Goal: Task Accomplishment & Management: Manage account settings

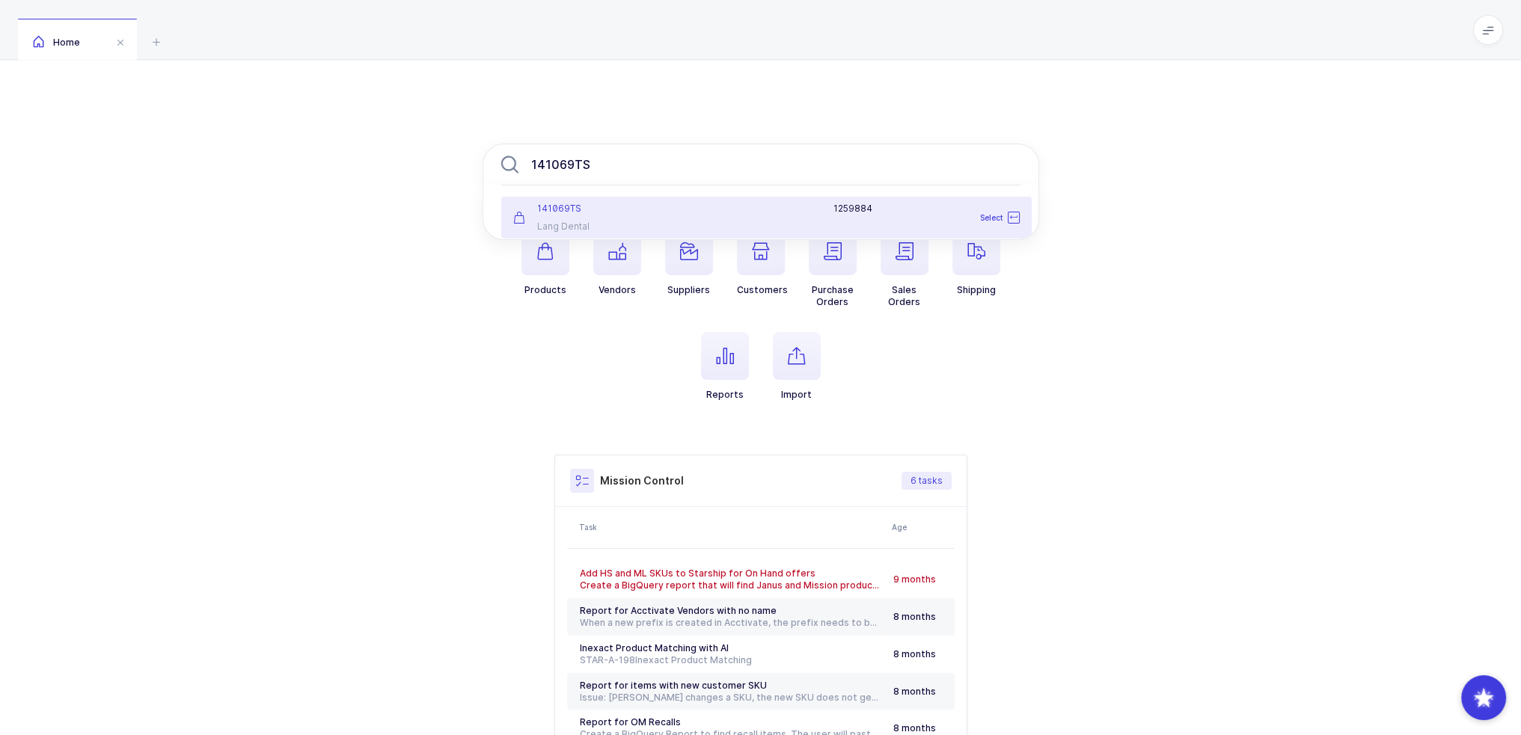
type input "141069TS"
click at [641, 218] on div "141069TS Lang Dental" at bounding box center [591, 218] width 175 height 30
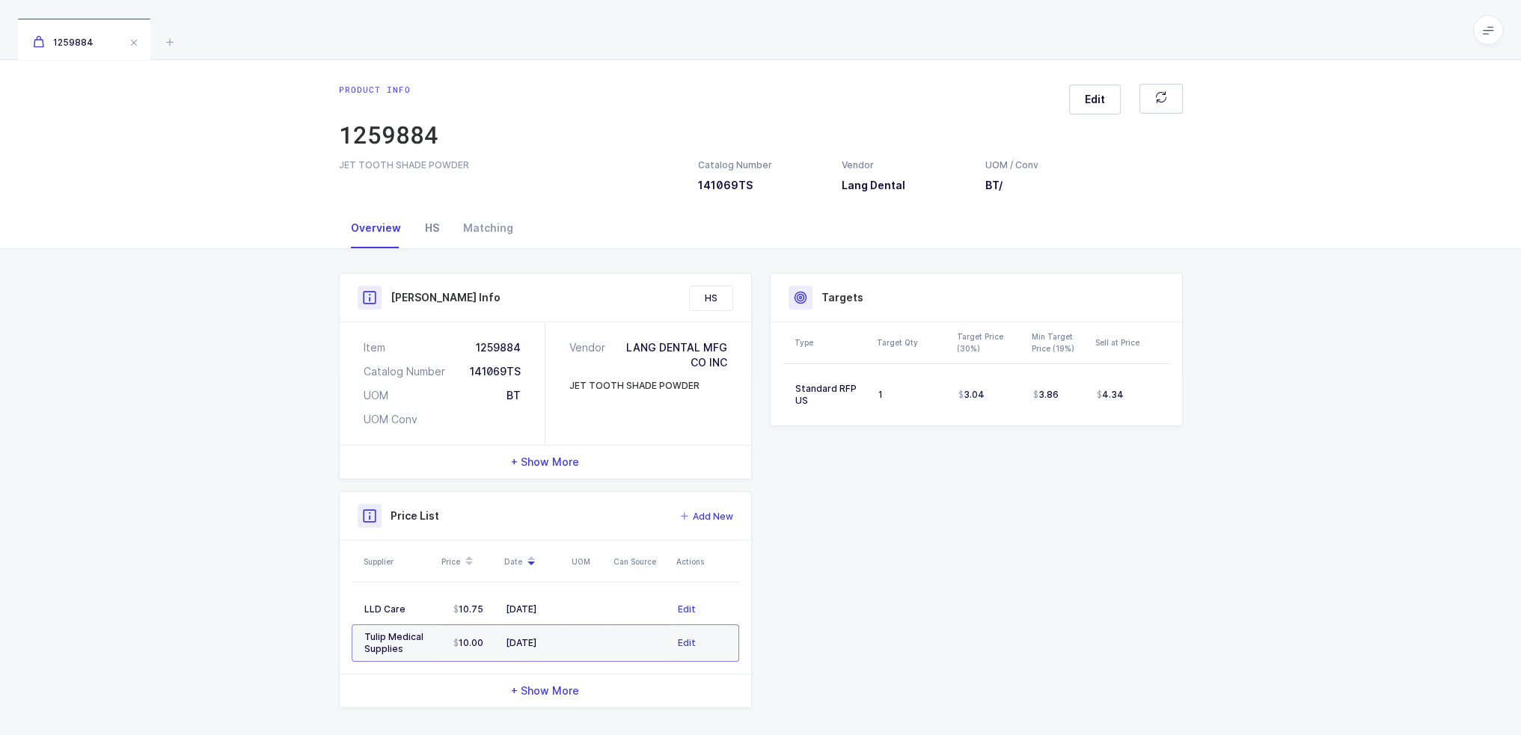
click at [431, 233] on div "HS" at bounding box center [432, 228] width 38 height 40
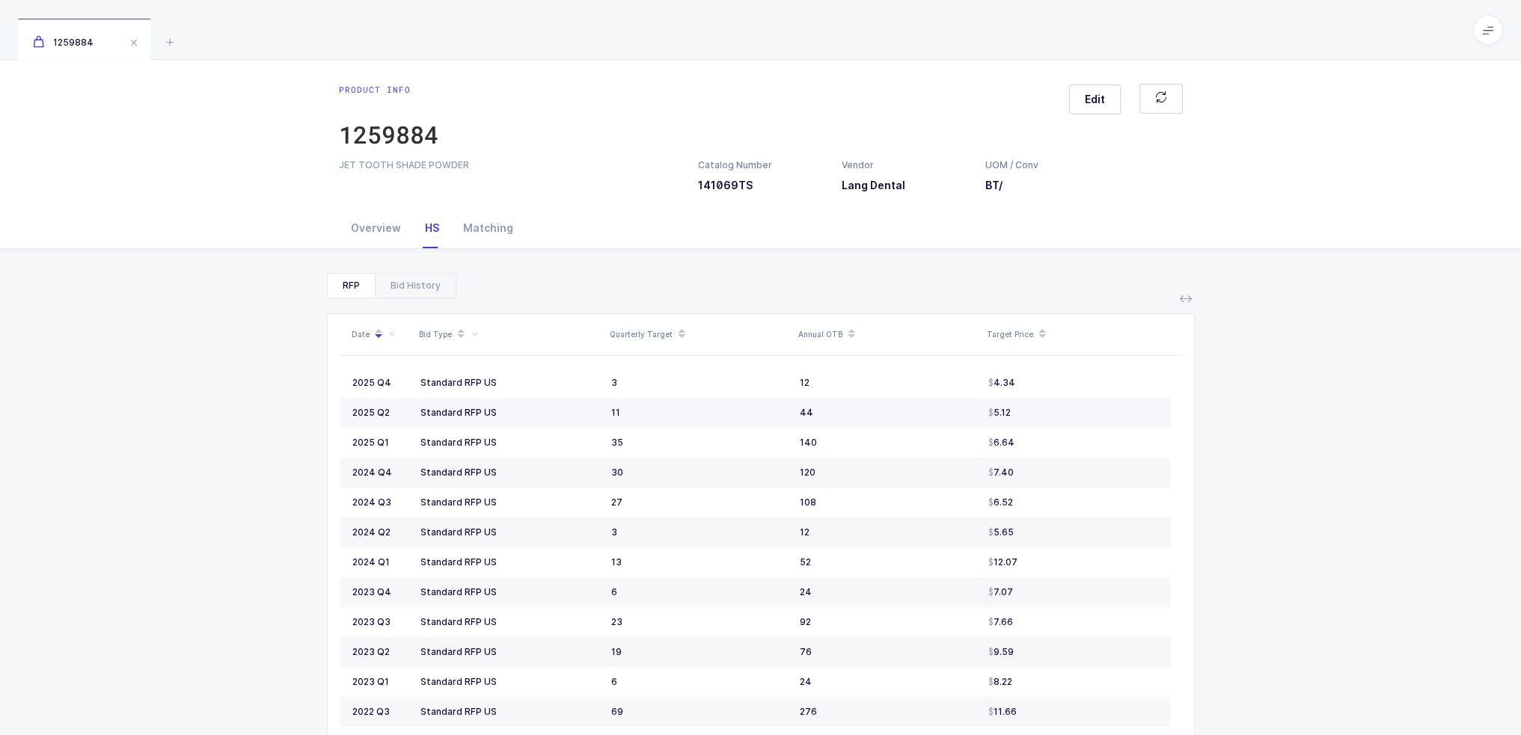
drag, startPoint x: 1050, startPoint y: 412, endPoint x: 1039, endPoint y: 412, distance: 11.2
click at [1039, 412] on div "5.12" at bounding box center [1073, 413] width 170 height 12
click at [378, 224] on div "Overview" at bounding box center [376, 228] width 74 height 40
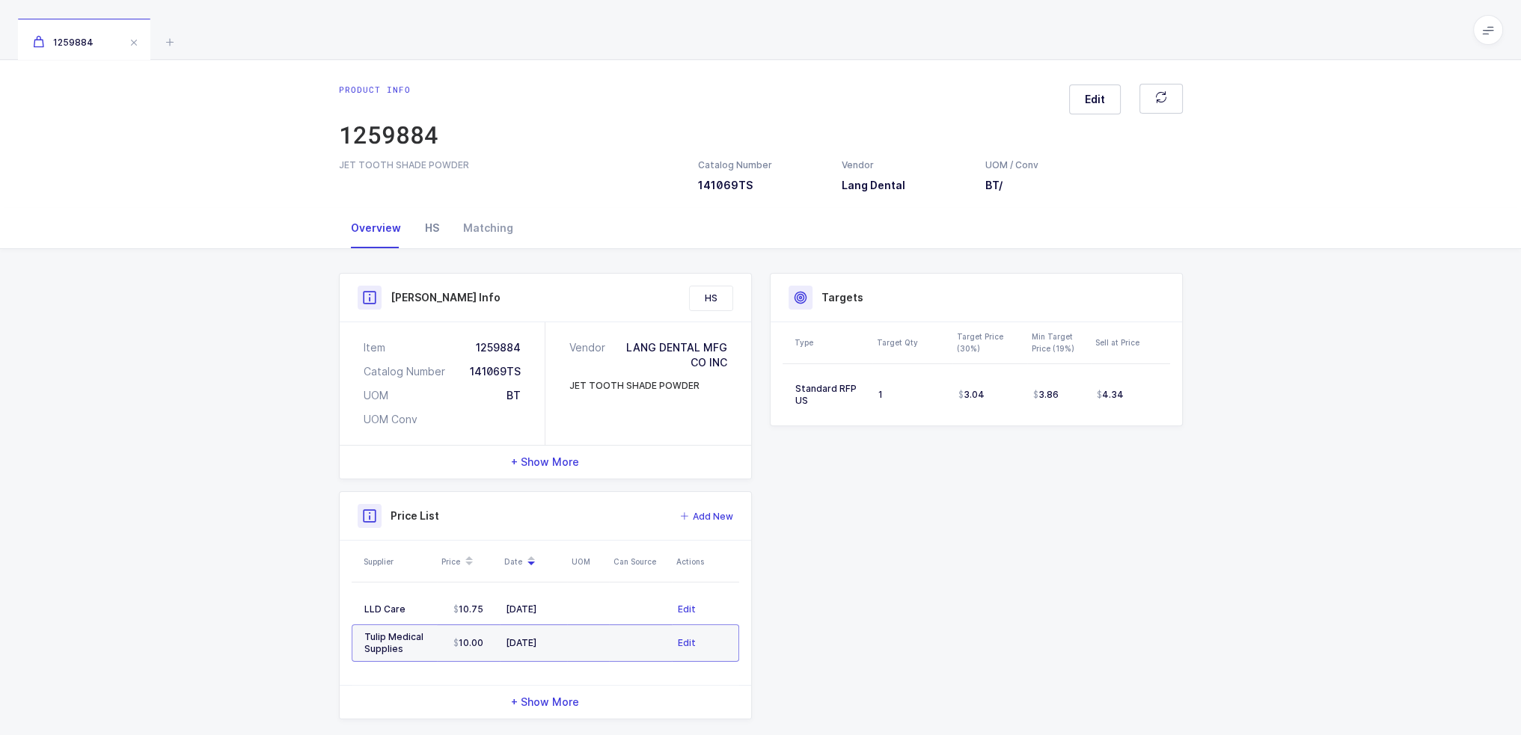
click at [443, 230] on div "HS" at bounding box center [432, 228] width 38 height 40
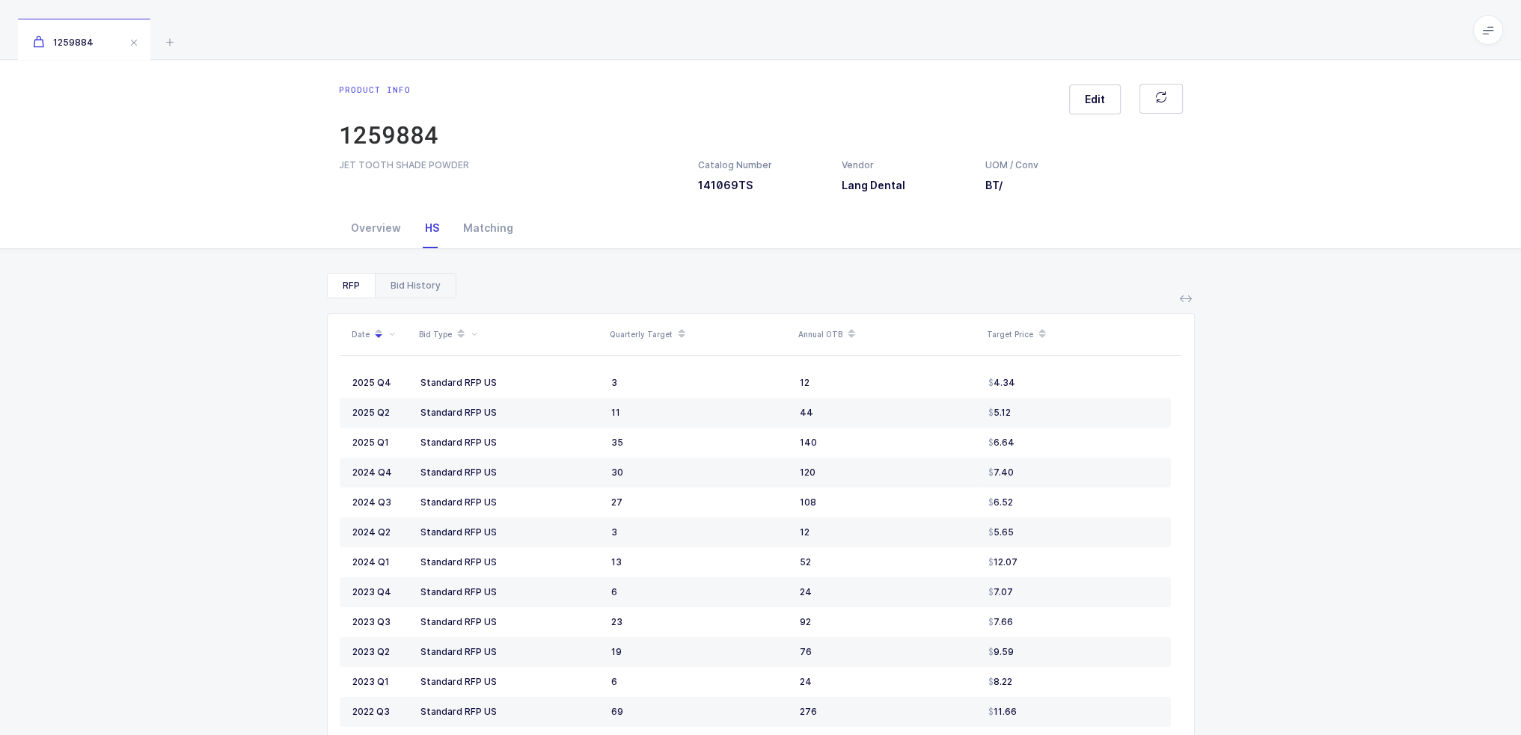
click at [433, 286] on div "Bid History" at bounding box center [415, 286] width 81 height 24
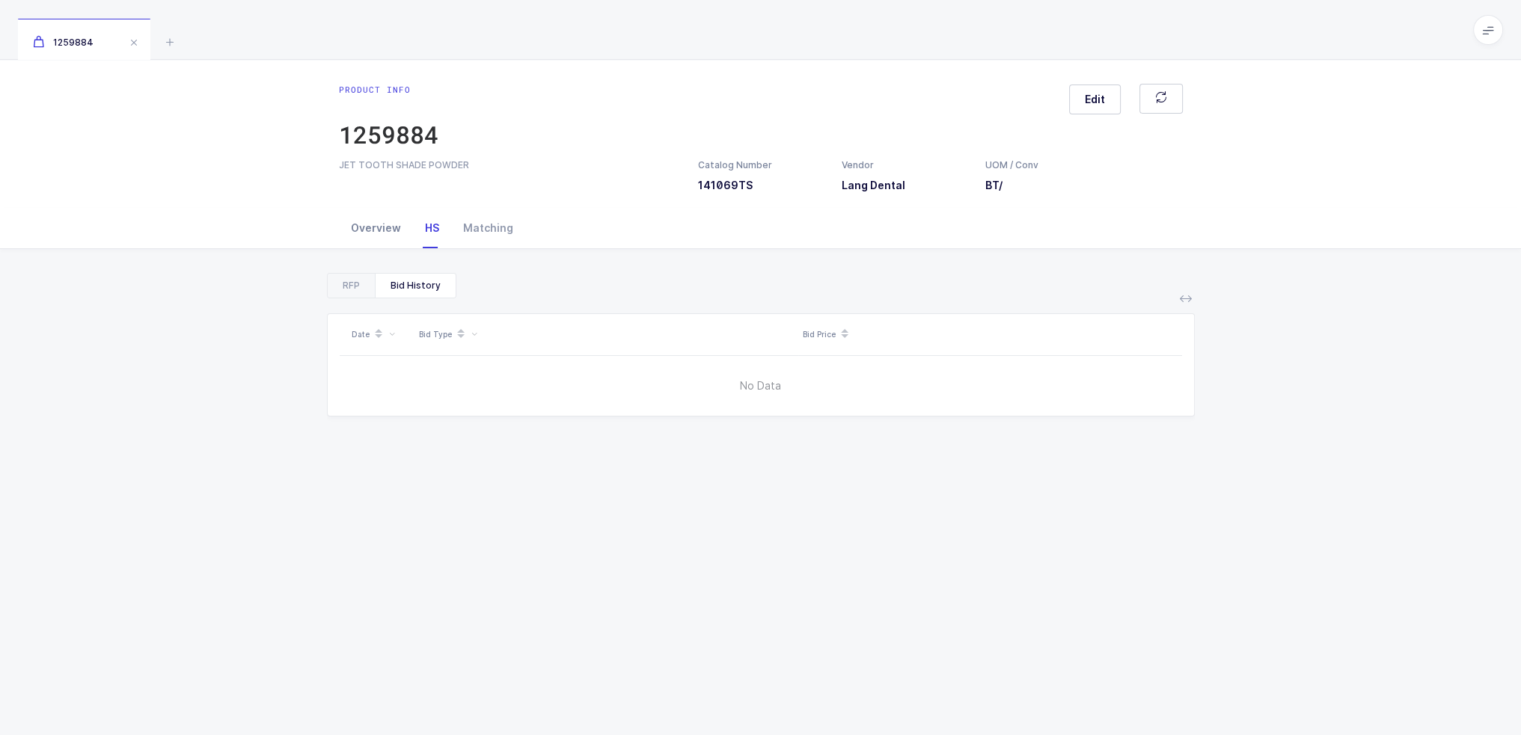
click at [385, 233] on div "Overview" at bounding box center [376, 228] width 74 height 40
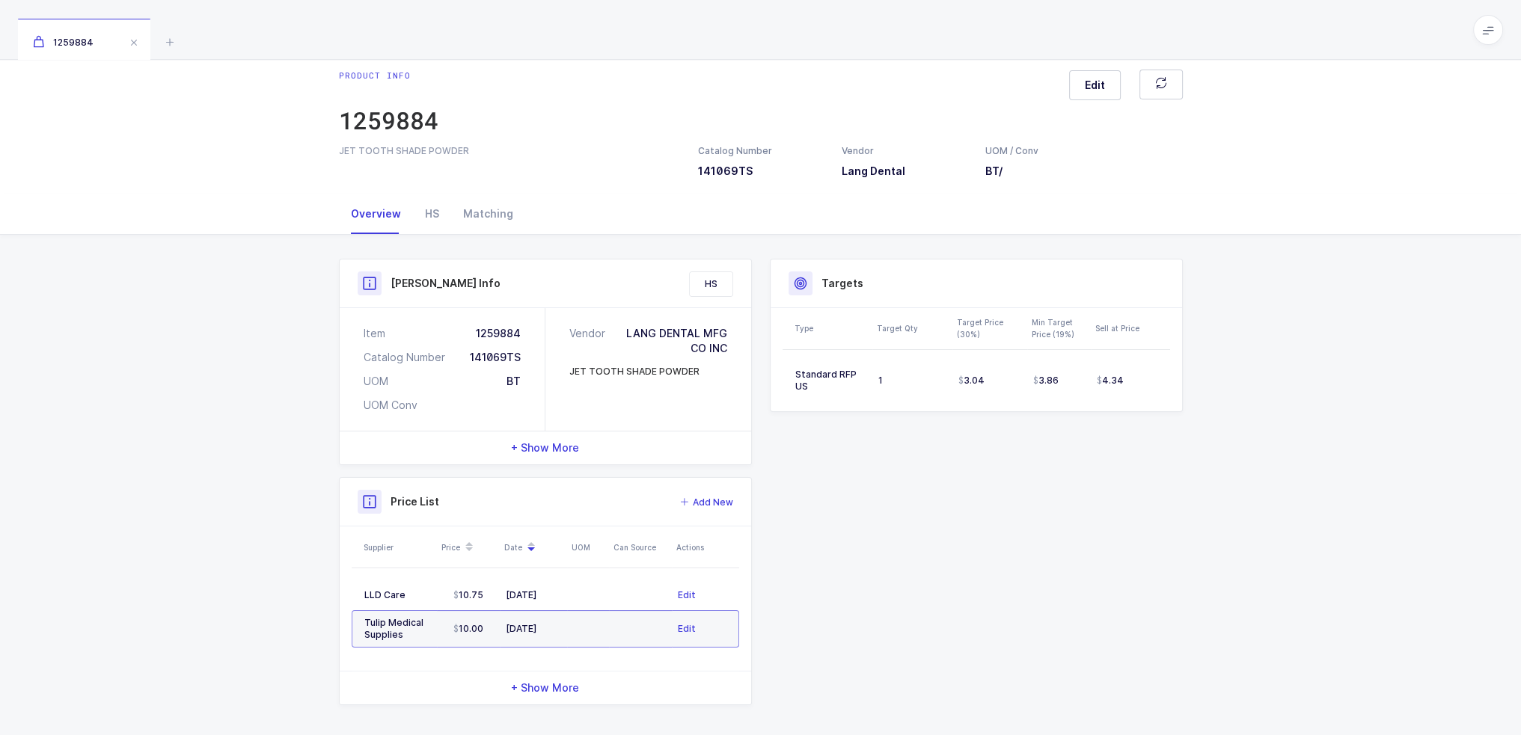
scroll to position [18, 0]
drag, startPoint x: 822, startPoint y: 689, endPoint x: 800, endPoint y: 651, distance: 43.6
click at [800, 651] on div "Product Info Catalog Number 141069TS Vendor Lang Dental UOM / Conv BT / Descrip…" at bounding box center [761, 478] width 862 height 447
click at [171, 45] on icon at bounding box center [170, 42] width 18 height 18
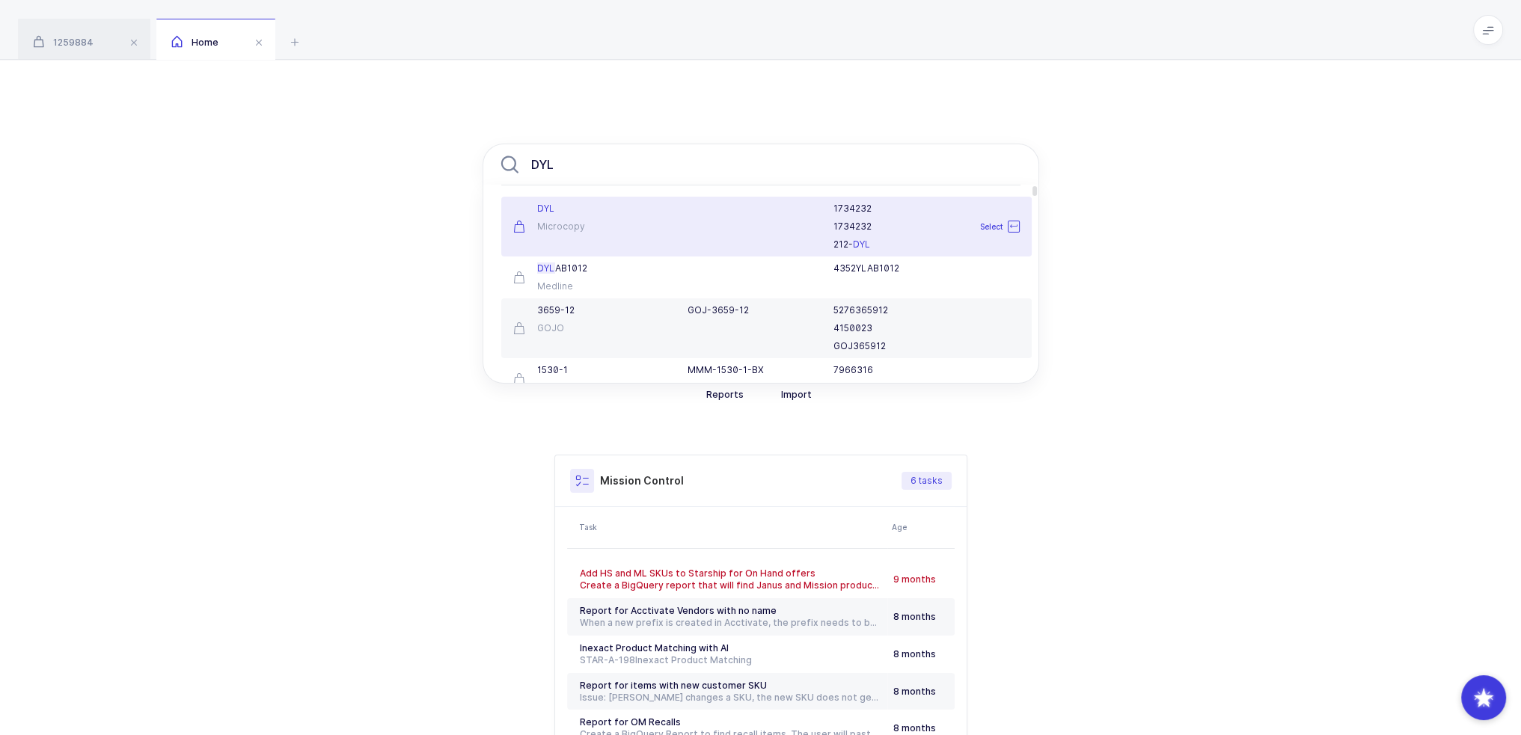
type input "DYL"
click at [656, 227] on div "Microcopy" at bounding box center [591, 227] width 157 height 12
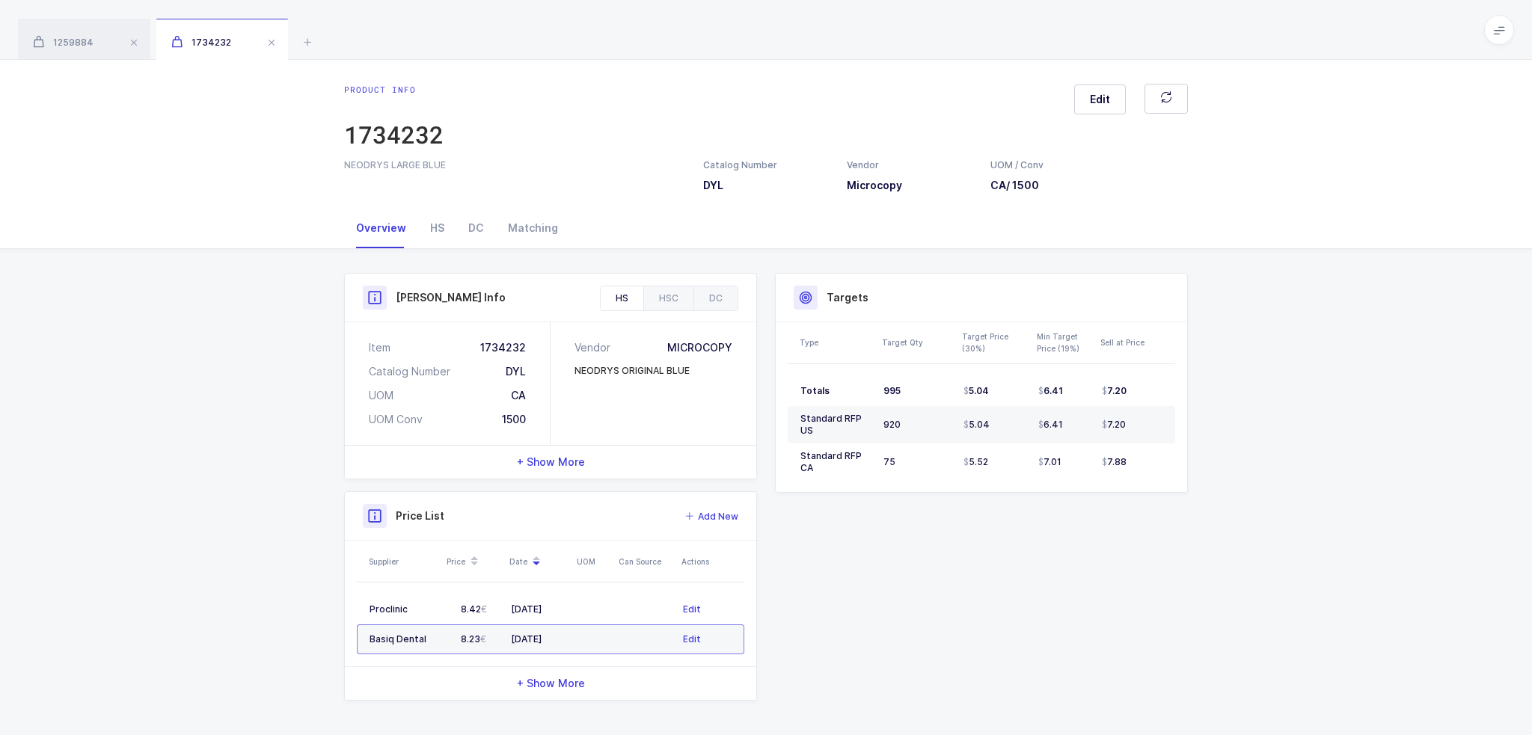
drag, startPoint x: 1254, startPoint y: 539, endPoint x: 1230, endPoint y: 524, distance: 27.2
click at [1230, 524] on div "Product Info Catalog Number DYL Vendor Microcopy UOM / Conv CA / 1500 Descripti…" at bounding box center [766, 493] width 1532 height 488
drag, startPoint x: 1242, startPoint y: 626, endPoint x: 1239, endPoint y: 517, distance: 109.2
click at [1239, 517] on div "Product Info Catalog Number DYL Vendor Microcopy UOM / Conv CA / 1500 Descripti…" at bounding box center [766, 493] width 1532 height 488
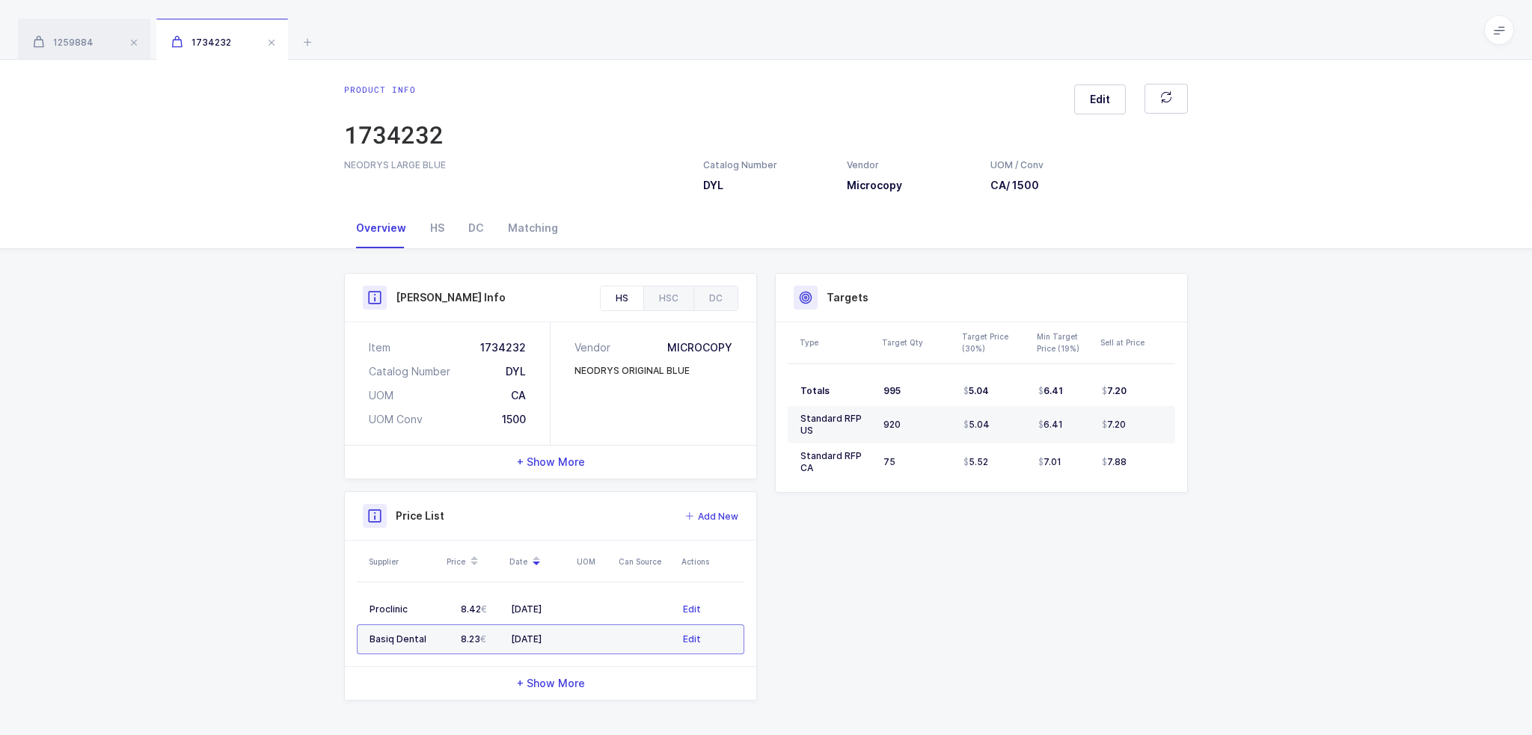
click at [1239, 517] on div "Product Info Catalog Number DYL Vendor Microcopy UOM / Conv CA / 1500 Descripti…" at bounding box center [766, 493] width 1532 height 488
drag, startPoint x: 1248, startPoint y: 537, endPoint x: 1179, endPoint y: 573, distance: 78.3
click at [1179, 573] on div "Product Info Catalog Number DYL Vendor Microcopy UOM / Conv CA / 1500 Descripti…" at bounding box center [766, 493] width 1532 height 488
click at [1179, 573] on div "Product Info Catalog Number DYL Vendor Microcopy UOM / Conv CA / 1500 Descripti…" at bounding box center [766, 487] width 862 height 428
click at [450, 223] on div "HS" at bounding box center [437, 228] width 38 height 40
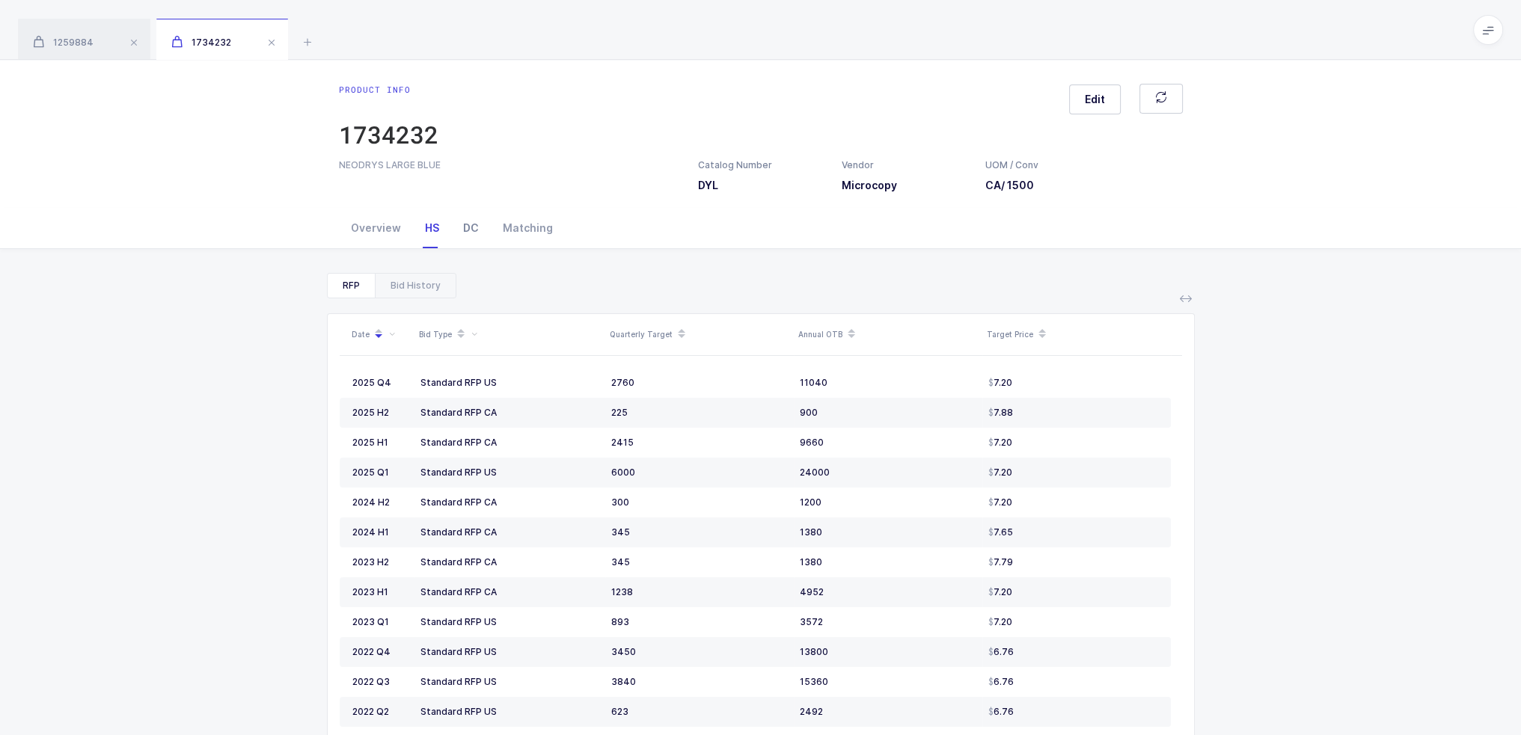
click at [467, 224] on div "DC" at bounding box center [471, 228] width 40 height 40
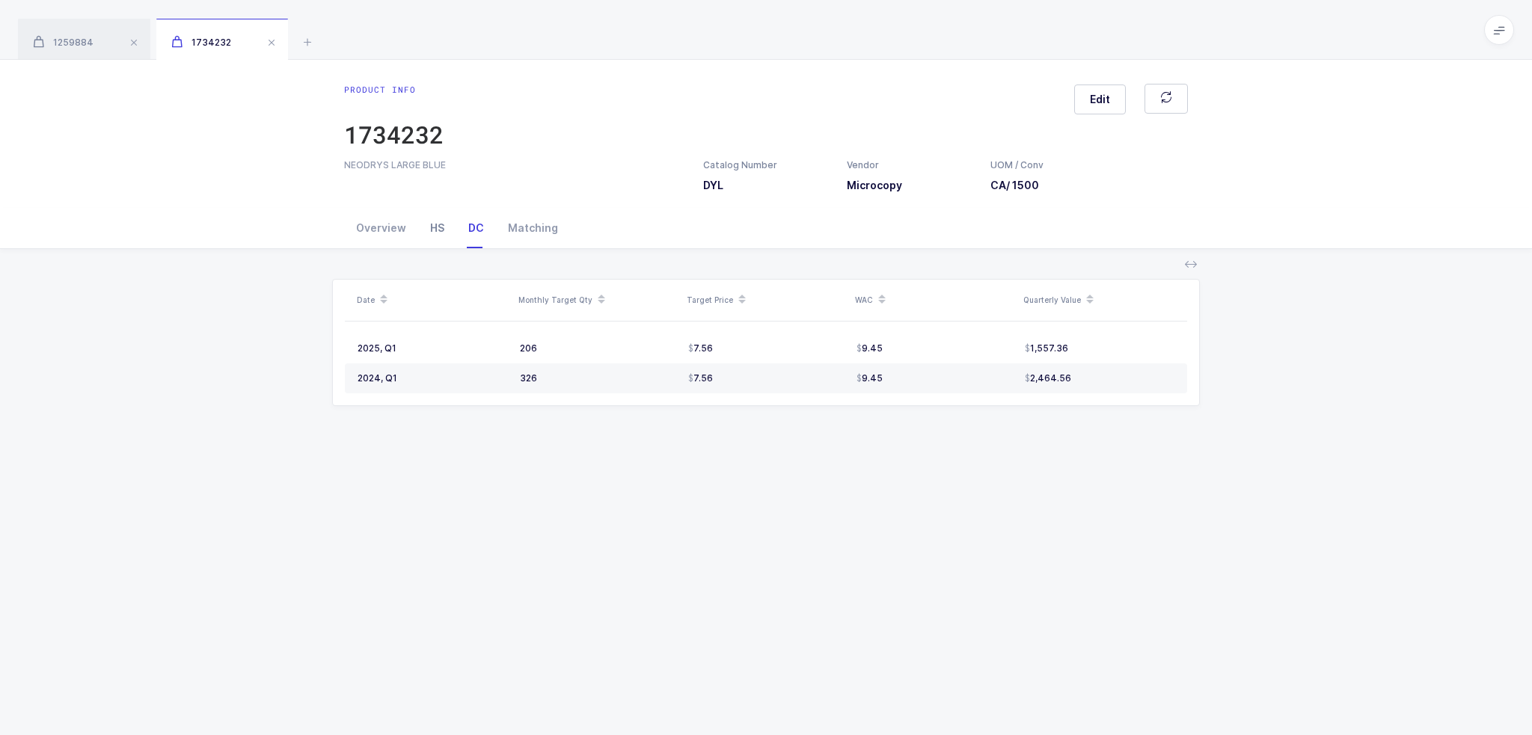
click at [441, 221] on div "HS" at bounding box center [437, 228] width 38 height 40
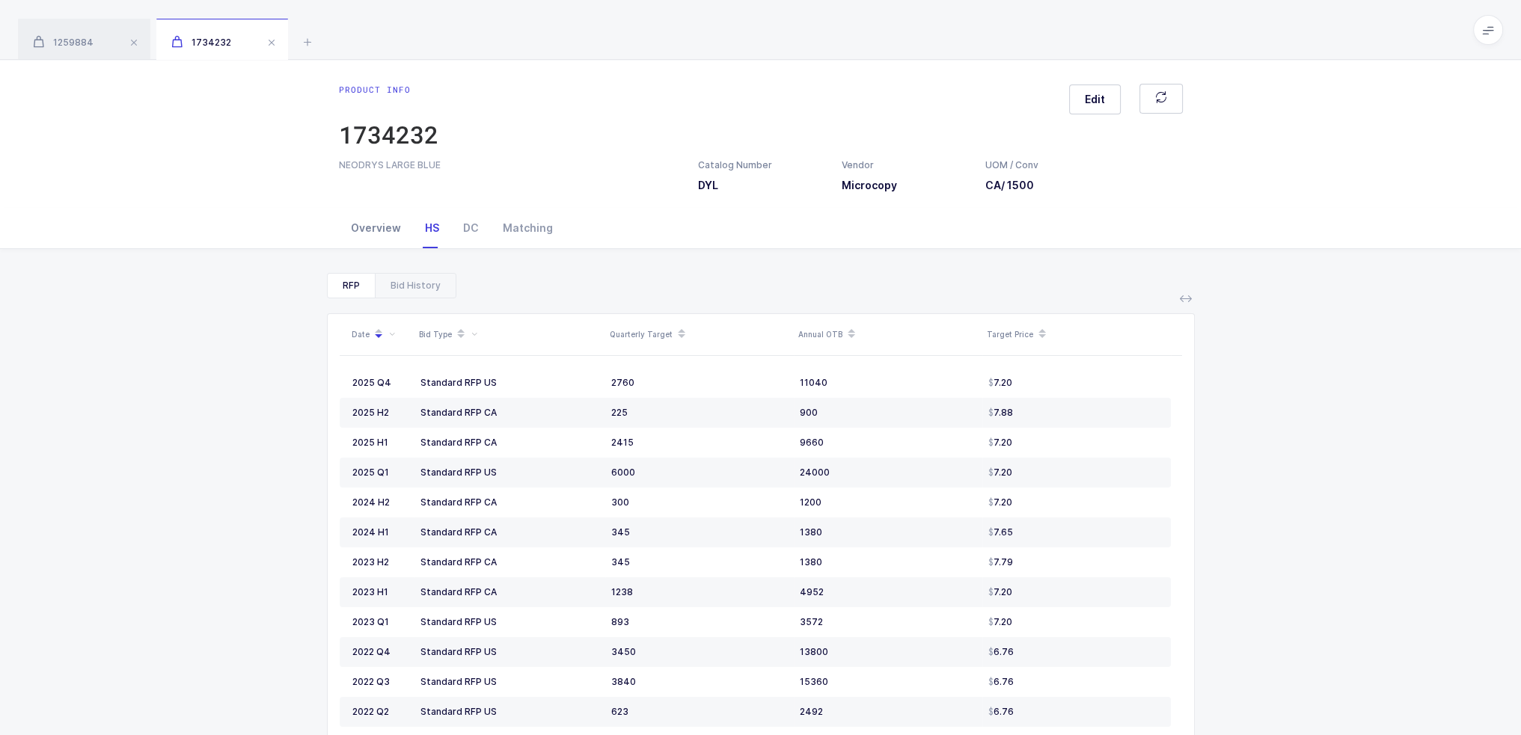
click at [369, 235] on div "Overview" at bounding box center [376, 228] width 74 height 40
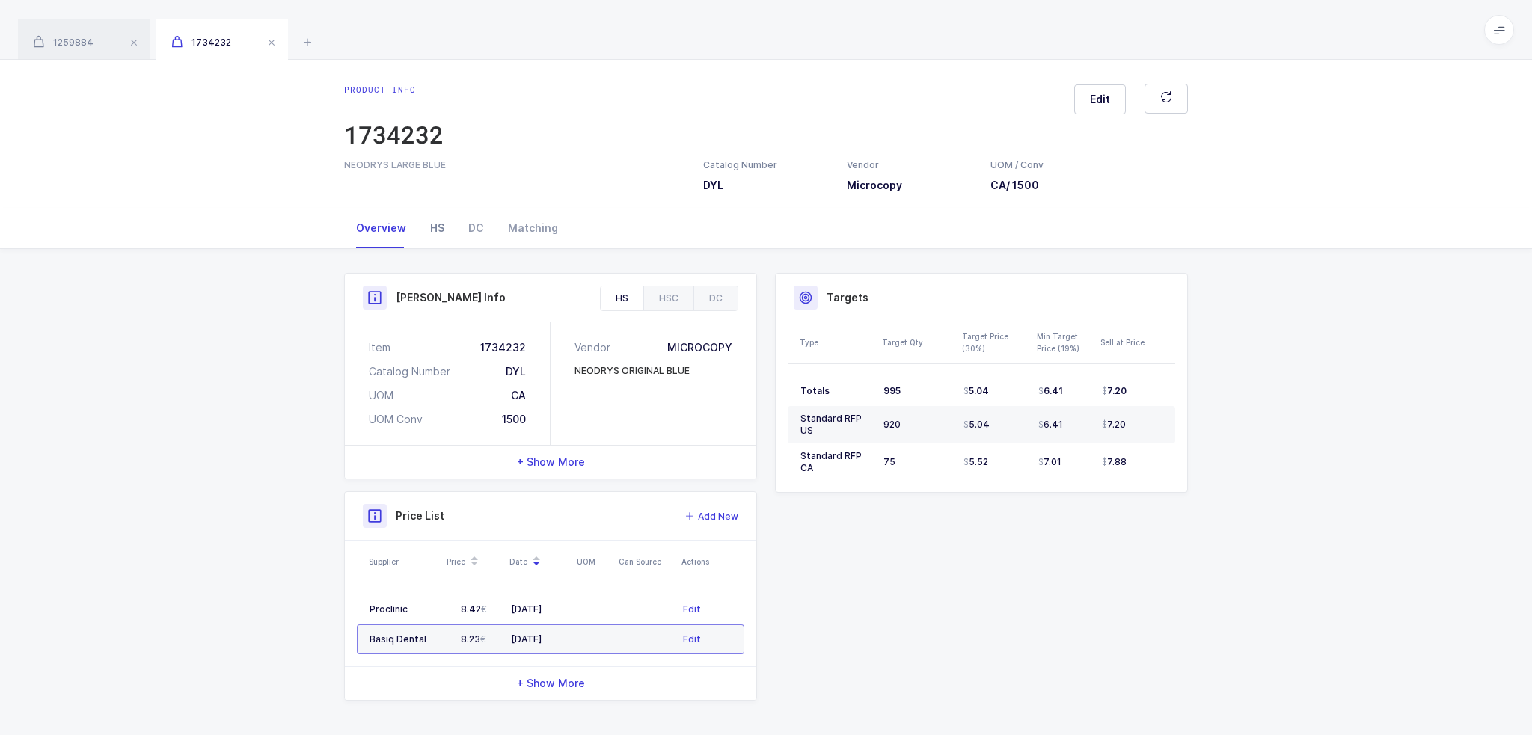
click at [430, 215] on div "HS" at bounding box center [437, 228] width 38 height 40
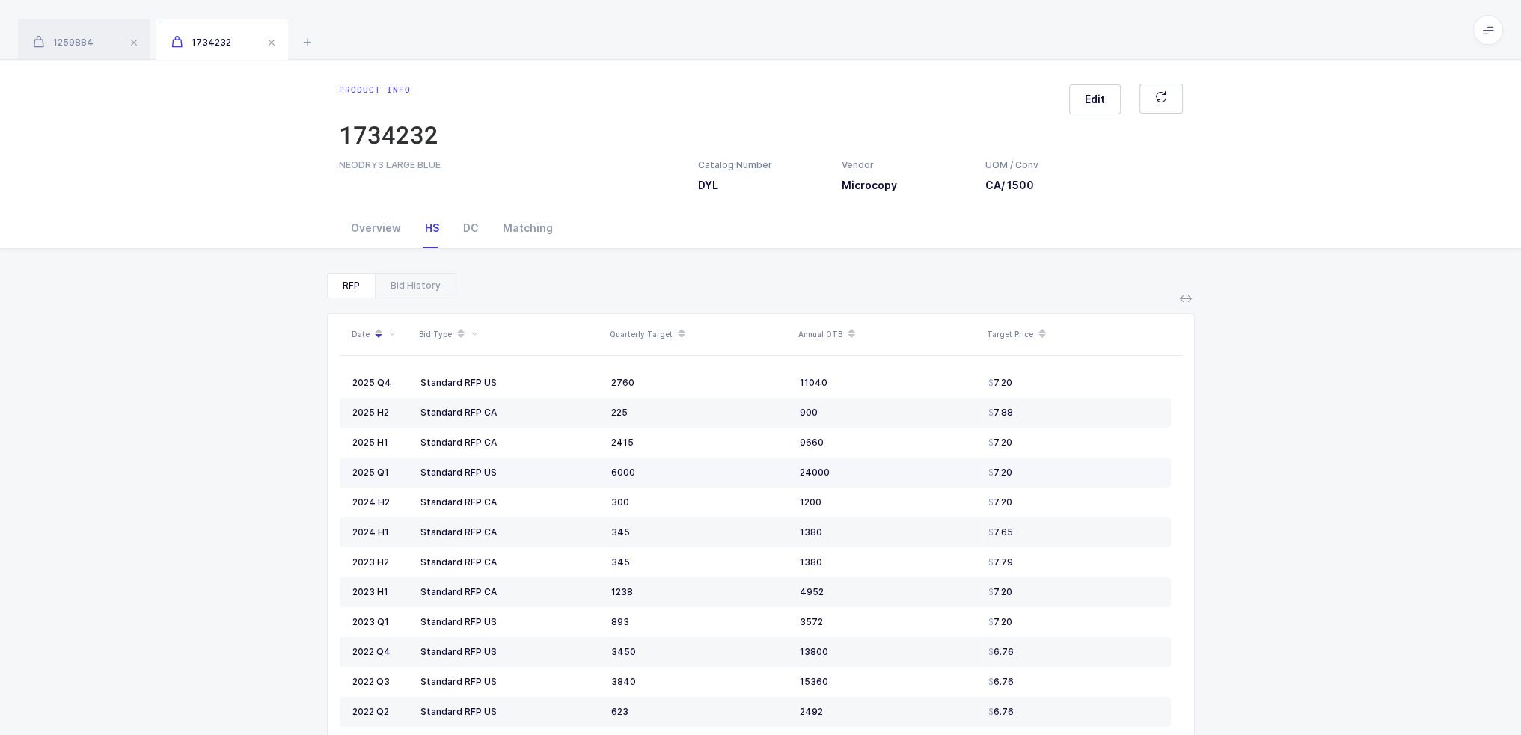
drag, startPoint x: 395, startPoint y: 474, endPoint x: 506, endPoint y: 474, distance: 110.7
click at [506, 474] on tr "2025 Q1 Standard RFP US 6000 24000 7.20" at bounding box center [755, 473] width 831 height 30
click at [506, 474] on div "Standard RFP US" at bounding box center [509, 473] width 179 height 12
drag, startPoint x: 524, startPoint y: 474, endPoint x: 731, endPoint y: 475, distance: 207.9
click at [731, 475] on tr "2025 Q1 Standard RFP US 6000 24000 7.20" at bounding box center [755, 473] width 831 height 30
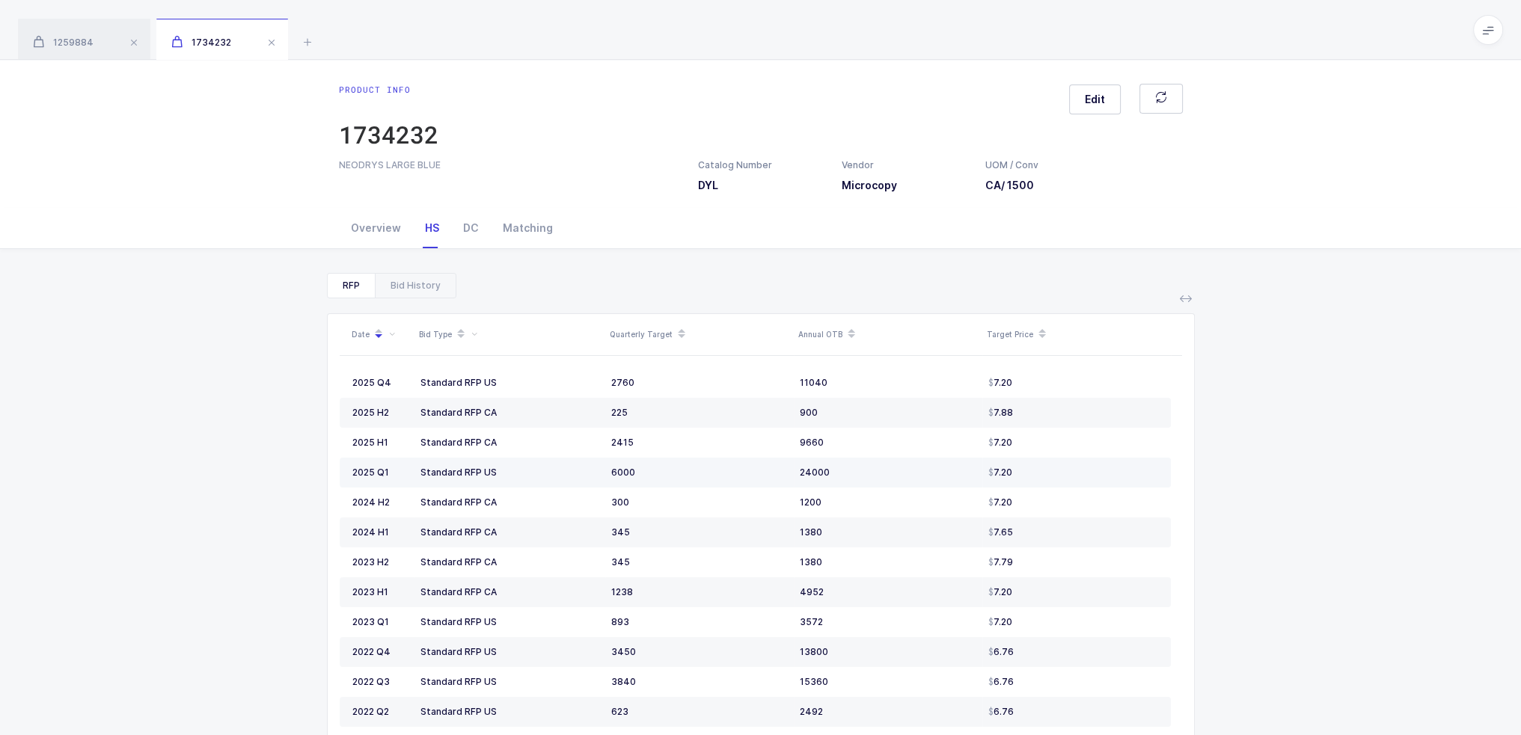
click at [731, 475] on div "6000" at bounding box center [699, 473] width 177 height 12
drag, startPoint x: 731, startPoint y: 475, endPoint x: 874, endPoint y: 470, distance: 142.9
click at [874, 470] on tr "2025 Q1 Standard RFP US 6000 24000 7.20" at bounding box center [755, 473] width 831 height 30
click at [874, 470] on div "24000" at bounding box center [888, 473] width 177 height 12
drag, startPoint x: 1043, startPoint y: 470, endPoint x: 348, endPoint y: 469, distance: 695.6
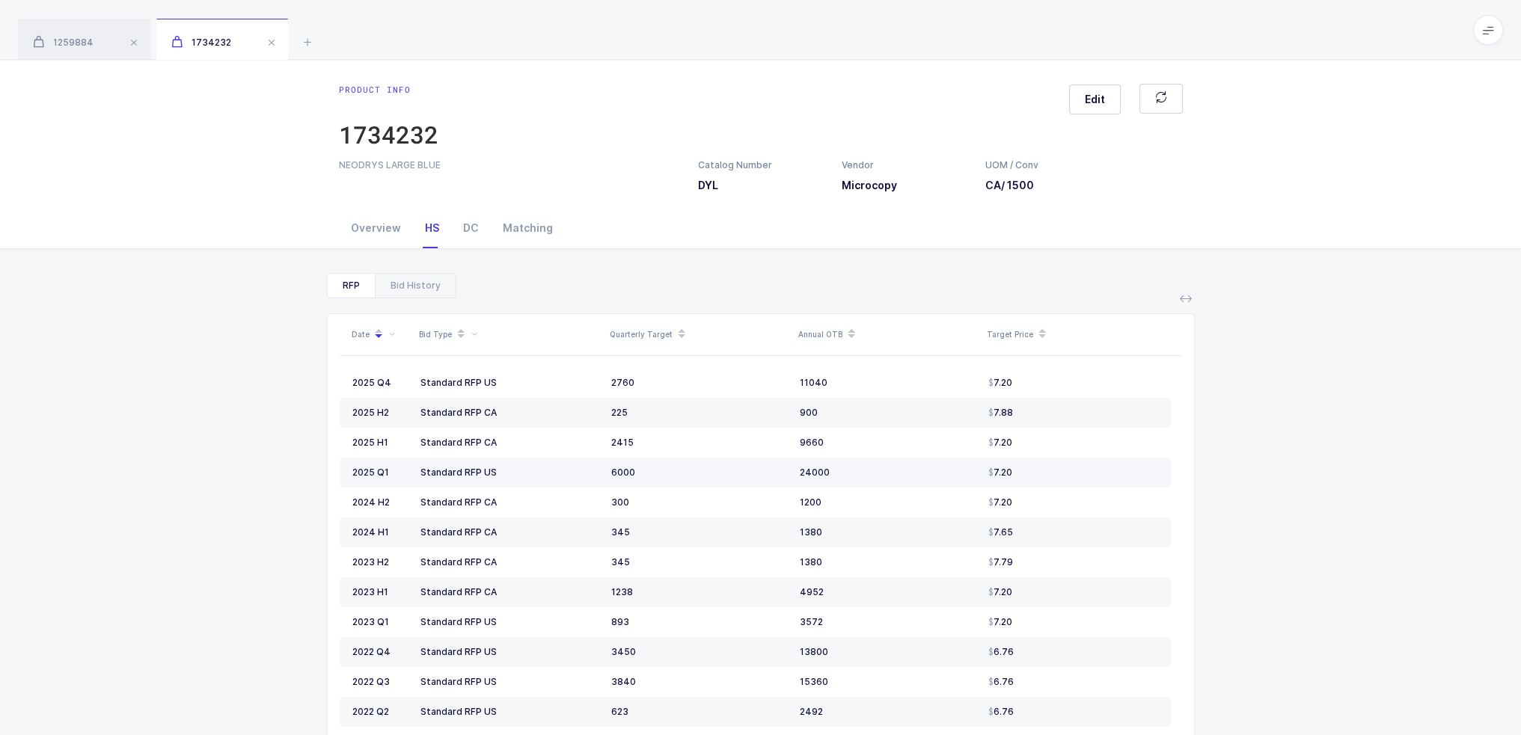
click at [348, 469] on tr "2025 Q1 Standard RFP US 6000 24000 7.20" at bounding box center [755, 473] width 831 height 30
click at [348, 469] on td "2025 Q1" at bounding box center [377, 473] width 75 height 30
drag, startPoint x: 348, startPoint y: 469, endPoint x: 1135, endPoint y: 470, distance: 787.6
click at [1135, 470] on tr "2025 Q1 Standard RFP US 6000 24000 7.20" at bounding box center [755, 473] width 831 height 30
click at [1135, 470] on div "7.20" at bounding box center [1073, 473] width 170 height 12
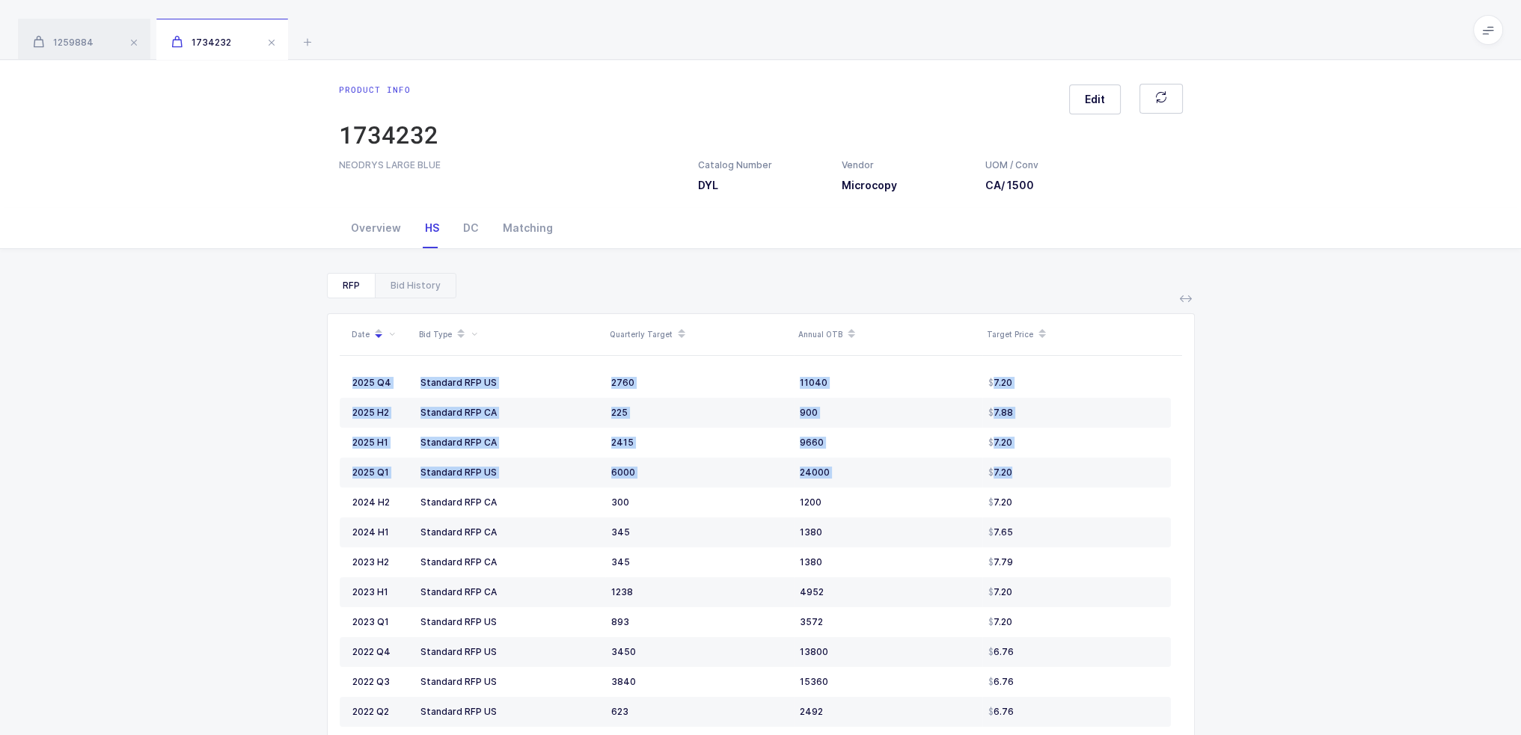
drag, startPoint x: 1135, startPoint y: 470, endPoint x: 333, endPoint y: 472, distance: 802.5
click at [333, 472] on div "Date Bid Type Quarterly Target Annual OTB Target Price 2025 Q4 Standard RFP US …" at bounding box center [761, 576] width 866 height 524
click at [346, 466] on td "2025 Q1" at bounding box center [377, 473] width 75 height 30
drag, startPoint x: 347, startPoint y: 466, endPoint x: 1043, endPoint y: 476, distance: 696.4
click at [1043, 476] on tr "2025 Q1 Standard RFP US 6000 24000 7.20" at bounding box center [755, 473] width 831 height 30
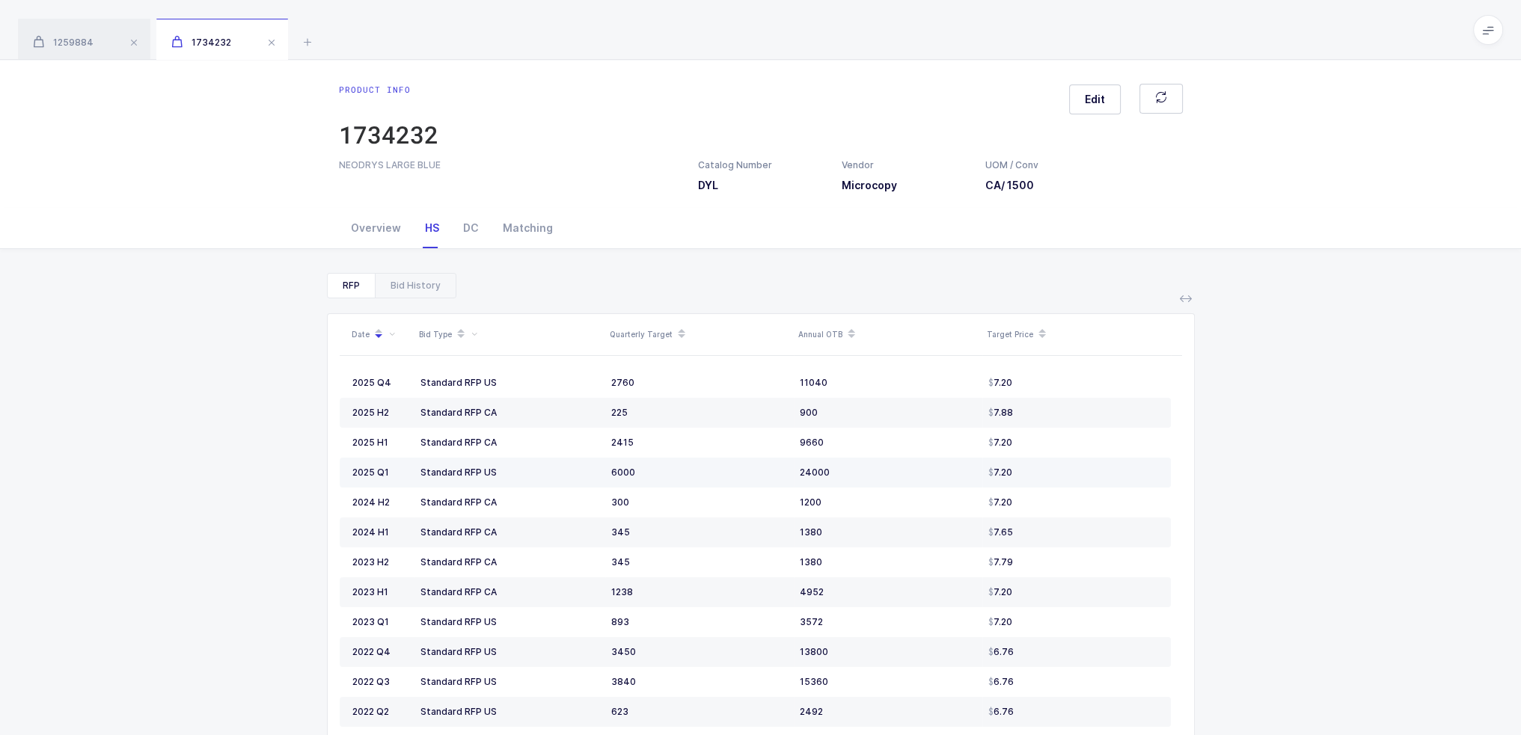
click at [1043, 476] on div "7.20" at bounding box center [1073, 473] width 170 height 12
drag, startPoint x: 1043, startPoint y: 476, endPoint x: 443, endPoint y: 471, distance: 600.6
click at [395, 472] on tr "2025 Q1 Standard RFP US 6000 24000 7.20" at bounding box center [755, 473] width 831 height 30
click at [595, 472] on div "Standard RFP US" at bounding box center [509, 473] width 179 height 12
click at [714, 187] on div "Catalog Number DYL" at bounding box center [735, 176] width 74 height 34
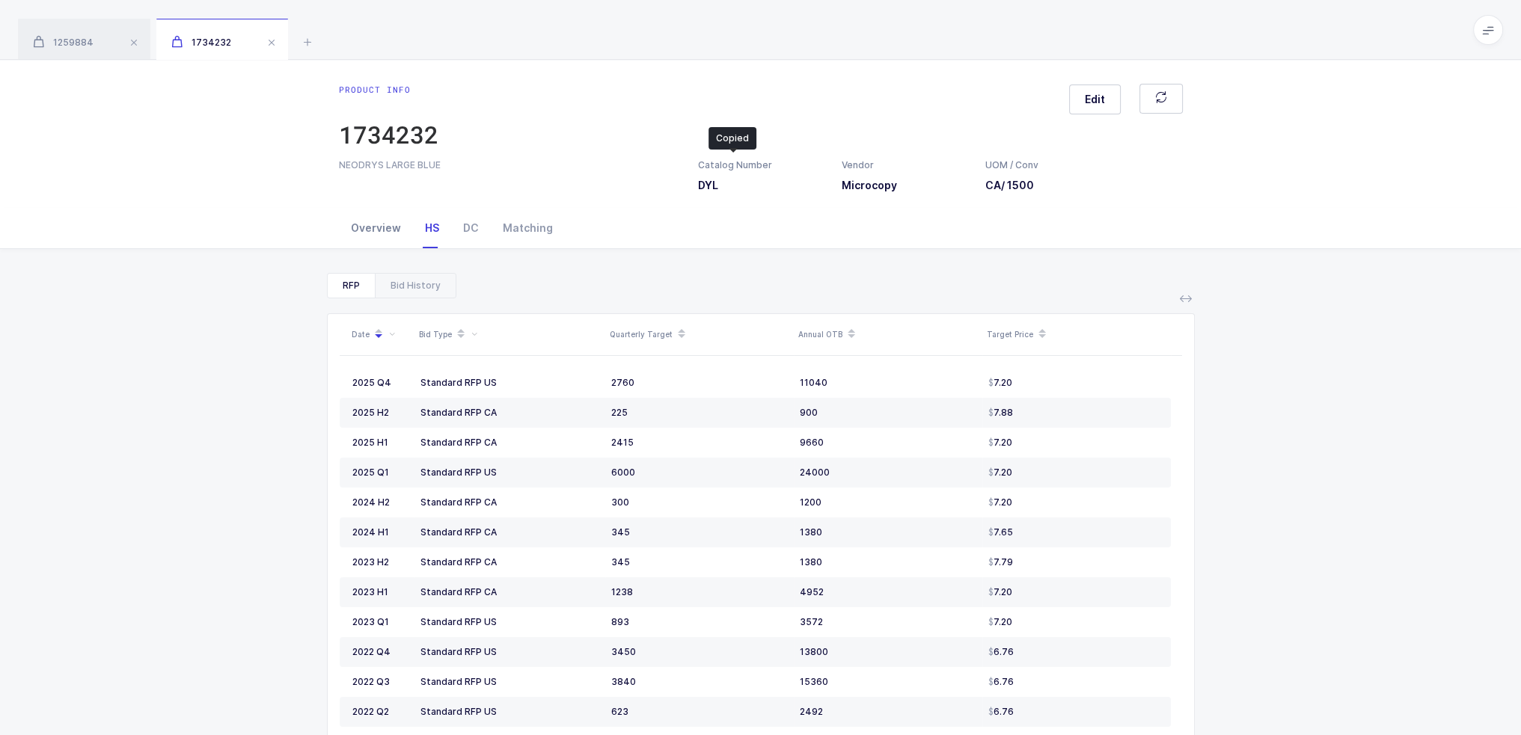
click at [404, 229] on div "Overview" at bounding box center [376, 228] width 74 height 40
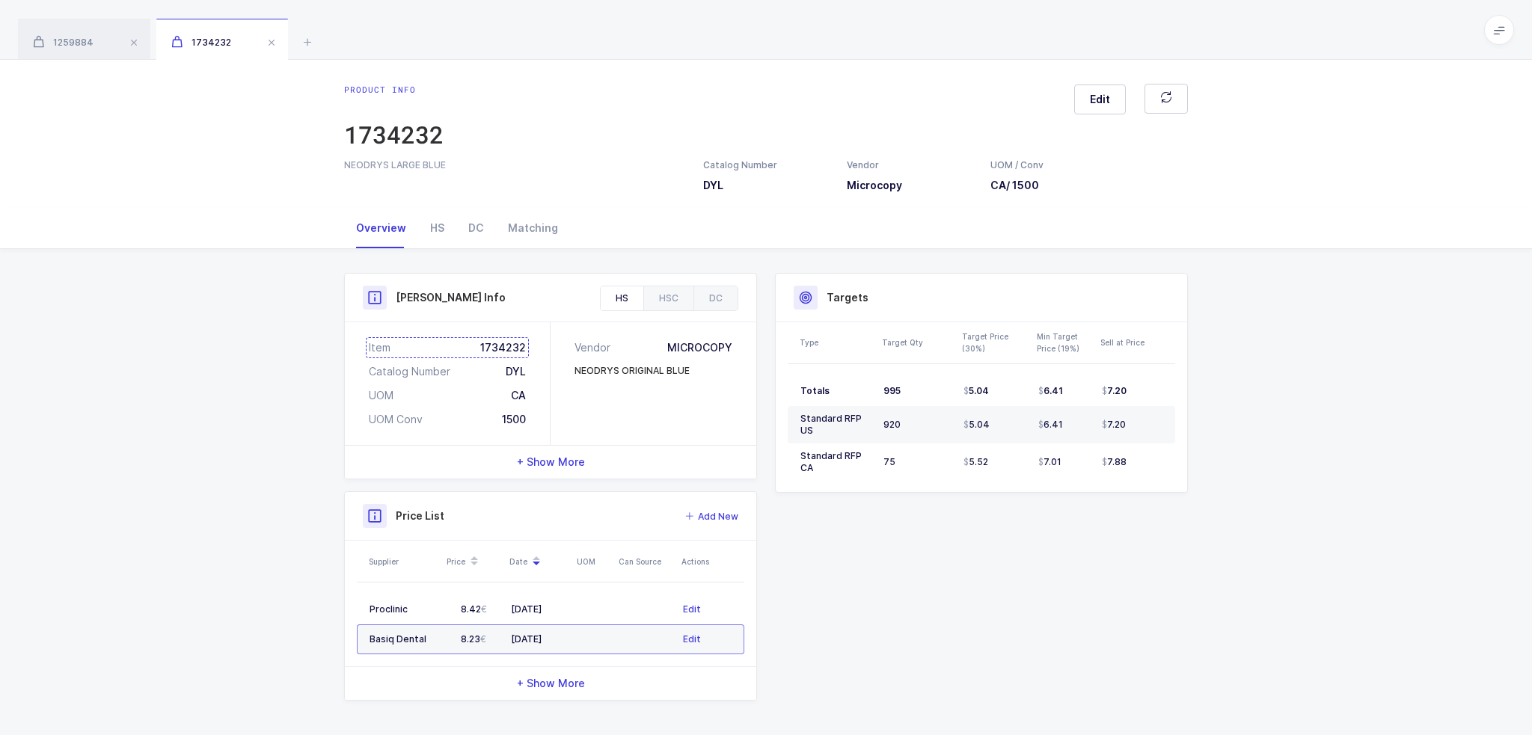
click at [518, 349] on div "Item 1734232" at bounding box center [447, 347] width 157 height 15
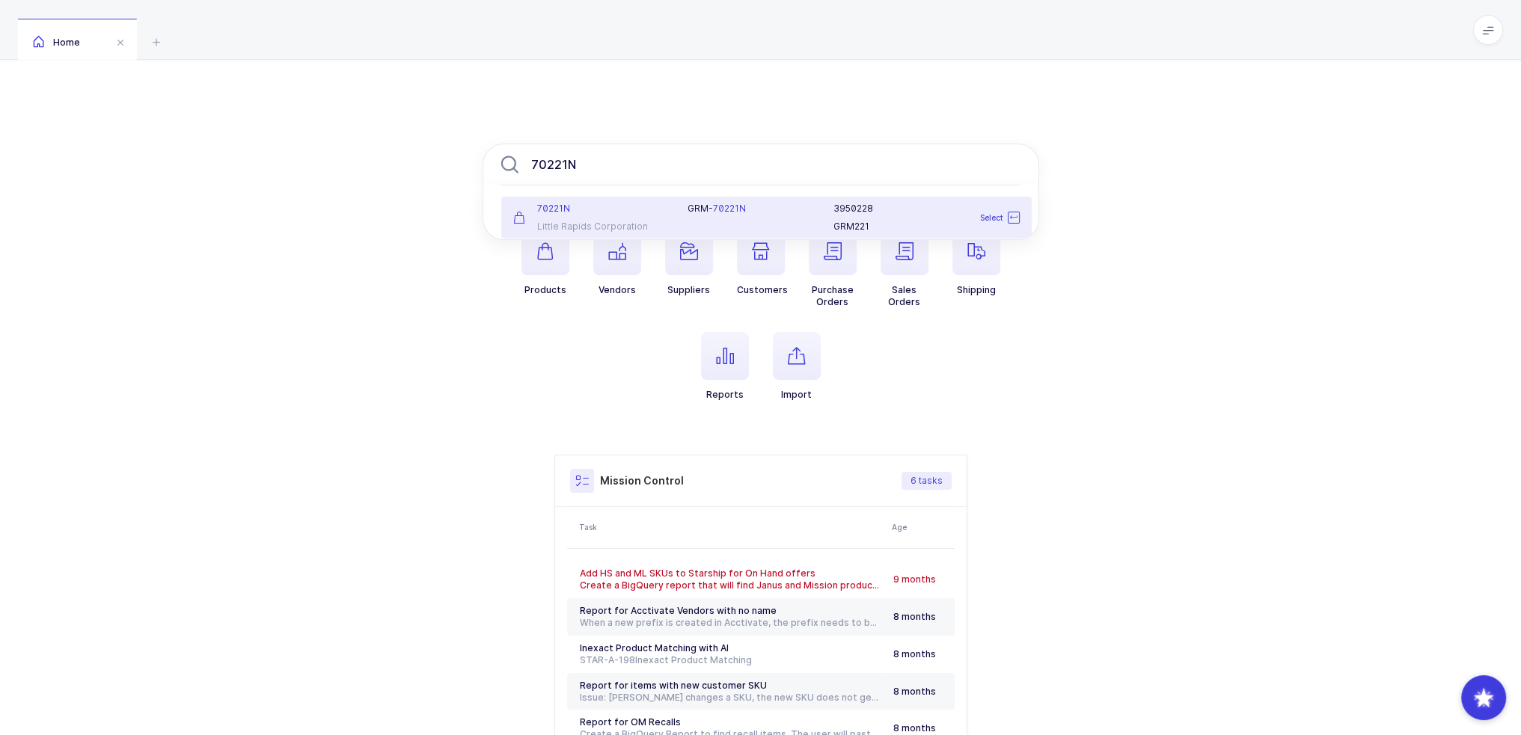
type input "70221N"
click at [714, 215] on div "G R M - 70221N" at bounding box center [751, 218] width 146 height 30
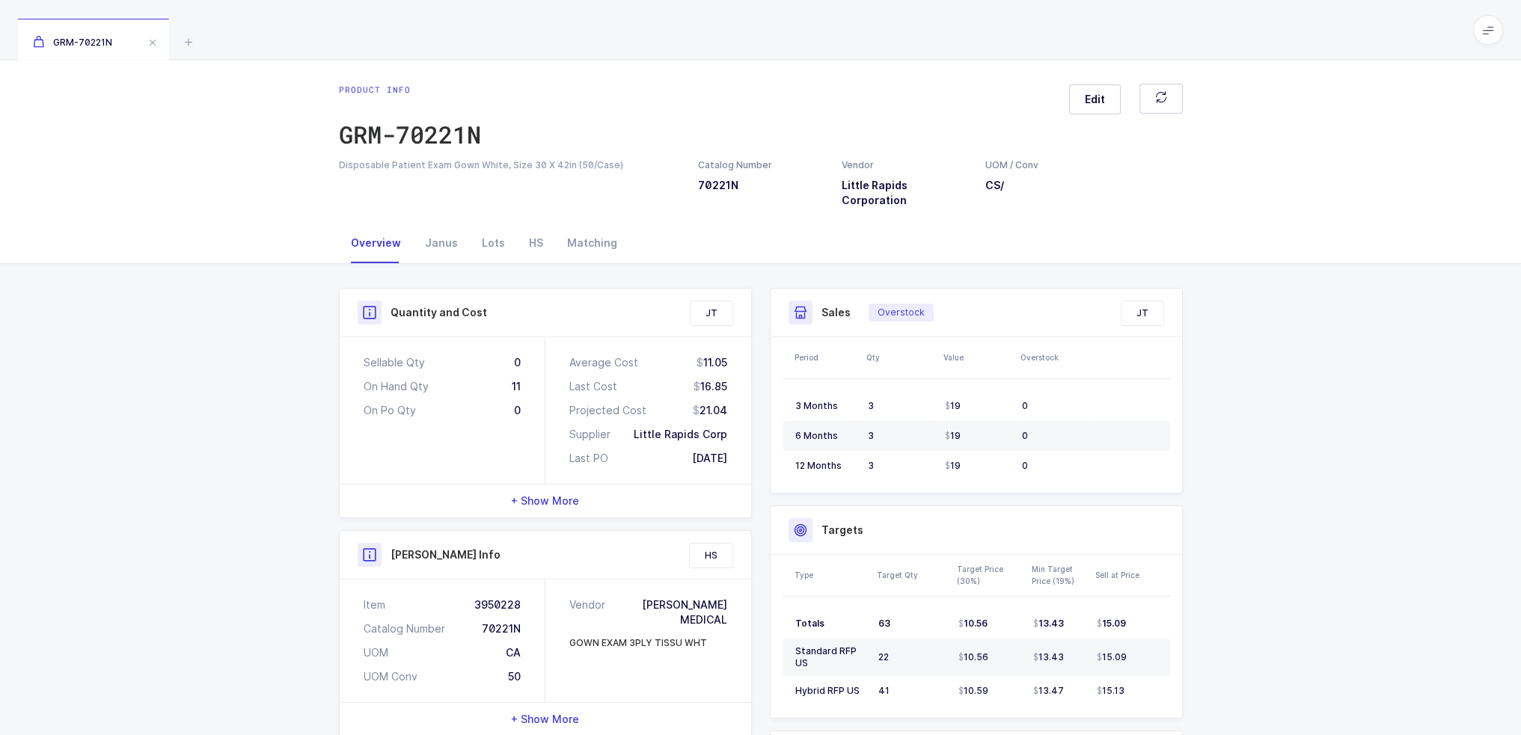
drag, startPoint x: 672, startPoint y: 354, endPoint x: 731, endPoint y: 414, distance: 84.6
click at [731, 414] on div "Average Cost 11.05 Last Cost 16.85 Projected Cost 21.04 Supplier Little Rapids …" at bounding box center [648, 410] width 206 height 147
drag, startPoint x: 731, startPoint y: 417, endPoint x: 560, endPoint y: 351, distance: 183.1
click at [560, 351] on div "Average Cost 11.05 Last Cost 16.85 Projected Cost 21.04 Supplier Little Rapids …" at bounding box center [648, 410] width 206 height 147
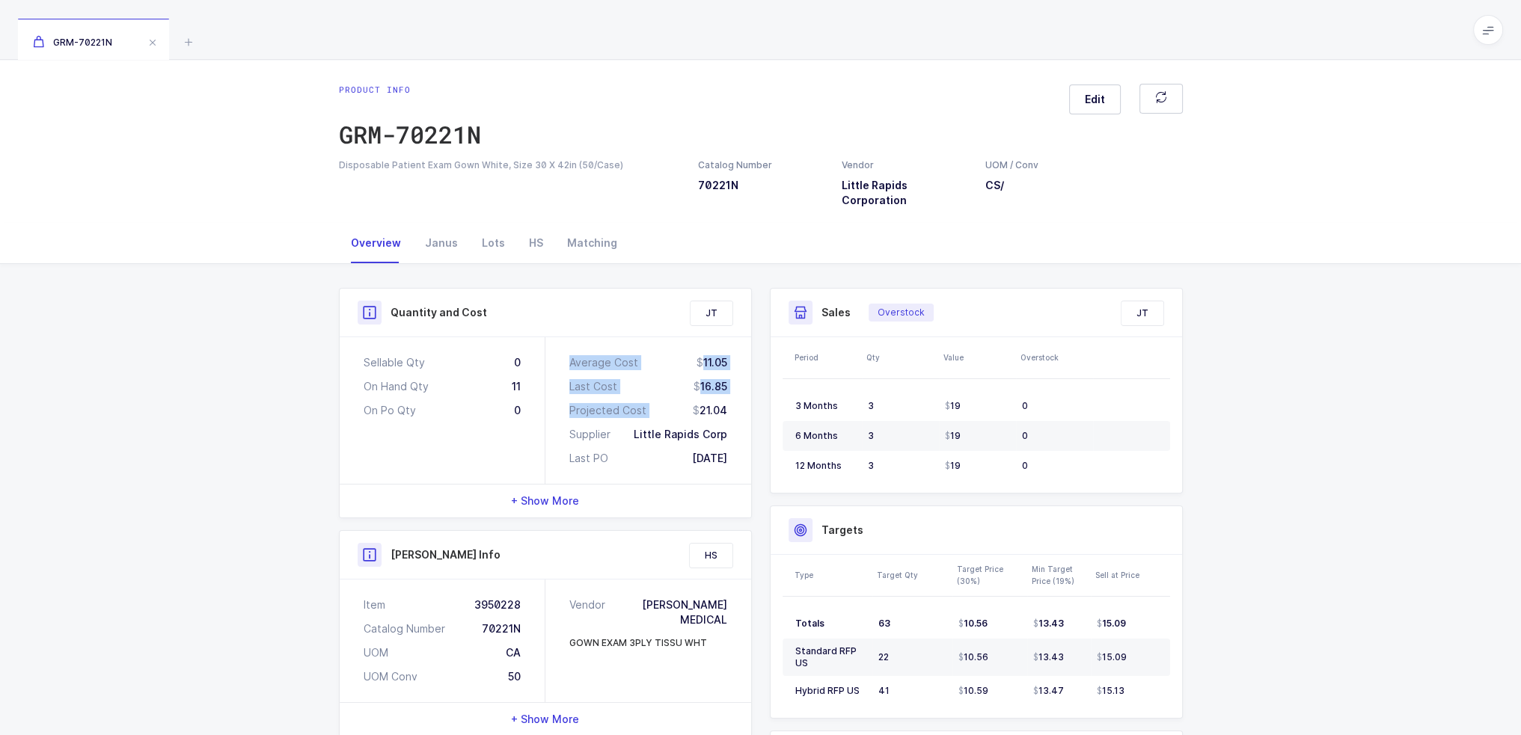
click at [560, 351] on div "Average Cost 11.05 Last Cost 16.85 Projected Cost 21.04 Supplier Little Rapids …" at bounding box center [648, 410] width 206 height 147
click at [530, 387] on div "Sellable Qty 0 On Hand Qty 11 On Po Qty 0" at bounding box center [443, 410] width 206 height 147
click at [527, 390] on div "Sellable Qty 0 On Hand Qty 11 On Po Qty 0" at bounding box center [443, 410] width 206 height 147
drag, startPoint x: 550, startPoint y: 349, endPoint x: 739, endPoint y: 472, distance: 225.5
click at [739, 472] on div "Average Cost 11.05 Last Cost 16.85 Projected Cost 21.04 Supplier Little Rapids …" at bounding box center [648, 410] width 206 height 147
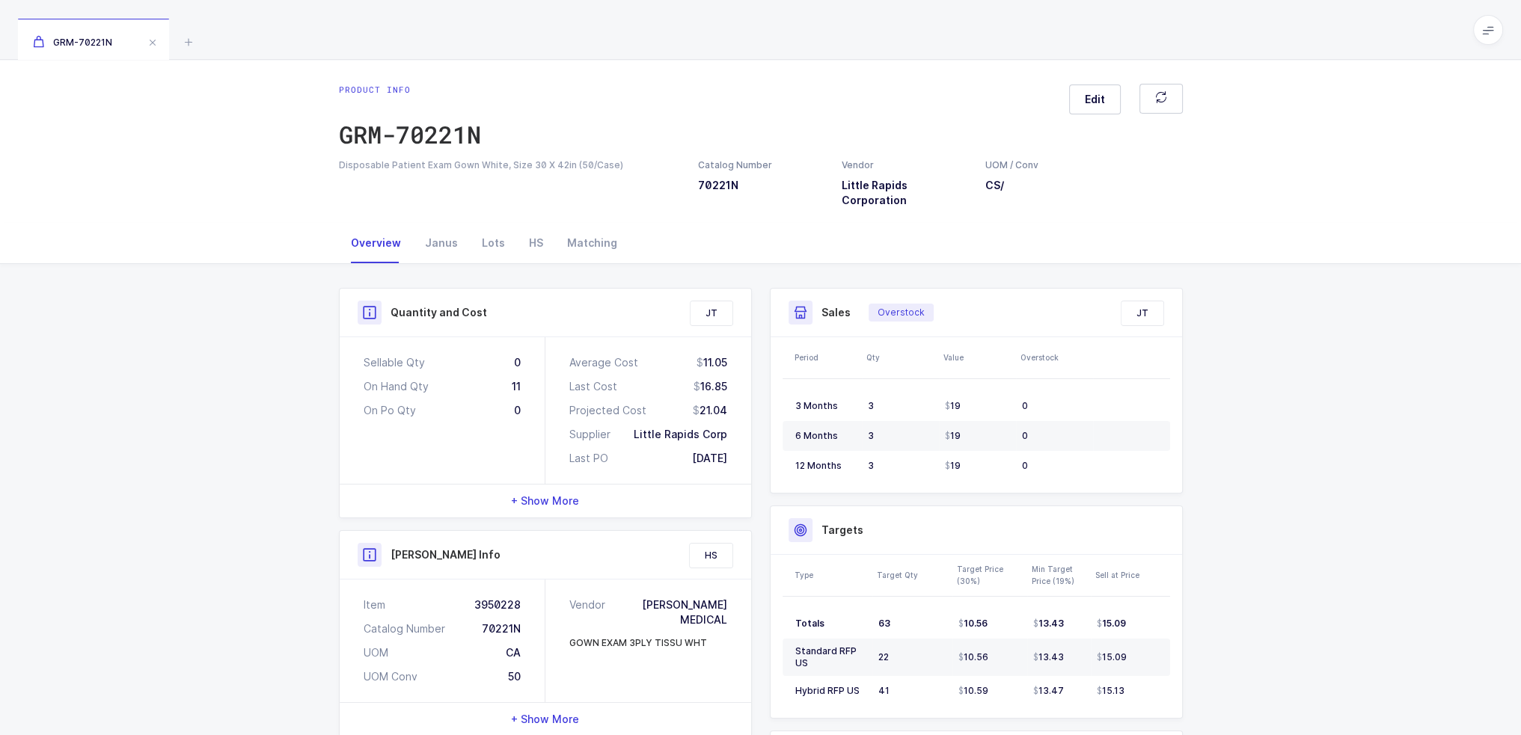
click at [739, 472] on div "Average Cost 11.05 Last Cost 16.85 Projected Cost 21.04 Supplier Little Rapids …" at bounding box center [648, 410] width 206 height 147
drag, startPoint x: 760, startPoint y: 463, endPoint x: 684, endPoint y: 428, distance: 84.0
click at [705, 438] on div "Quantity and Cost JT Sellable Qty 0 On Hand Qty 11 On Po Qty 0 Average Cost 11.…" at bounding box center [761, 627] width 862 height 678
click at [446, 233] on div "Janus" at bounding box center [441, 243] width 57 height 40
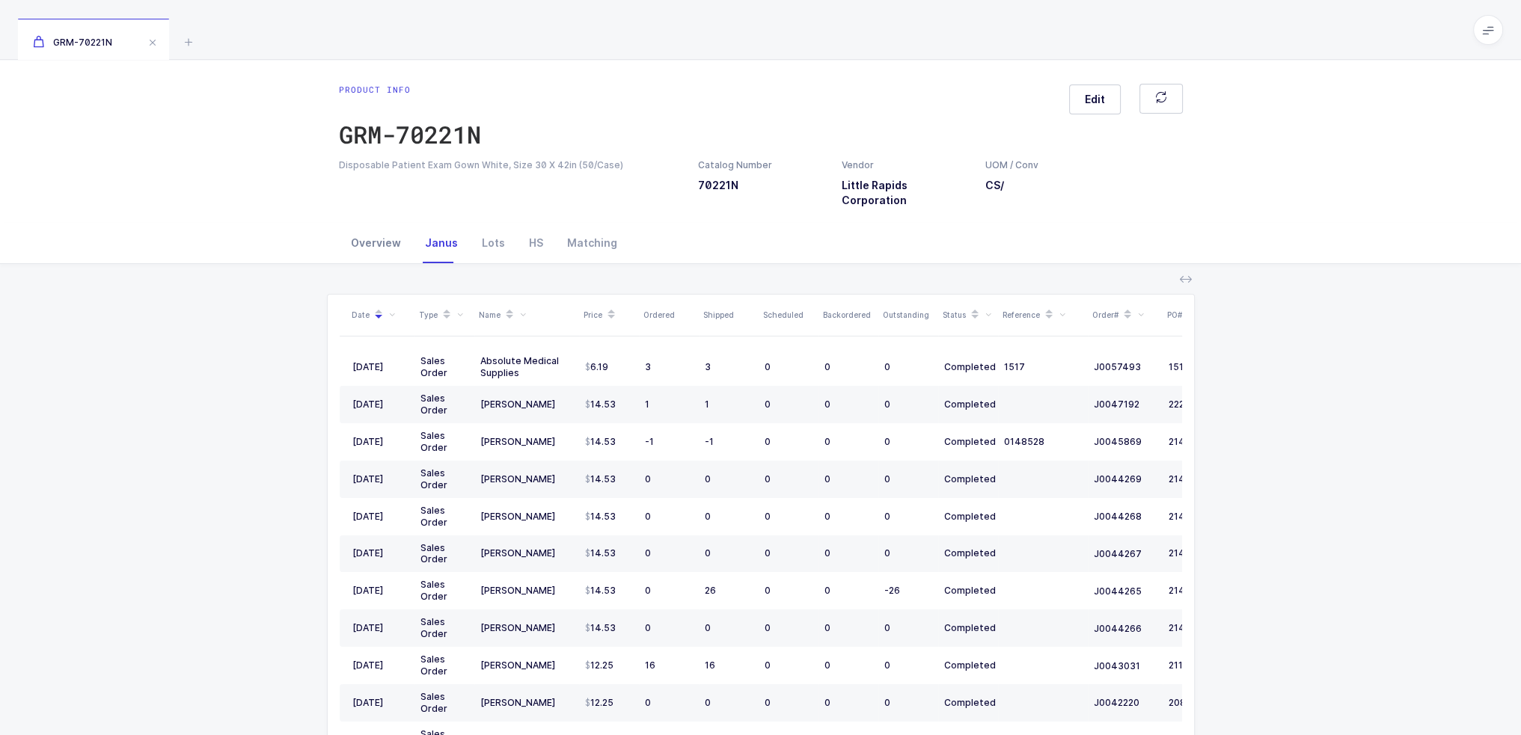
click at [387, 237] on div "Overview" at bounding box center [376, 243] width 74 height 40
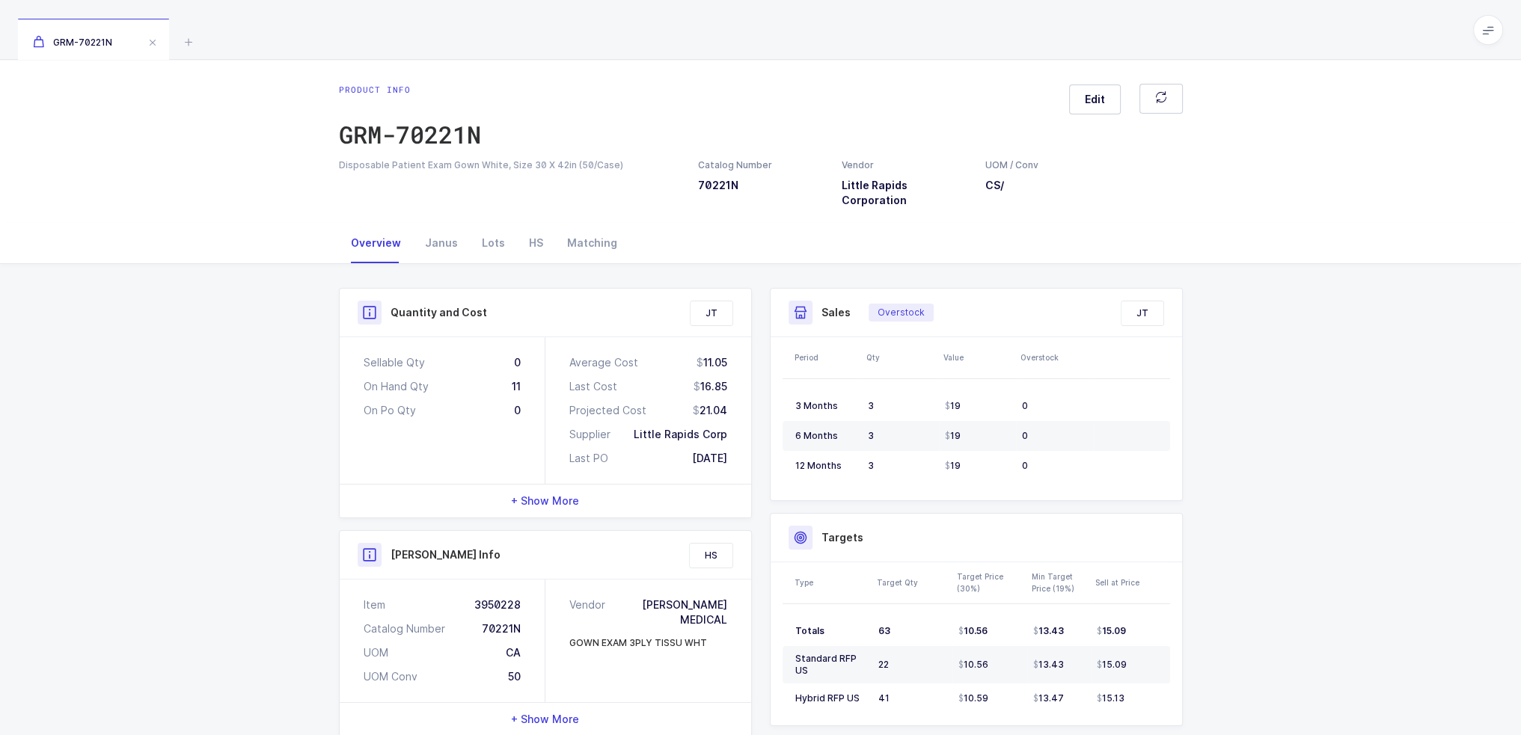
click at [743, 455] on div "Average Cost 11.05 Last Cost 16.85 Projected Cost 21.04 Supplier Little Rapids …" at bounding box center [648, 410] width 206 height 147
drag, startPoint x: 743, startPoint y: 455, endPoint x: 734, endPoint y: 463, distance: 11.6
click at [742, 457] on div "Average Cost 11.05 Last Cost 16.85 Projected Cost 21.04 Supplier Little Rapids …" at bounding box center [648, 410] width 206 height 147
drag, startPoint x: 734, startPoint y: 463, endPoint x: 329, endPoint y: 325, distance: 428.3
click at [345, 328] on div "Quantity and Cost JT Sellable Qty 0 On Hand Qty 11 On Po Qty 0 Average Cost 11.…" at bounding box center [545, 403] width 413 height 230
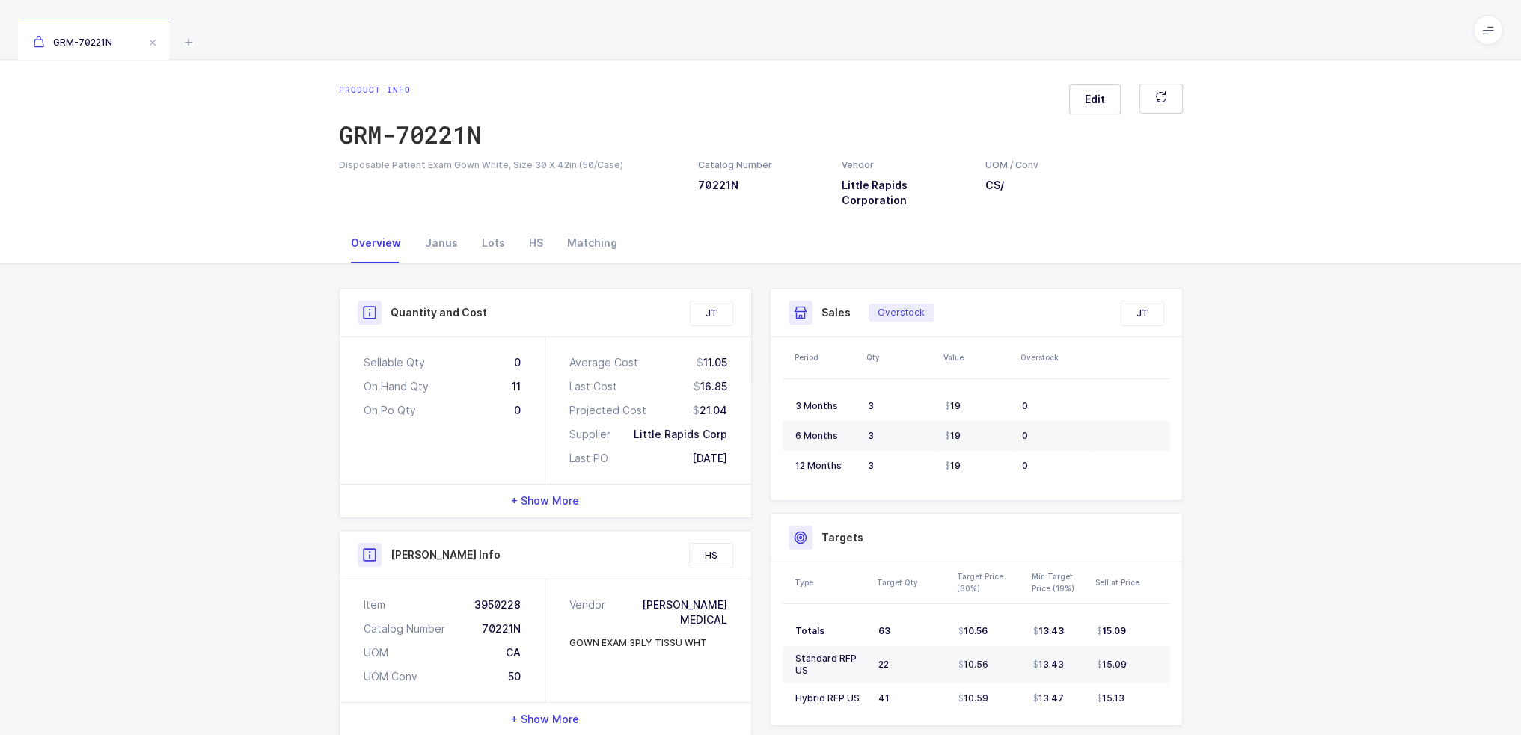
click at [323, 325] on div "Quantity and Cost JT Sellable Qty 0 On Hand Qty 11 On Po Qty 0 Average Cost 11.…" at bounding box center [760, 637] width 1521 height 746
click at [197, 38] on icon at bounding box center [189, 42] width 18 height 18
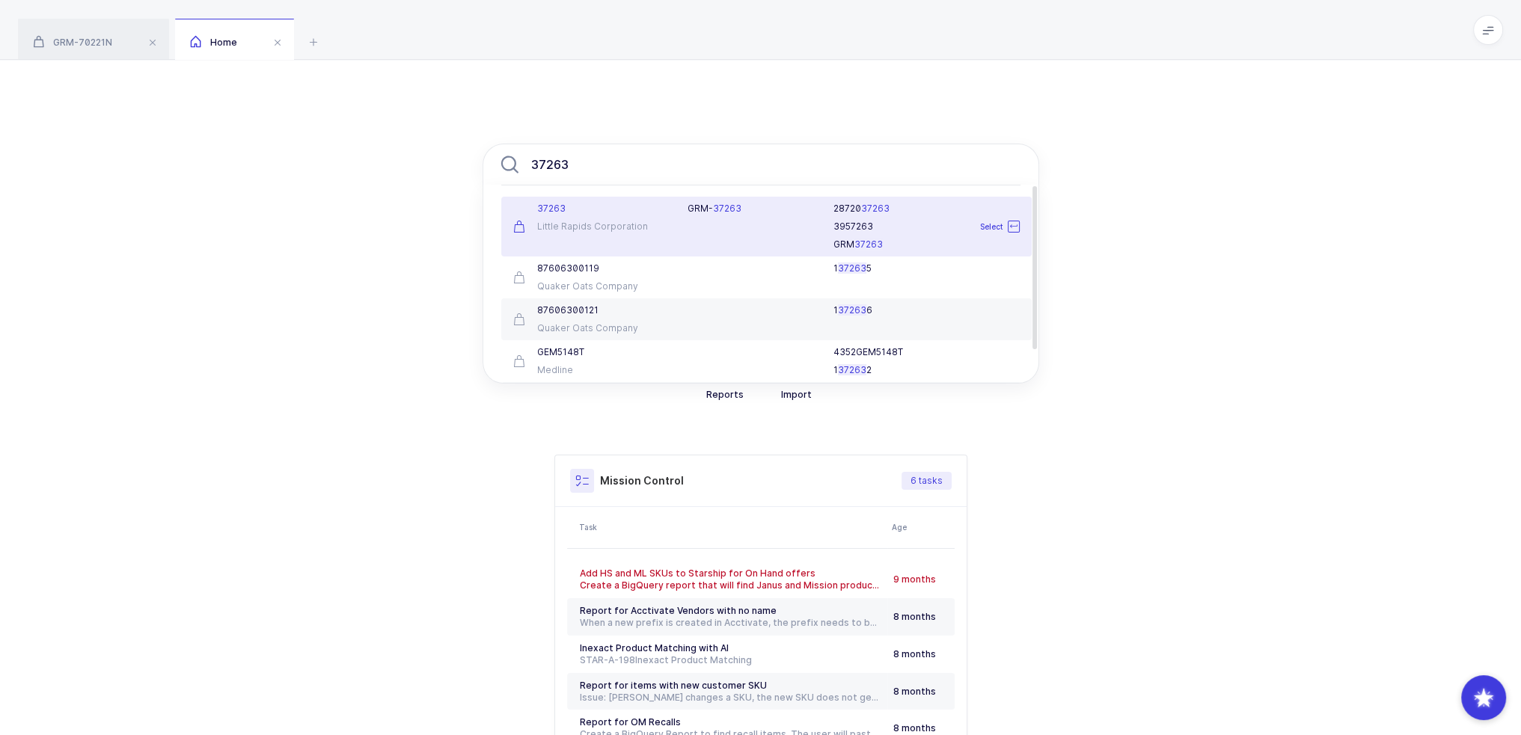
type input "37263"
click at [690, 230] on div "G R M - 37263" at bounding box center [751, 227] width 146 height 48
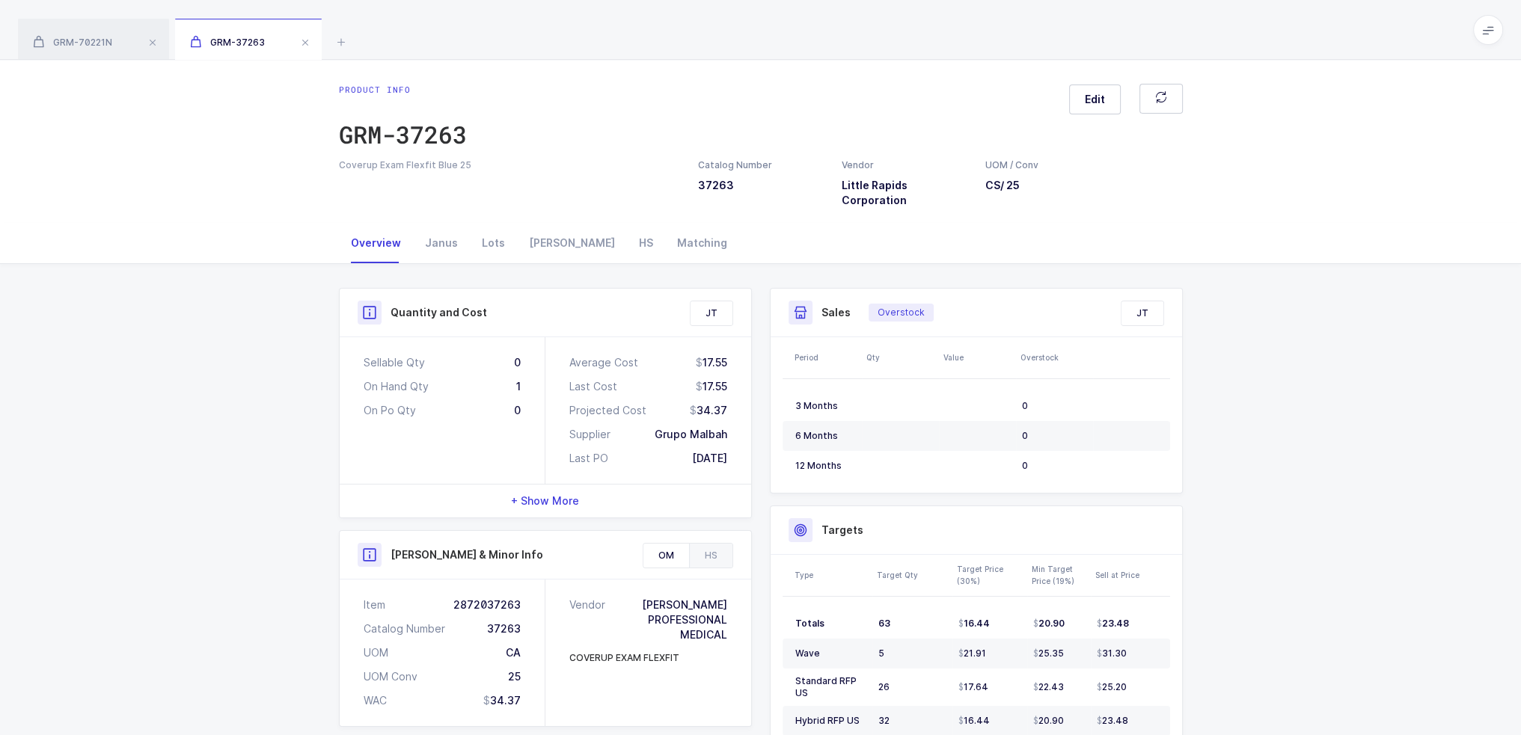
drag, startPoint x: 743, startPoint y: 469, endPoint x: 744, endPoint y: 447, distance: 22.5
click at [744, 447] on div "Average Cost 17.55 Last Cost 17.55 Projected Cost 34.37 Supplier Grupo Malbah L…" at bounding box center [648, 410] width 206 height 147
drag, startPoint x: 739, startPoint y: 460, endPoint x: 725, endPoint y: 482, distance: 26.6
click at [725, 482] on div "Average Cost 17.55 Last Cost 17.55 Projected Cost 34.37 Supplier Grupo Malbah L…" at bounding box center [648, 410] width 206 height 147
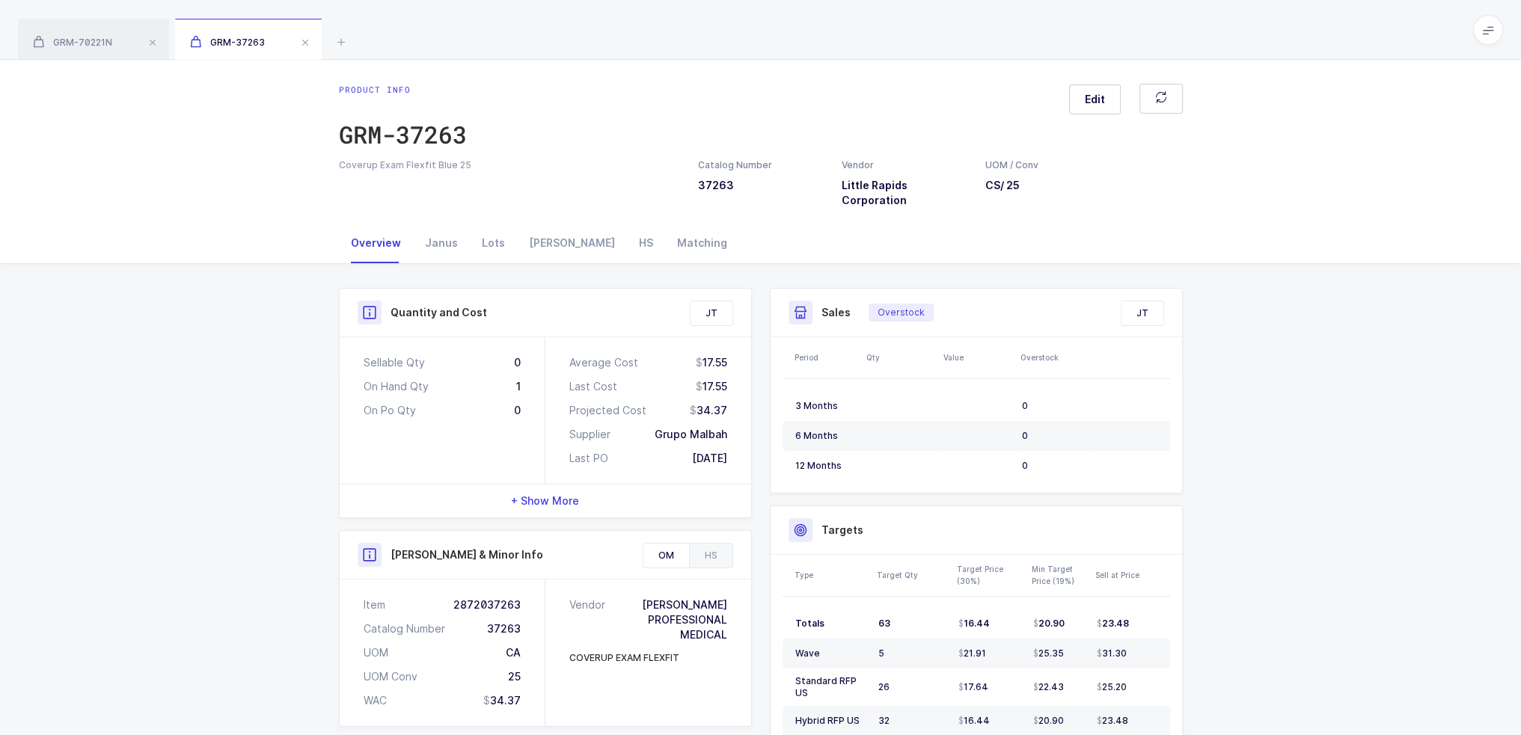
click at [354, 40] on div "GRM-70221N GRM-37263" at bounding box center [760, 30] width 1521 height 60
click at [346, 42] on icon at bounding box center [341, 42] width 18 height 18
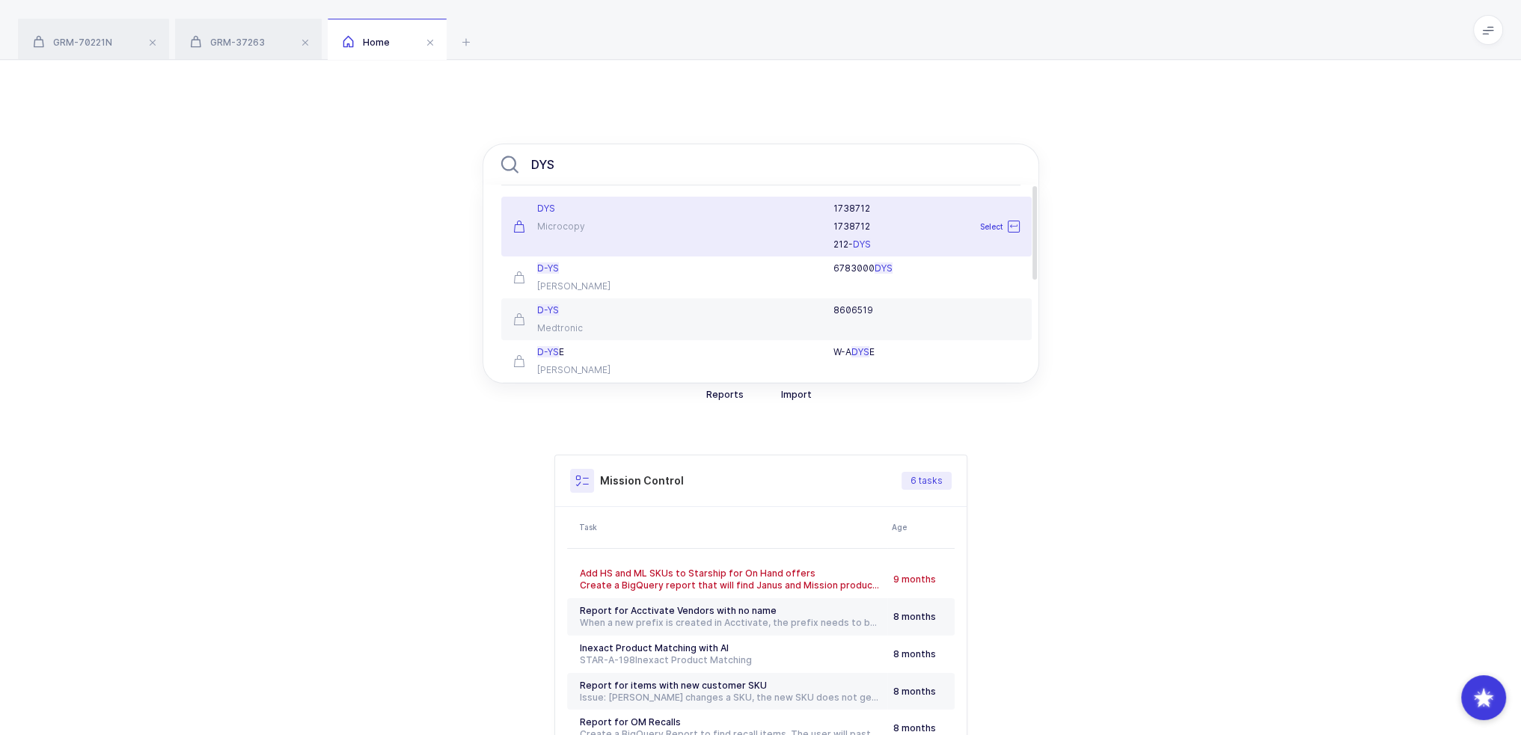
type input "DYS"
click at [583, 221] on div "Microcopy" at bounding box center [591, 227] width 157 height 12
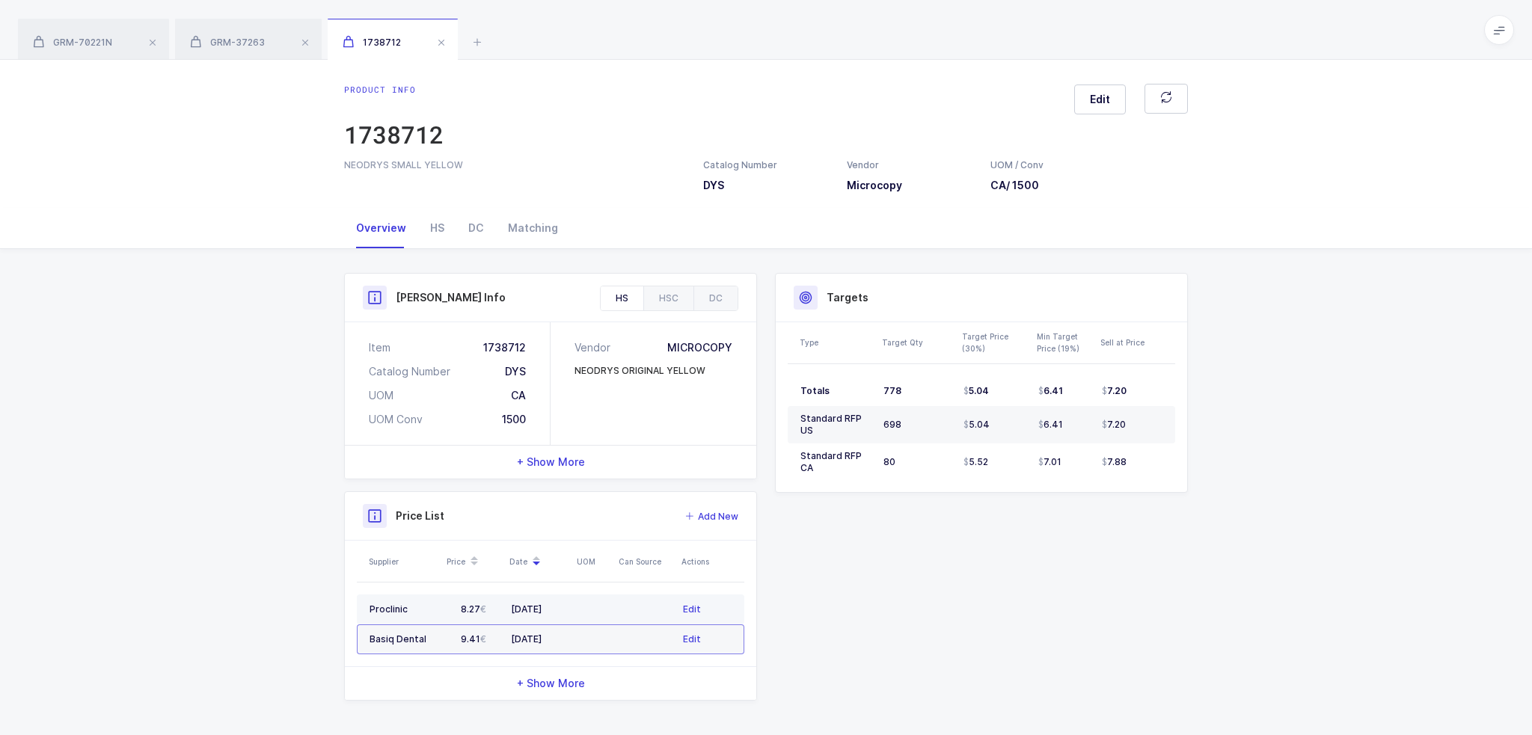
click at [592, 595] on td at bounding box center [593, 610] width 42 height 30
click at [667, 297] on div "HSC" at bounding box center [663, 298] width 50 height 24
click at [712, 295] on div "DC" at bounding box center [710, 298] width 44 height 24
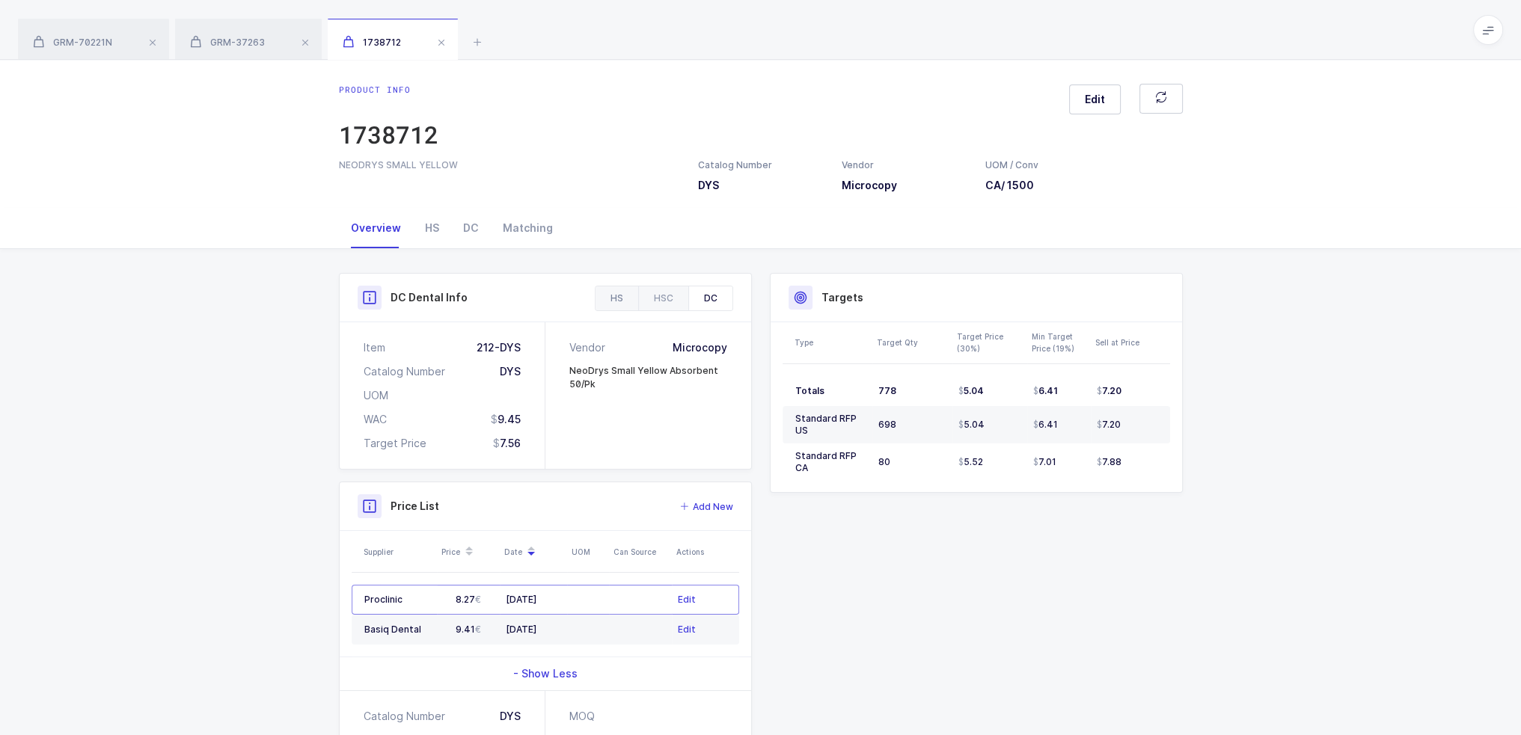
click at [607, 299] on div "HS" at bounding box center [616, 298] width 43 height 24
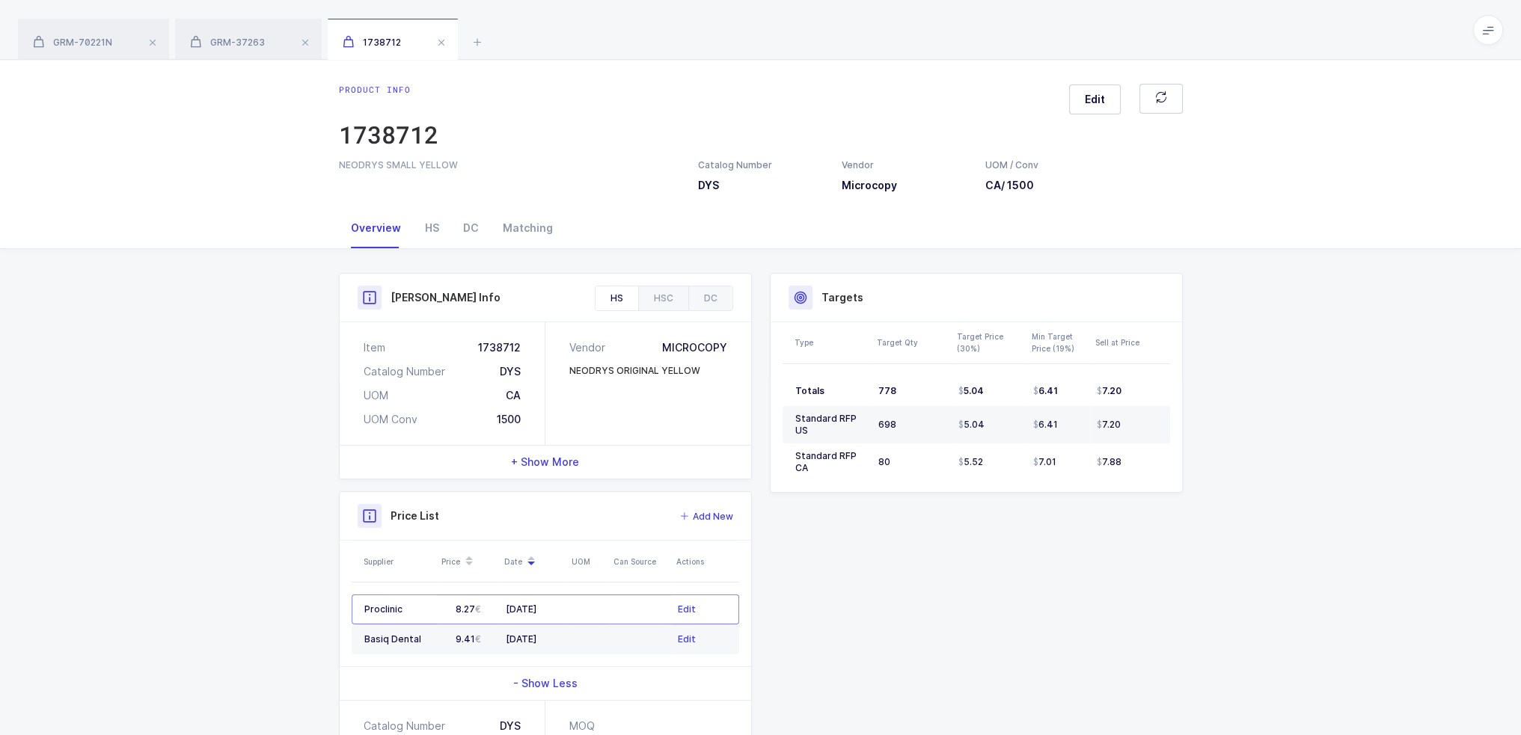
drag, startPoint x: 645, startPoint y: 431, endPoint x: 644, endPoint y: 417, distance: 13.5
click at [644, 417] on div "Vendor MICROCOPY NEODRYS ORIGINAL YELLOW" at bounding box center [648, 383] width 206 height 123
click at [441, 212] on div "HS" at bounding box center [432, 228] width 38 height 40
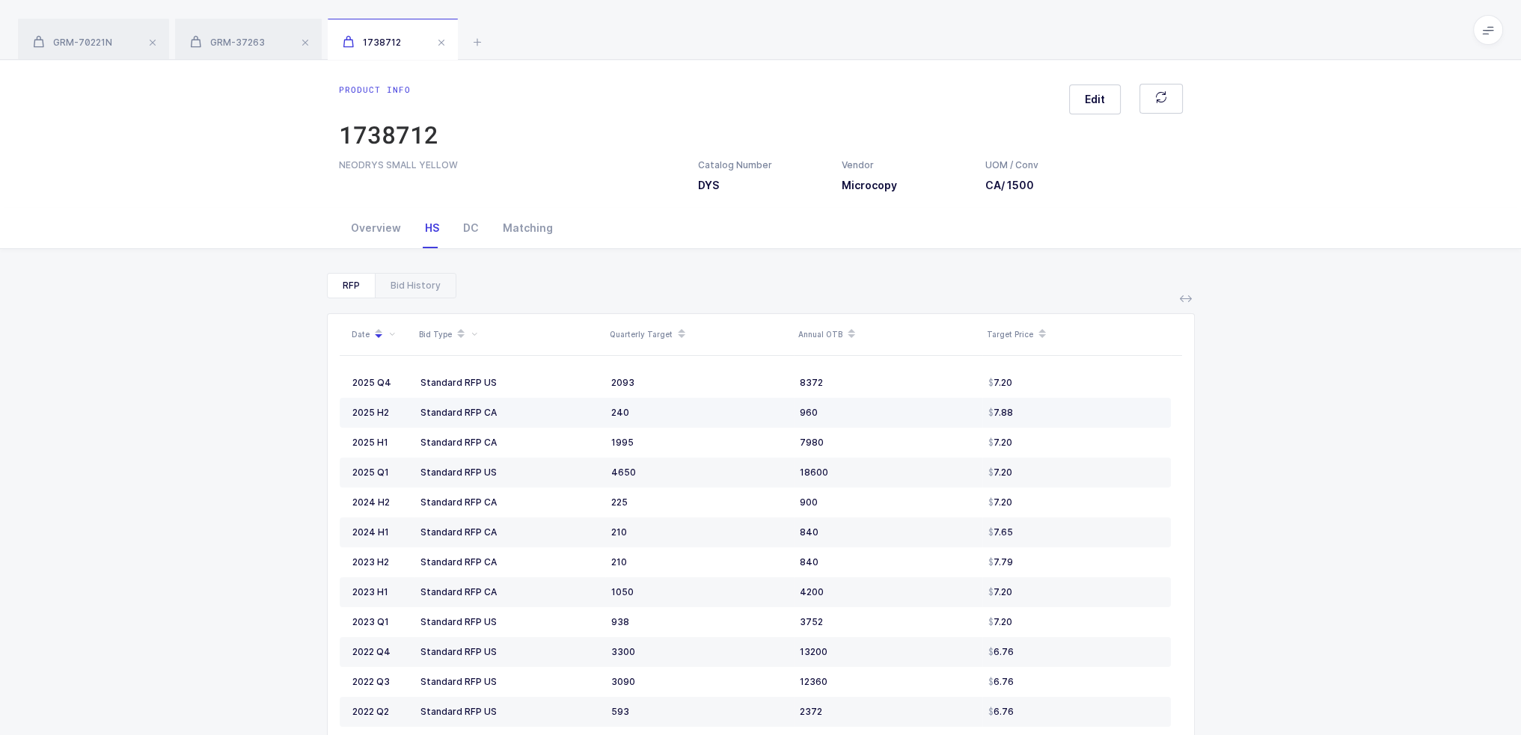
drag, startPoint x: 558, startPoint y: 371, endPoint x: 1056, endPoint y: 426, distance: 501.1
click at [1056, 426] on tbody "2025 Q4 Standard RFP US 2093 8372 7.20 2025 H2 Standard RFP CA 240 960 7.88 202…" at bounding box center [755, 637] width 831 height 539
click at [1056, 426] on td "7.88" at bounding box center [1076, 413] width 188 height 30
drag, startPoint x: 640, startPoint y: 384, endPoint x: 1096, endPoint y: 388, distance: 456.3
click at [1096, 388] on tr "2025 Q4 Standard RFP US 2093 8372 7.20" at bounding box center [755, 383] width 831 height 30
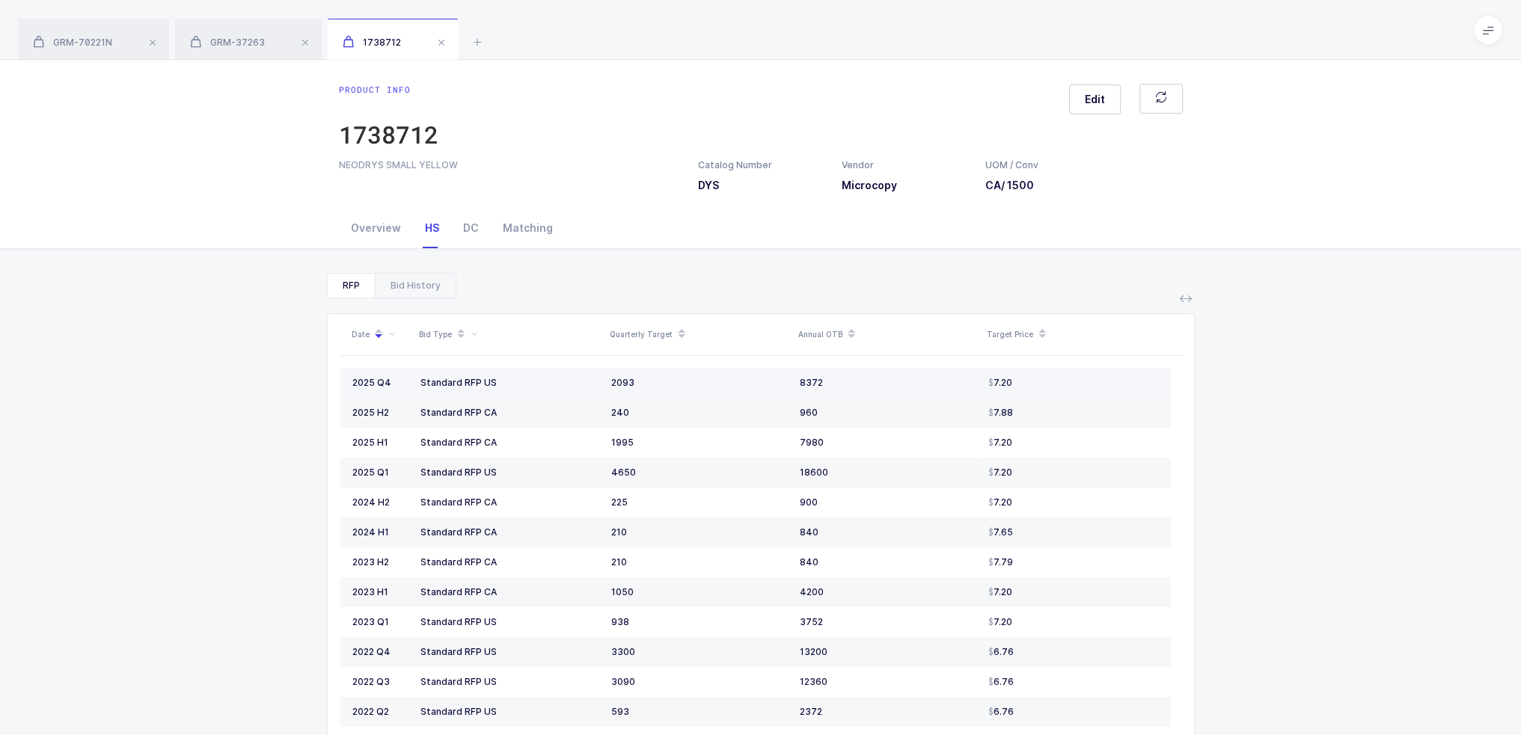
click at [1096, 388] on td "7.20" at bounding box center [1076, 383] width 188 height 30
click at [456, 233] on div "DC" at bounding box center [471, 228] width 40 height 40
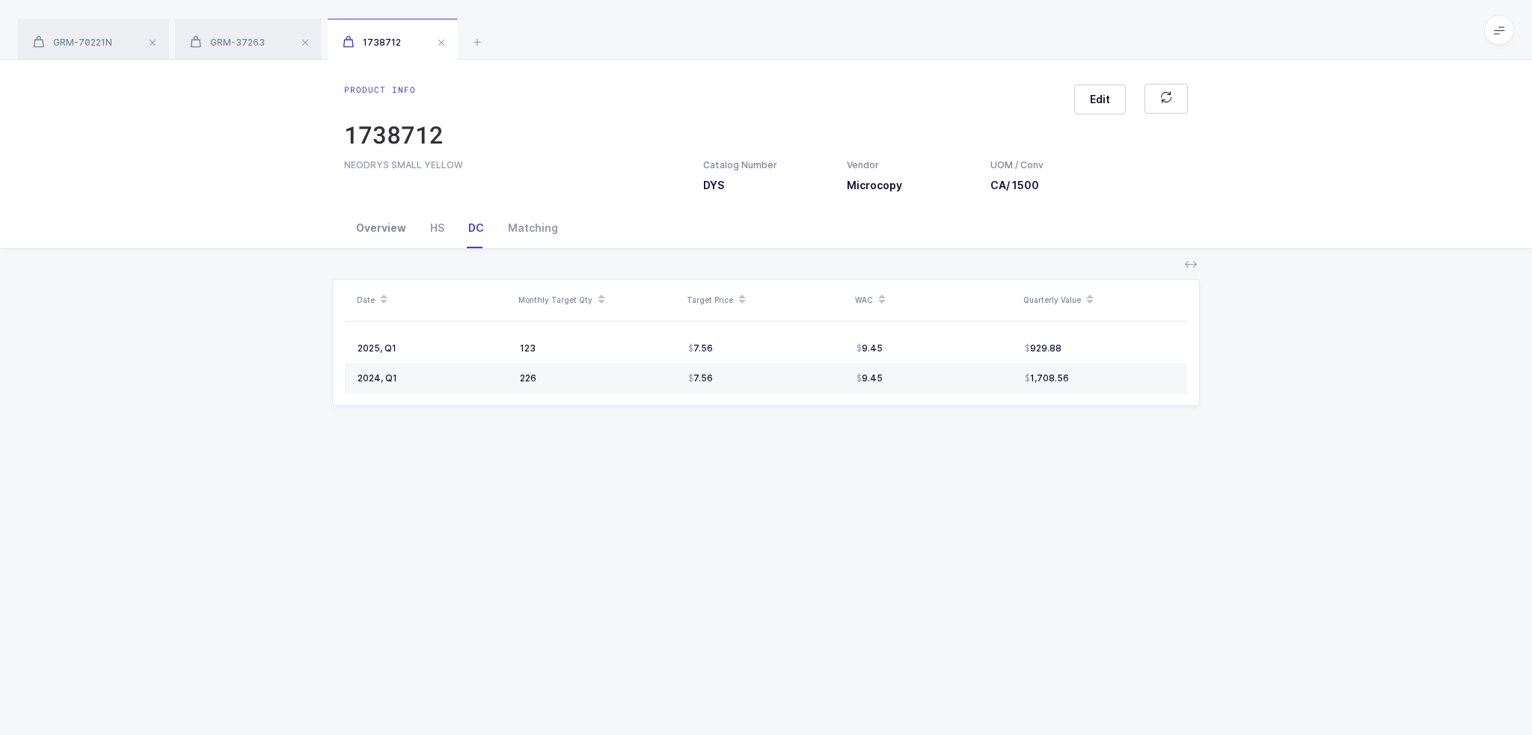
click at [388, 234] on div "Overview" at bounding box center [381, 228] width 74 height 40
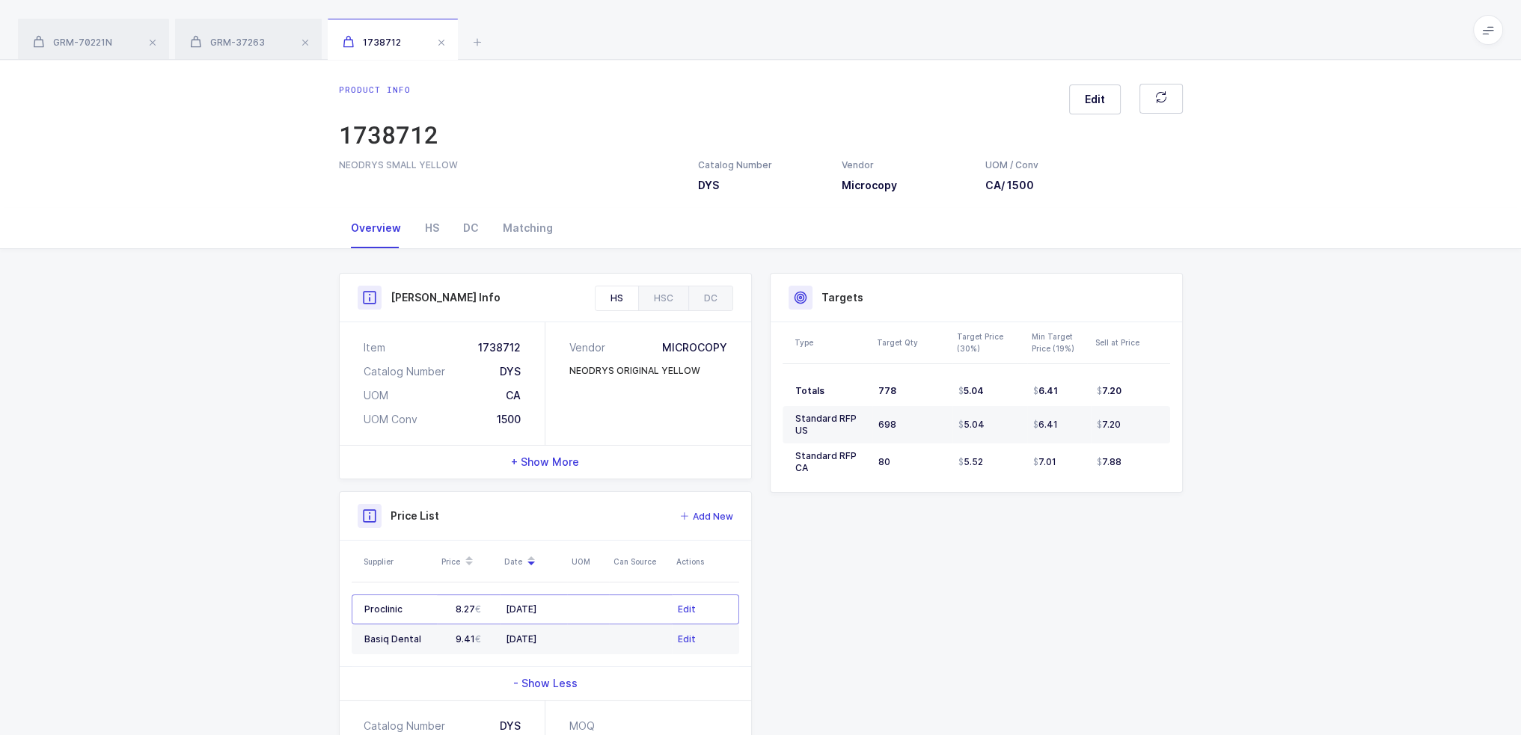
click at [1484, 25] on icon at bounding box center [1488, 30] width 12 height 12
click at [1419, 197] on li "Purchasing" at bounding box center [1431, 201] width 111 height 12
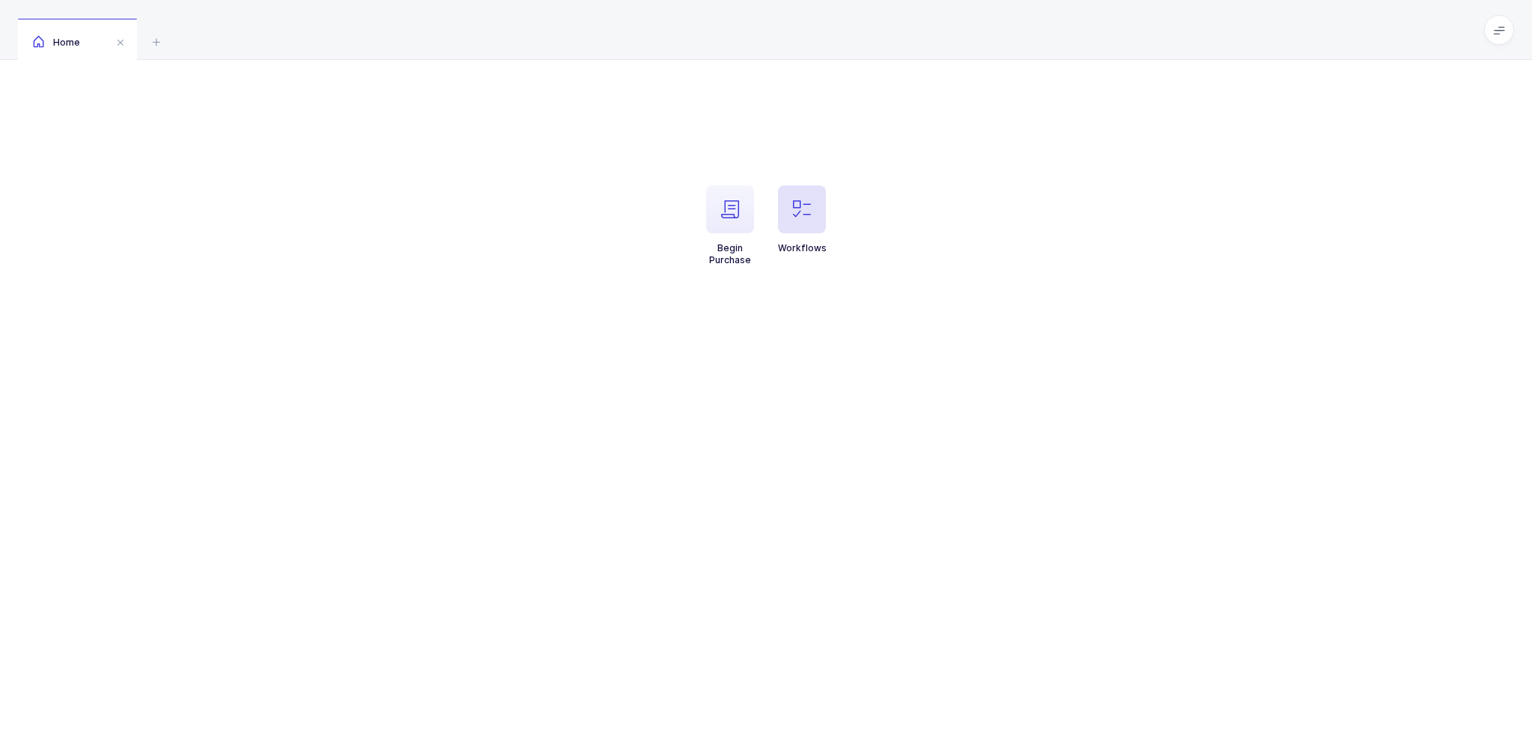
click at [805, 195] on span "button" at bounding box center [802, 209] width 48 height 48
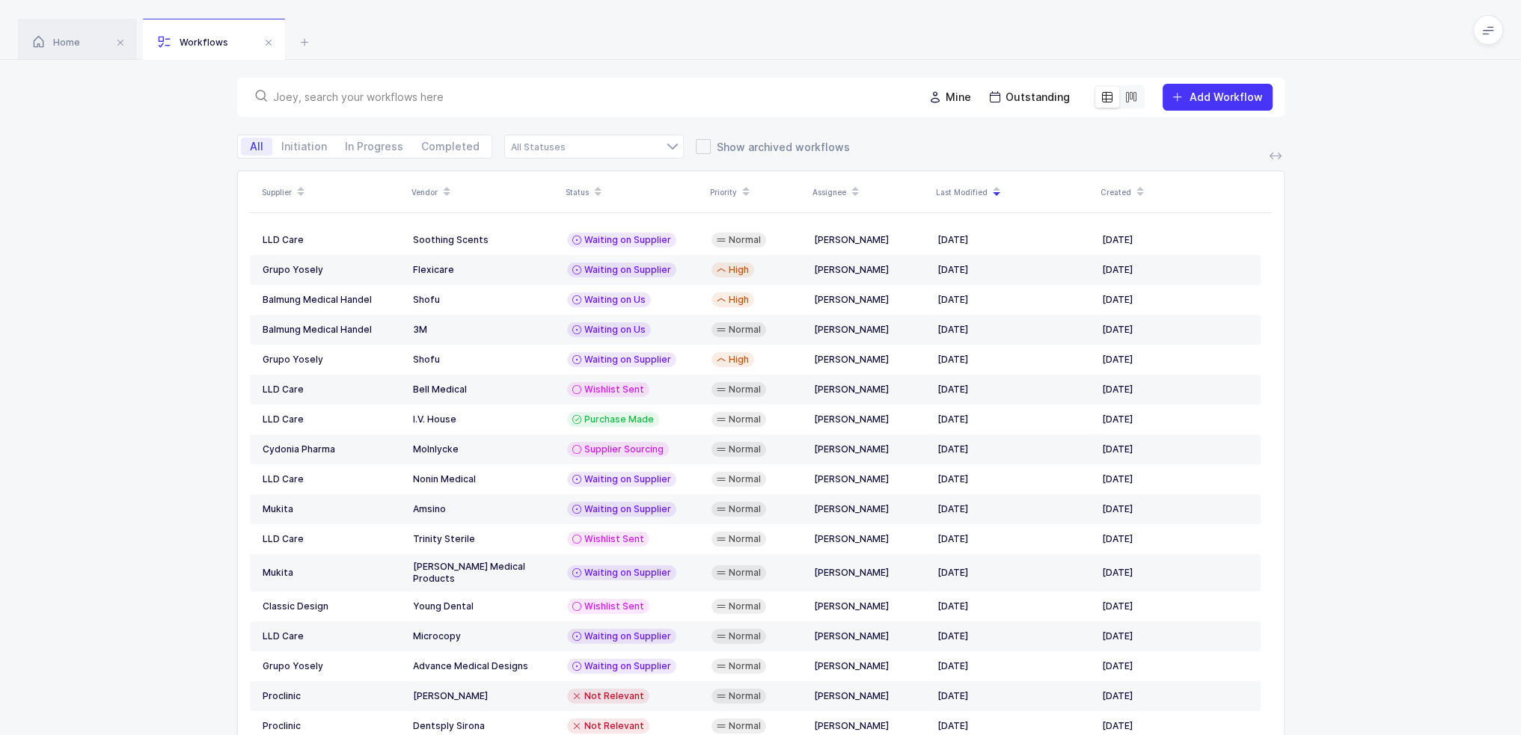
click at [553, 104] on input "text" at bounding box center [589, 97] width 632 height 15
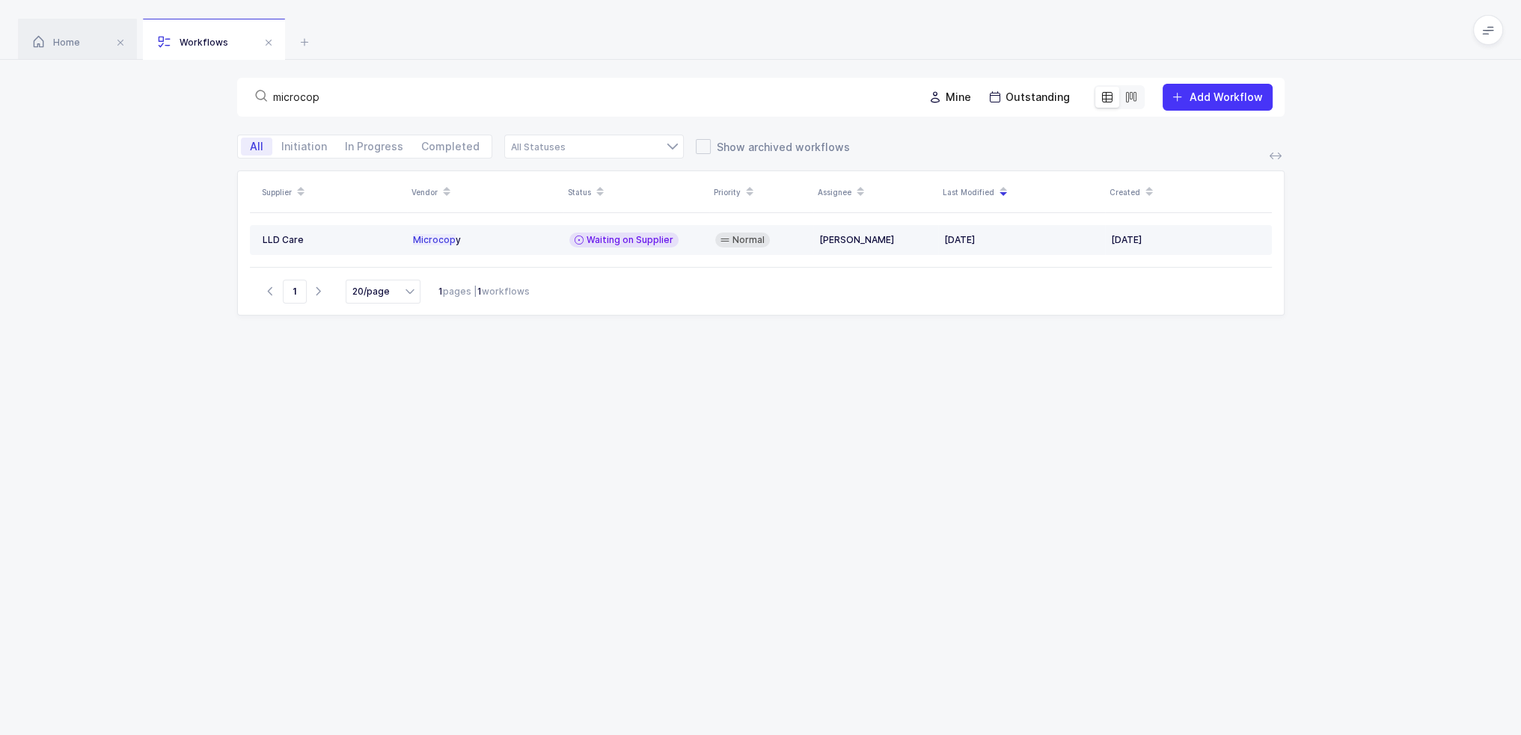
type input "microcop"
click at [637, 237] on span "Waiting on Supplier" at bounding box center [629, 240] width 87 height 12
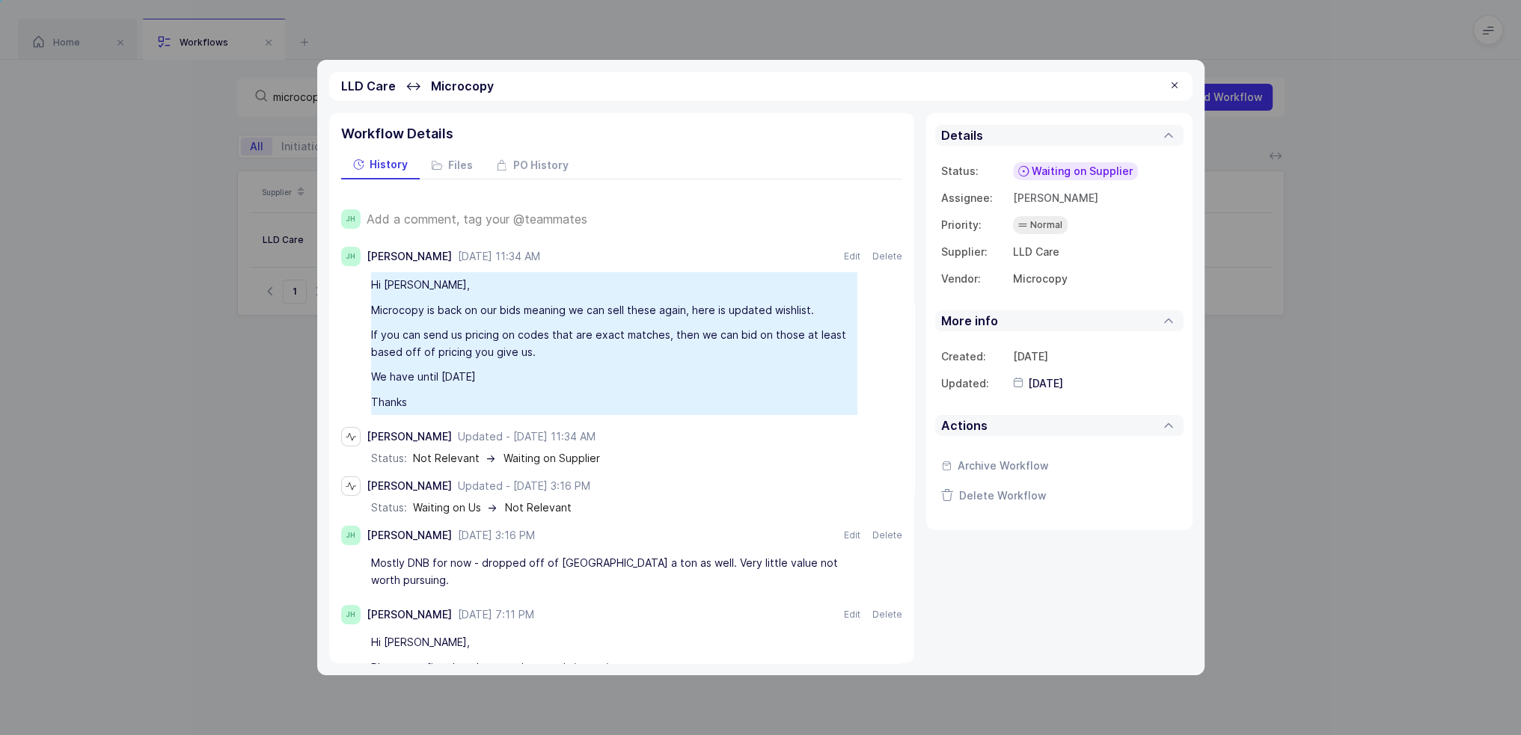
drag, startPoint x: 677, startPoint y: 277, endPoint x: 667, endPoint y: 389, distance: 112.6
click at [667, 389] on div "Hi Jelena, Microcopy is back on our bids meaning we can sell these again, here …" at bounding box center [621, 343] width 561 height 142
click at [667, 390] on div "Thanks" at bounding box center [614, 402] width 486 height 25
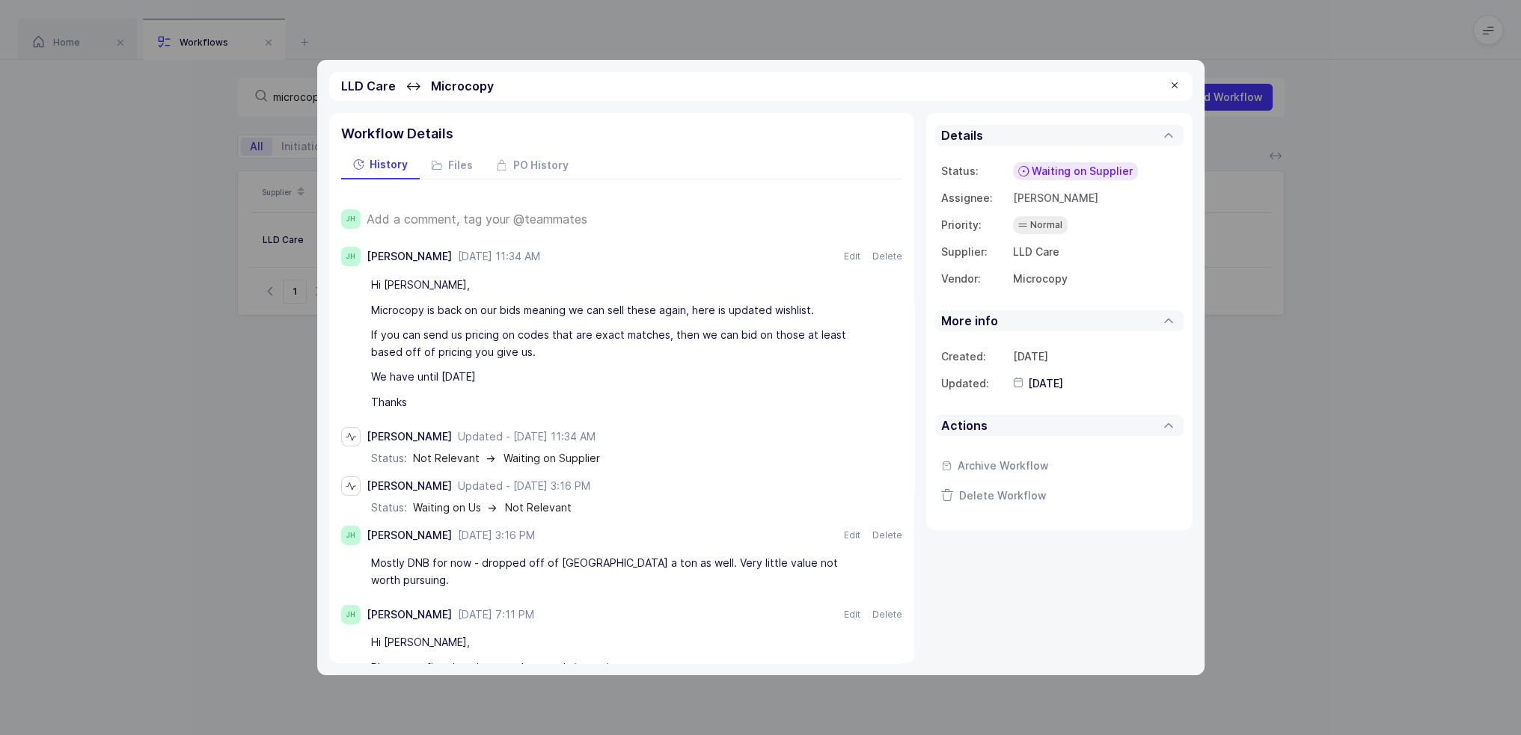
drag, startPoint x: 639, startPoint y: 400, endPoint x: 639, endPoint y: 411, distance: 10.5
click at [639, 411] on div "Thanks" at bounding box center [614, 402] width 486 height 25
drag, startPoint x: 639, startPoint y: 403, endPoint x: 622, endPoint y: 399, distance: 17.8
click at [622, 399] on div "Thanks" at bounding box center [614, 402] width 486 height 25
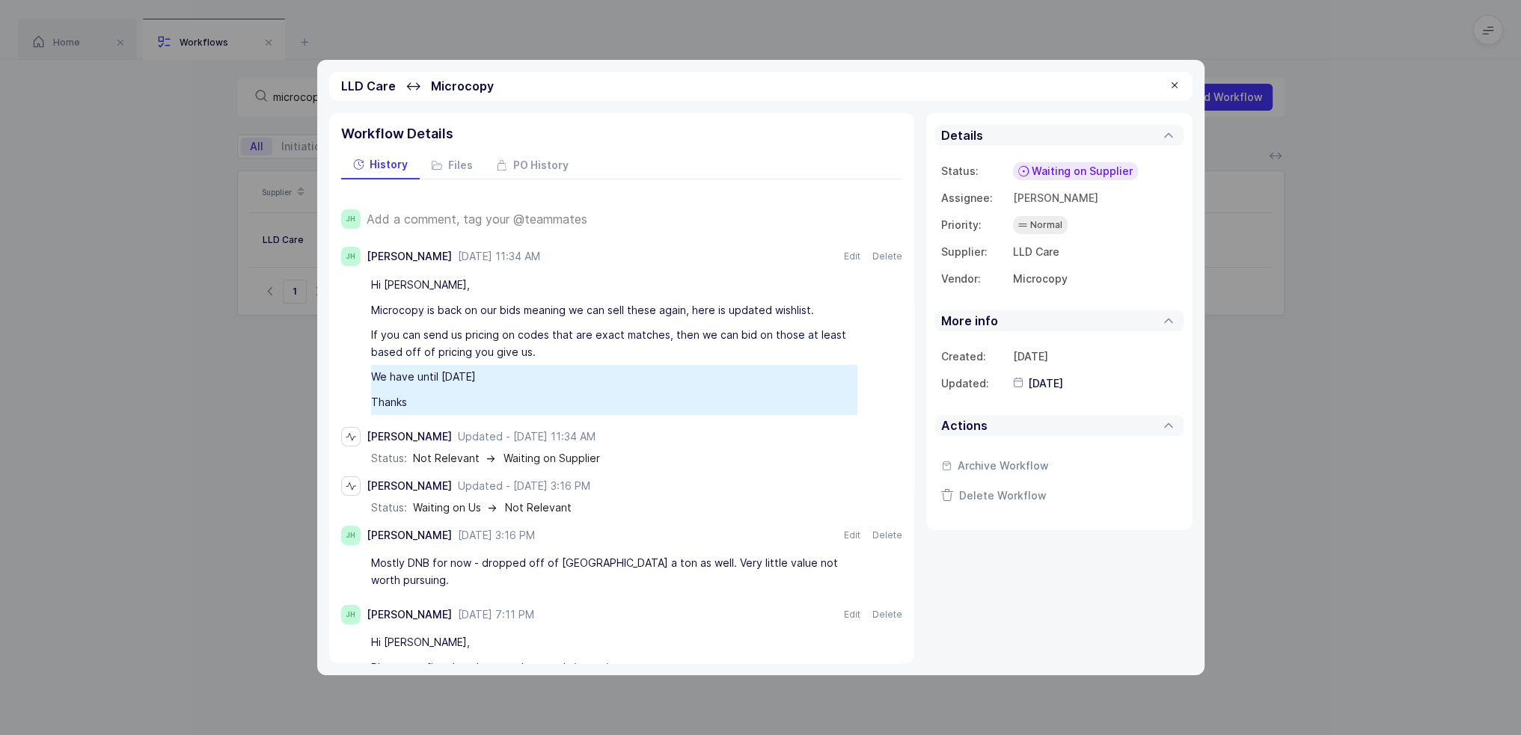
drag, startPoint x: 598, startPoint y: 406, endPoint x: 577, endPoint y: 387, distance: 28.1
click at [577, 387] on div "Hi Jelena, Microcopy is back on our bids meaning we can sell these again, here …" at bounding box center [621, 343] width 561 height 142
click at [577, 387] on div "We have until Tuesday" at bounding box center [614, 377] width 486 height 25
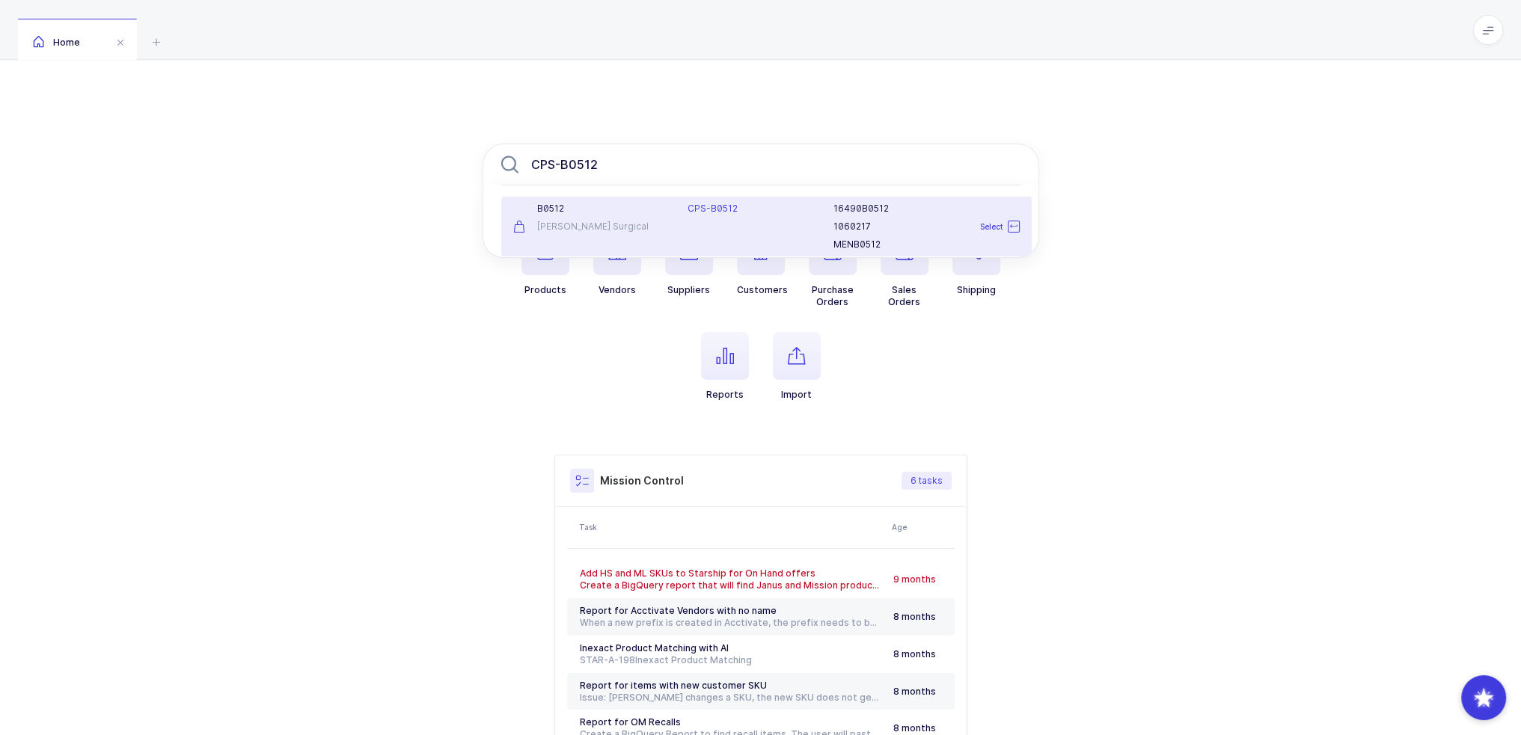
type input "CPS-B0512"
click at [625, 230] on div "[PERSON_NAME] Surgical" at bounding box center [591, 227] width 157 height 12
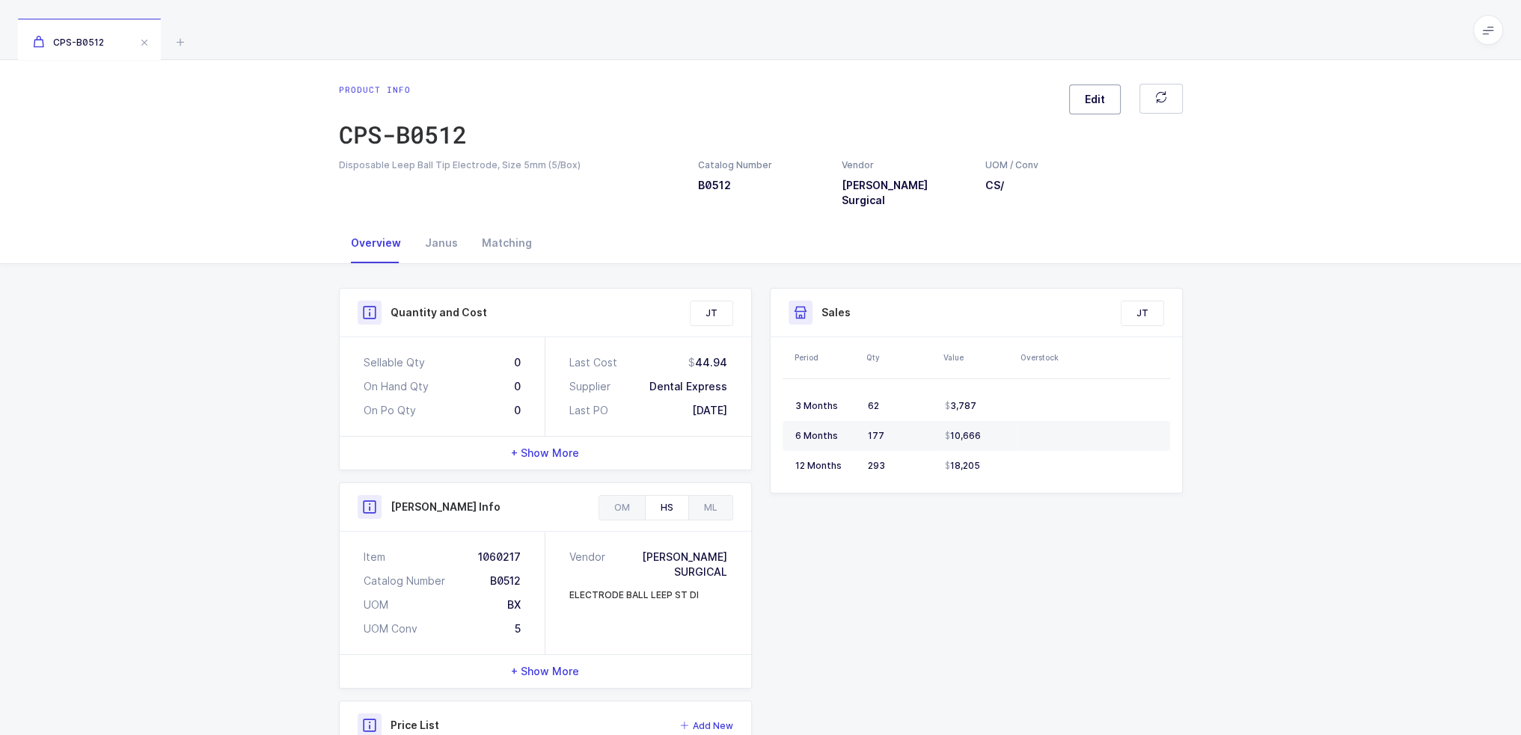
click at [1095, 96] on span "Edit" at bounding box center [1095, 99] width 20 height 15
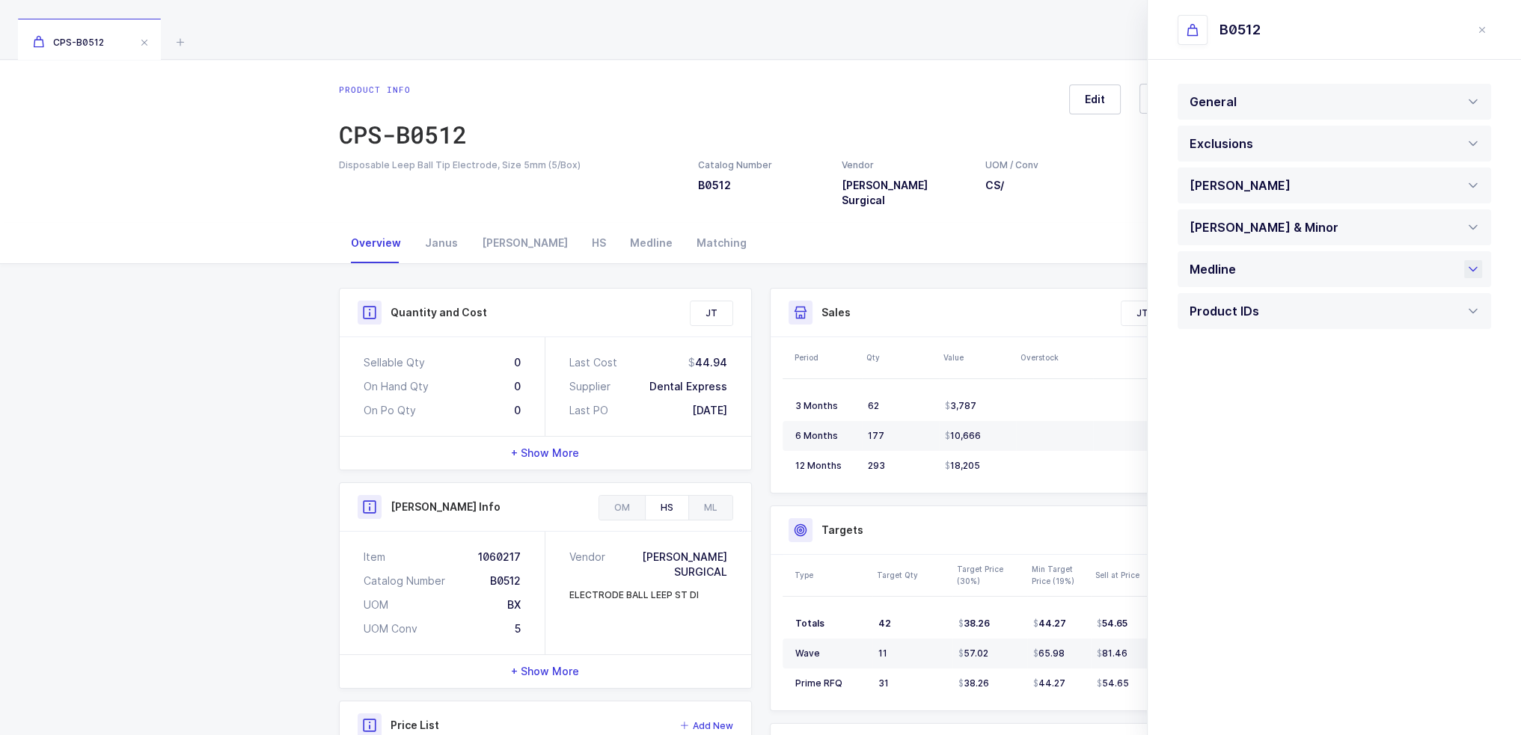
click at [1233, 269] on div "Medline" at bounding box center [1216, 269] width 54 height 36
click at [1233, 269] on div "Medline" at bounding box center [1212, 269] width 46 height 36
click at [188, 42] on icon at bounding box center [180, 42] width 18 height 18
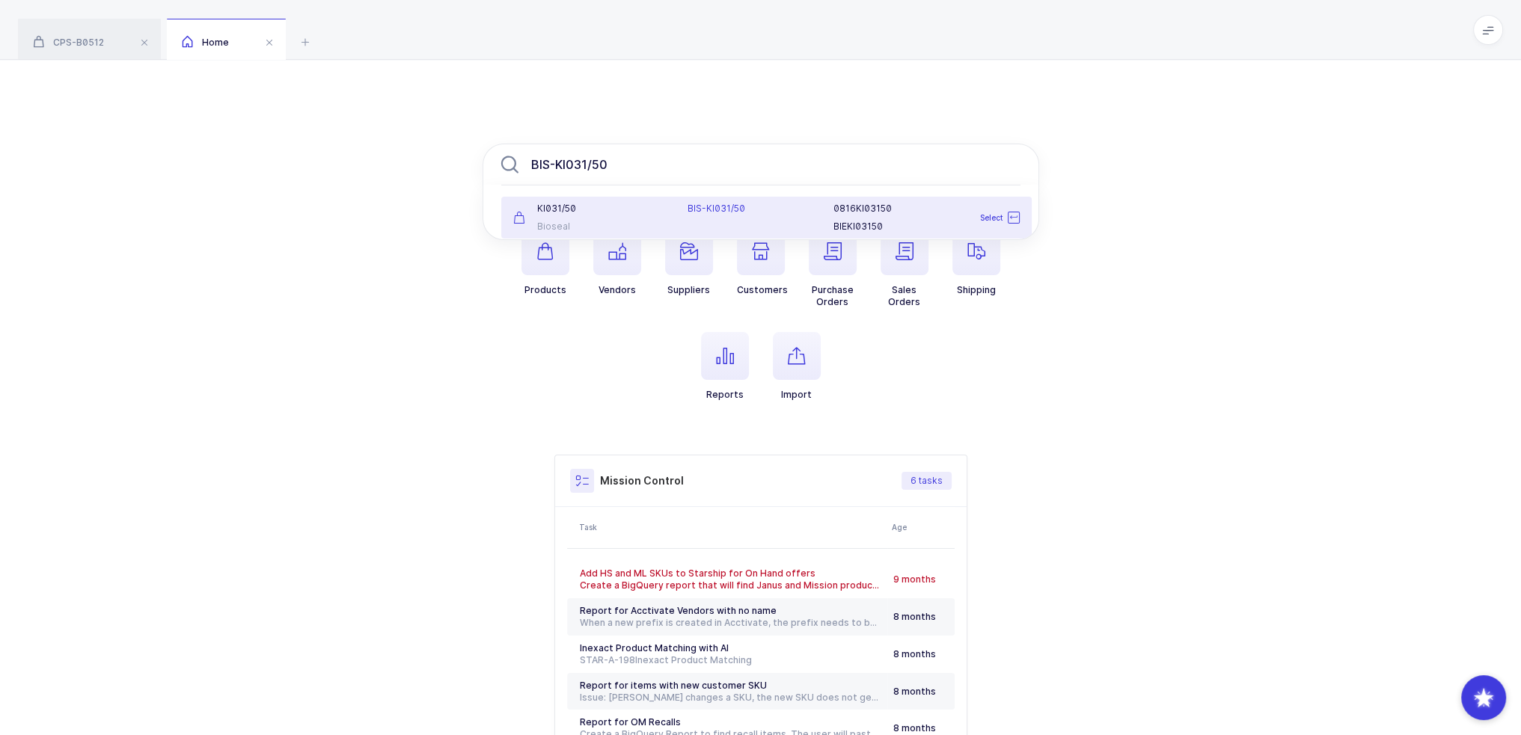
type input "BIS-KI031/50"
click at [661, 214] on div "KI031/50" at bounding box center [591, 209] width 157 height 12
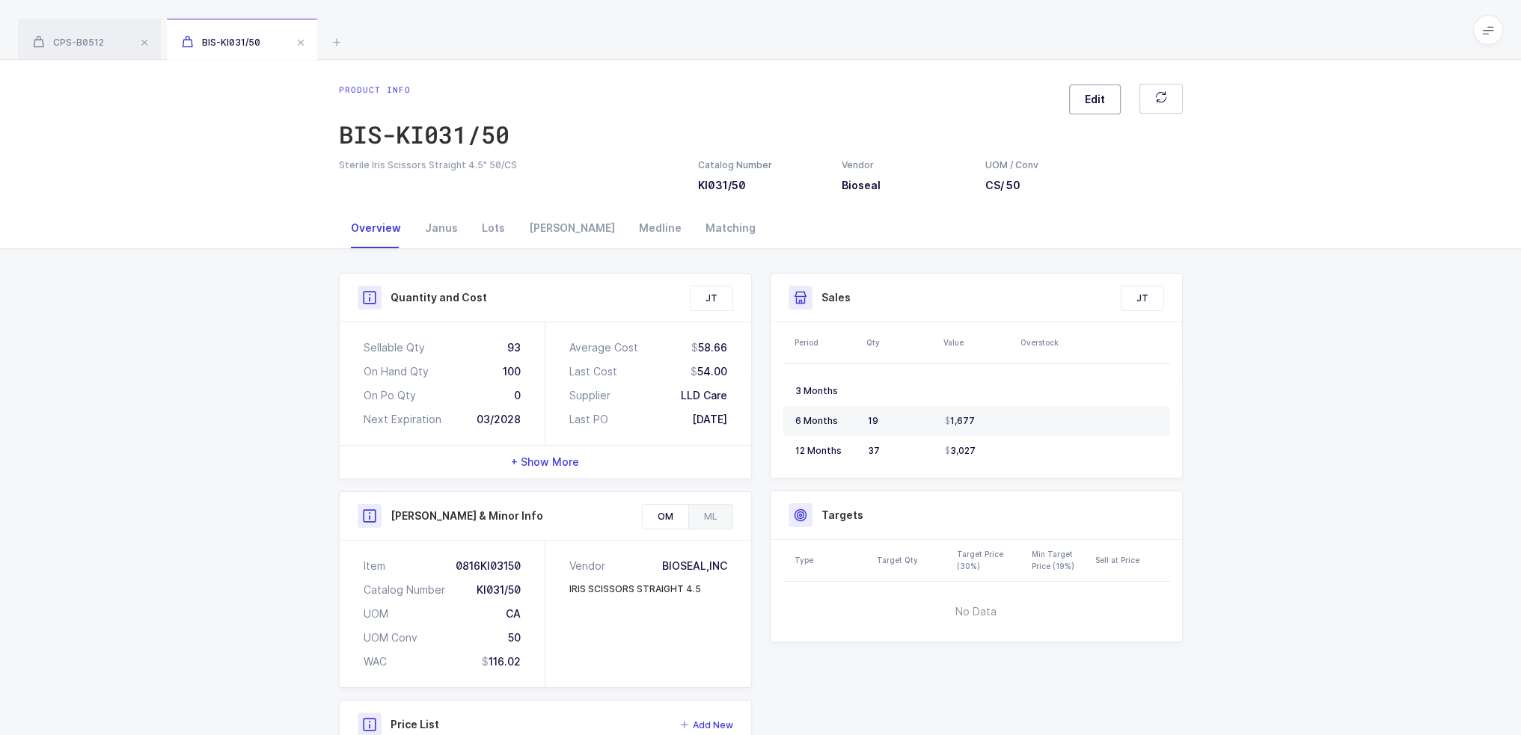
click at [1101, 92] on span "Edit" at bounding box center [1095, 99] width 20 height 15
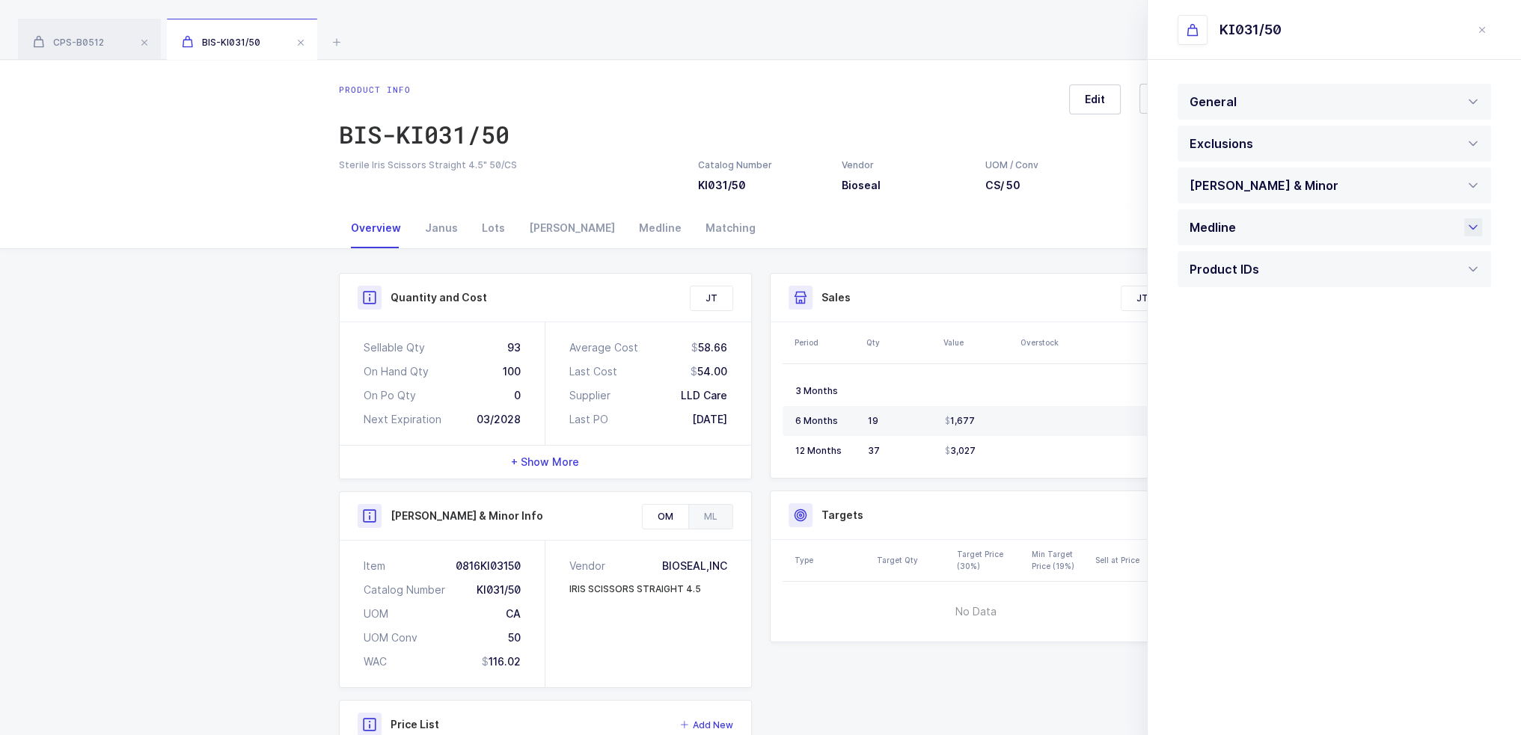
click at [1215, 236] on div "Medline" at bounding box center [1216, 227] width 54 height 36
click at [1260, 418] on div "Medline Sales Price 75.00 Prime Forecast Qty 5 Prime Status Pending Active Pend…" at bounding box center [1333, 335] width 313 height 180
click at [1257, 393] on div "Pending" at bounding box center [1333, 395] width 313 height 36
click at [1228, 439] on li "Active" at bounding box center [1339, 442] width 311 height 24
type input "Active"
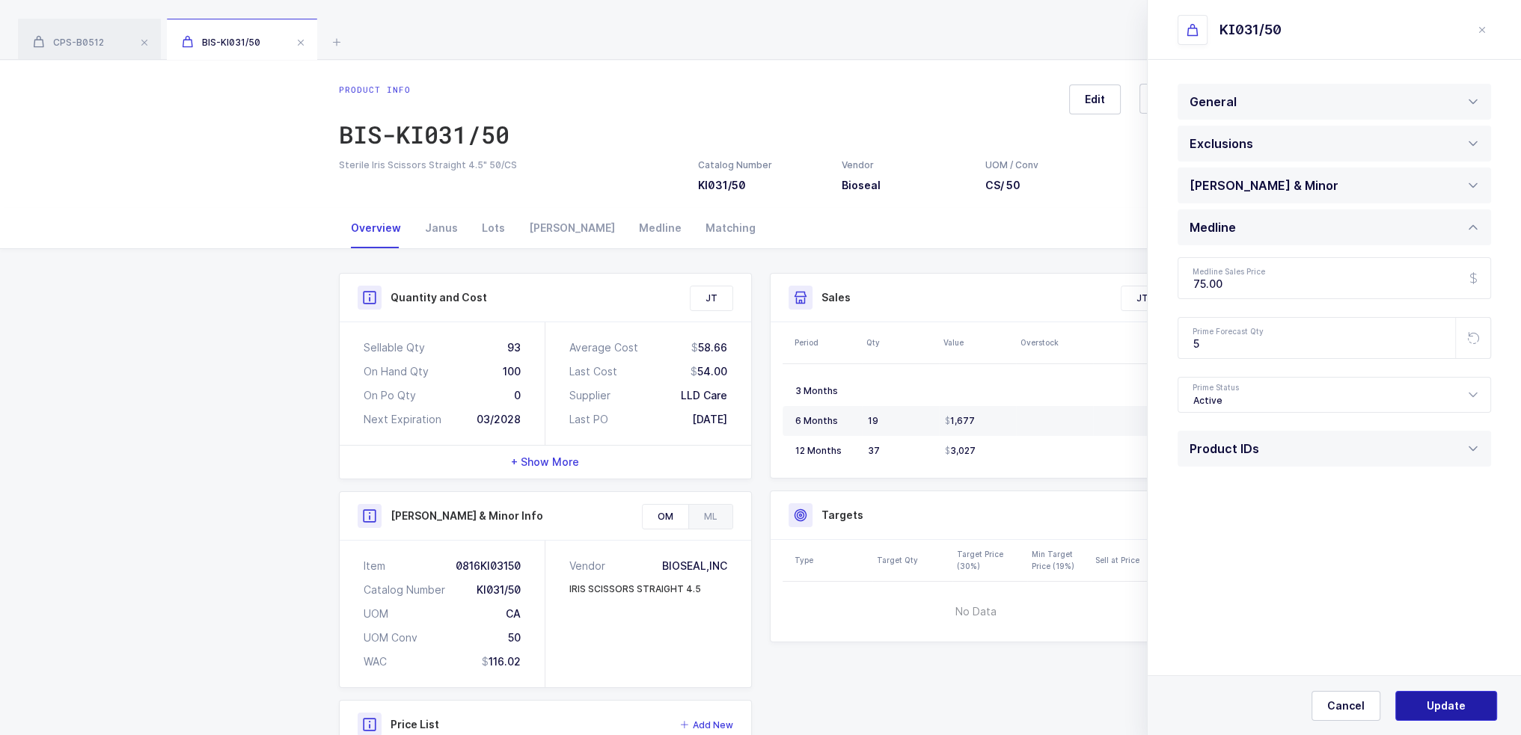
click at [1438, 703] on span "Update" at bounding box center [1445, 706] width 39 height 15
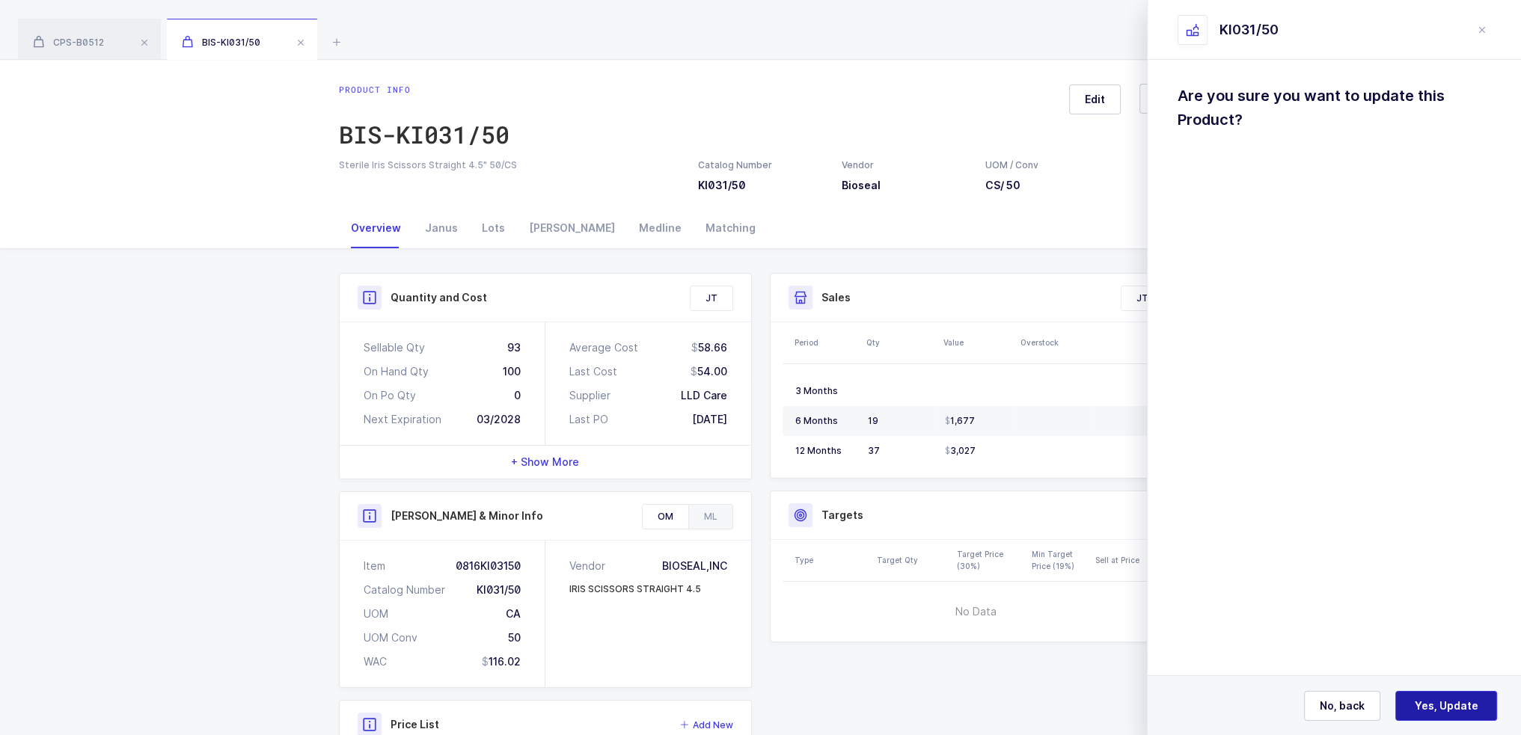
click at [1435, 704] on span "Yes, Update" at bounding box center [1446, 706] width 64 height 15
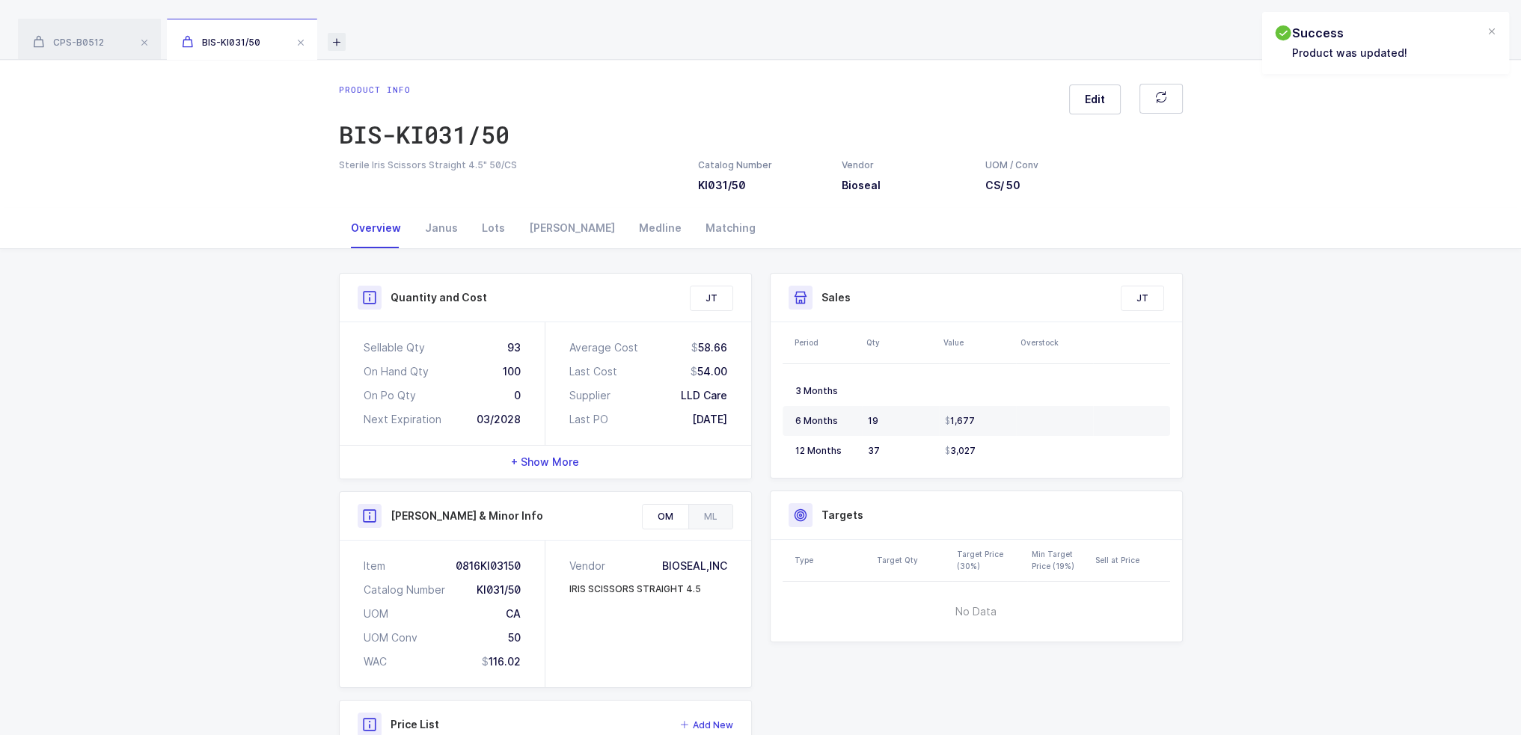
click at [341, 41] on icon at bounding box center [337, 42] width 18 height 18
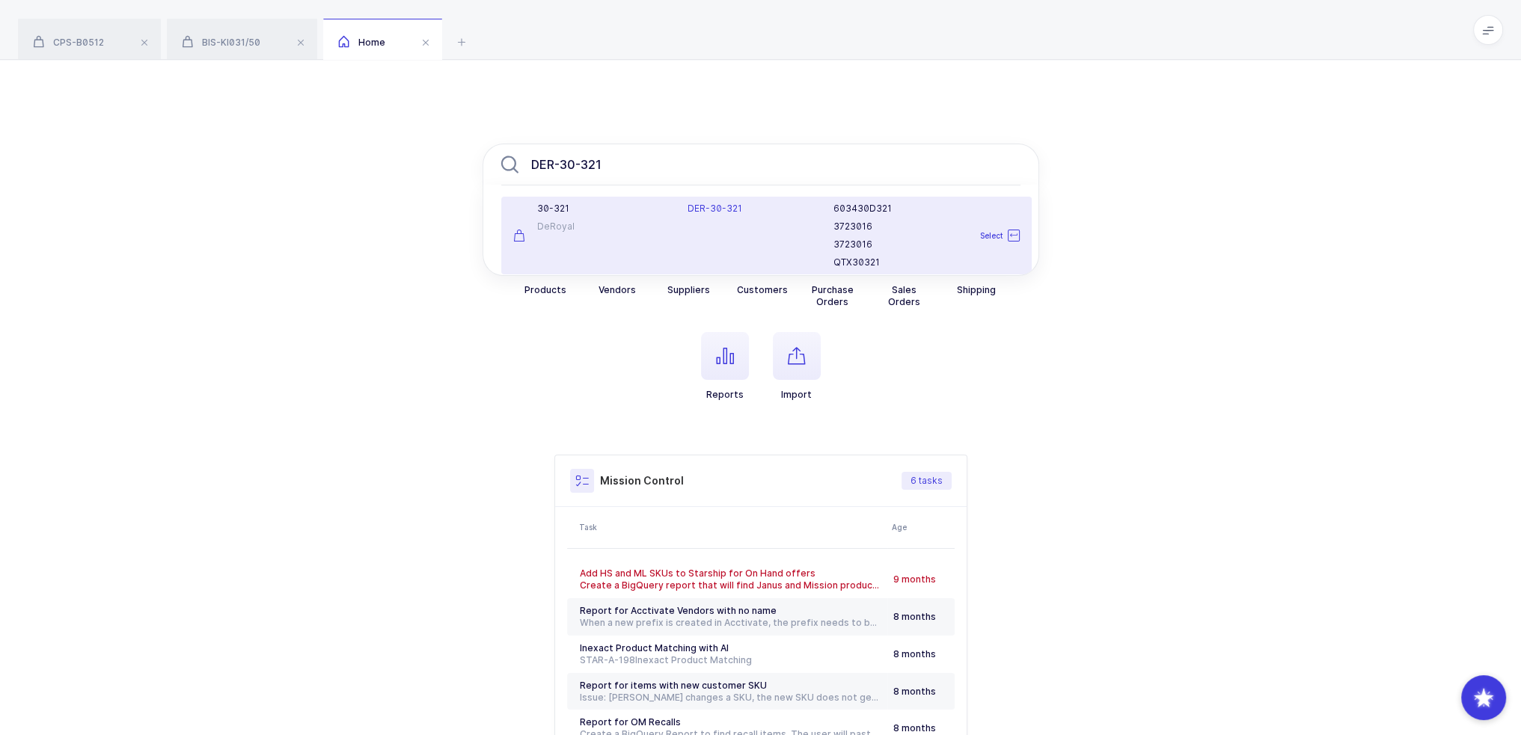
type input "DER-30-321"
click at [727, 212] on span "DER-30-321" at bounding box center [714, 208] width 55 height 11
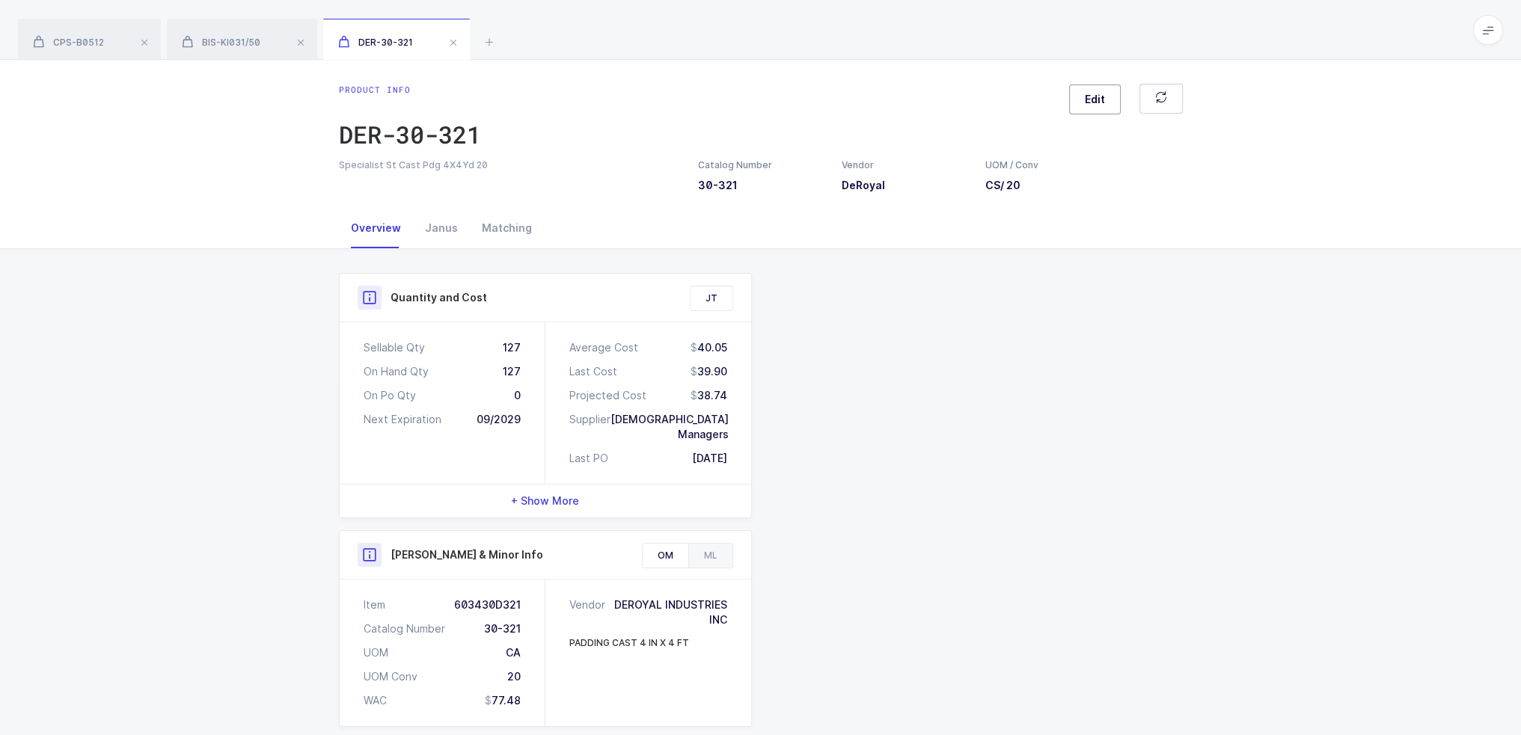
click at [1077, 89] on button "Edit" at bounding box center [1095, 100] width 52 height 30
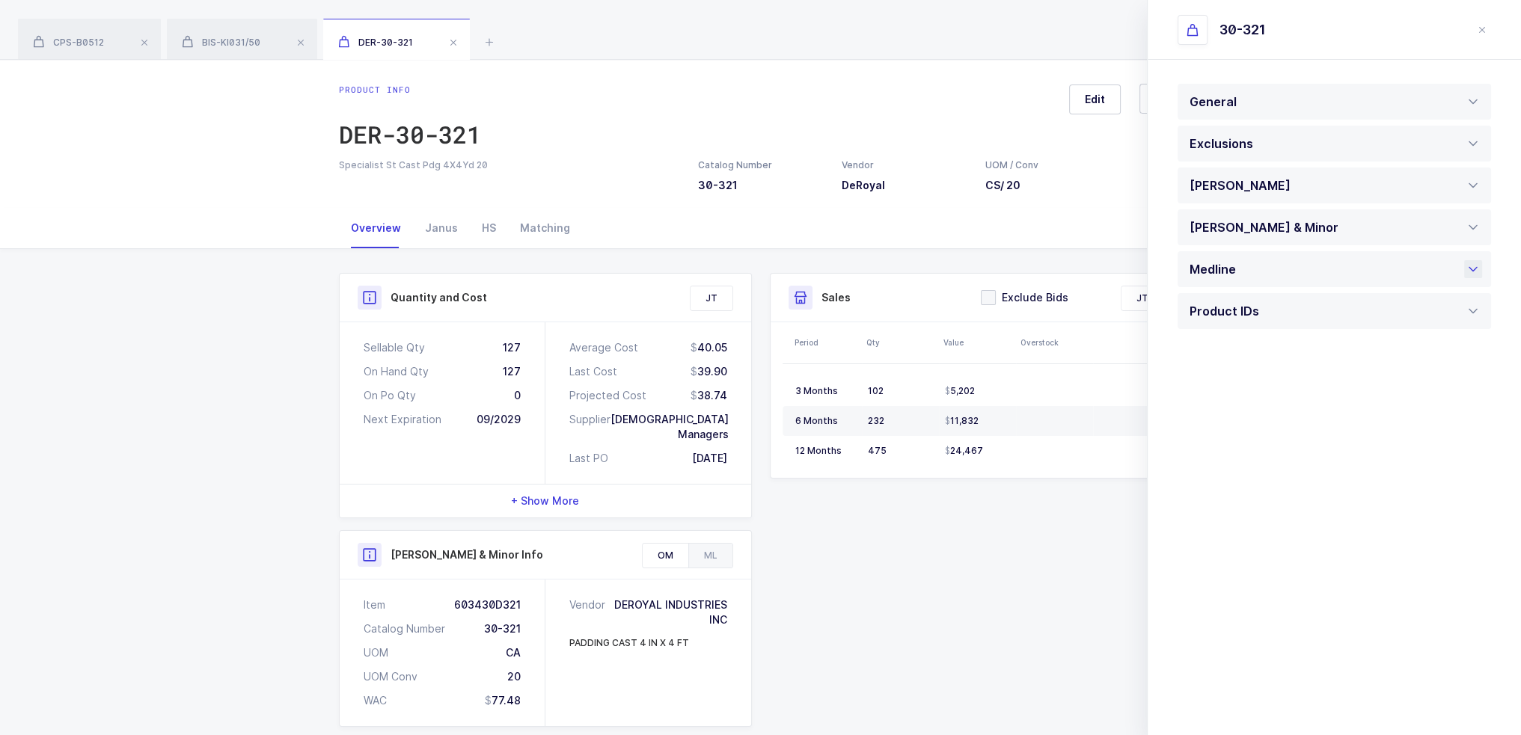
click at [1231, 271] on div "Medline" at bounding box center [1216, 269] width 54 height 36
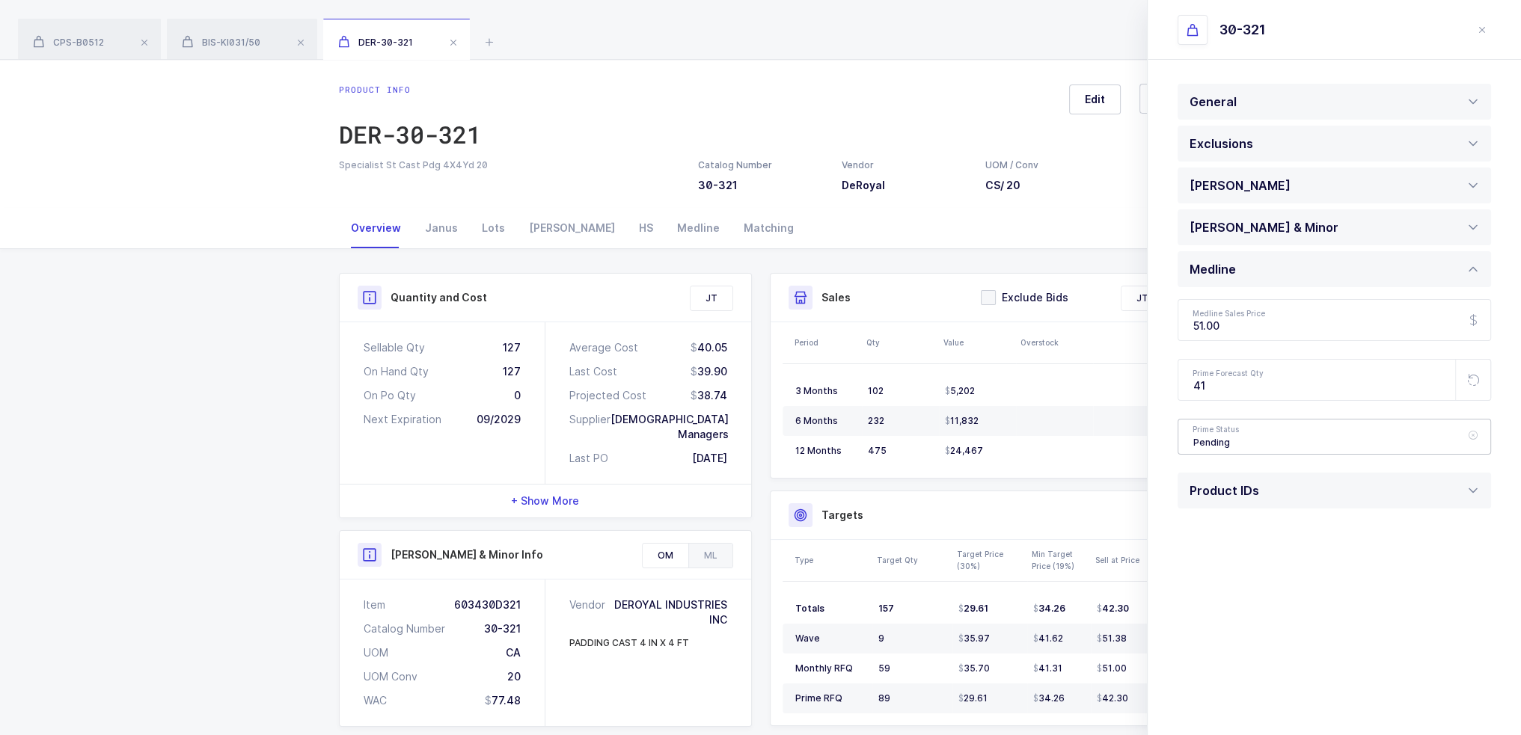
click at [1252, 432] on div "Pending" at bounding box center [1333, 437] width 313 height 36
click at [1229, 481] on li "Active" at bounding box center [1339, 484] width 311 height 24
type input "Active"
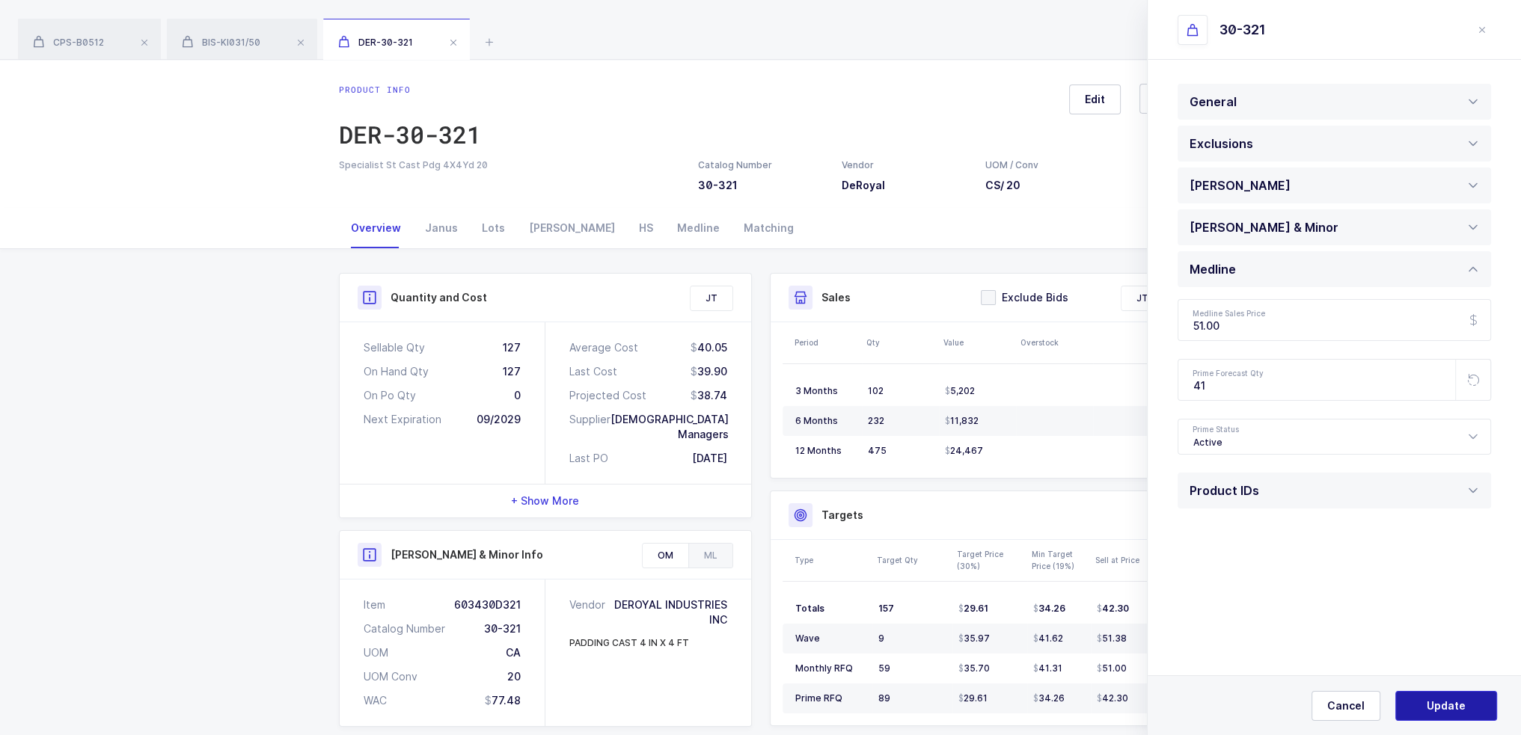
click at [1458, 717] on button "Update" at bounding box center [1446, 706] width 102 height 30
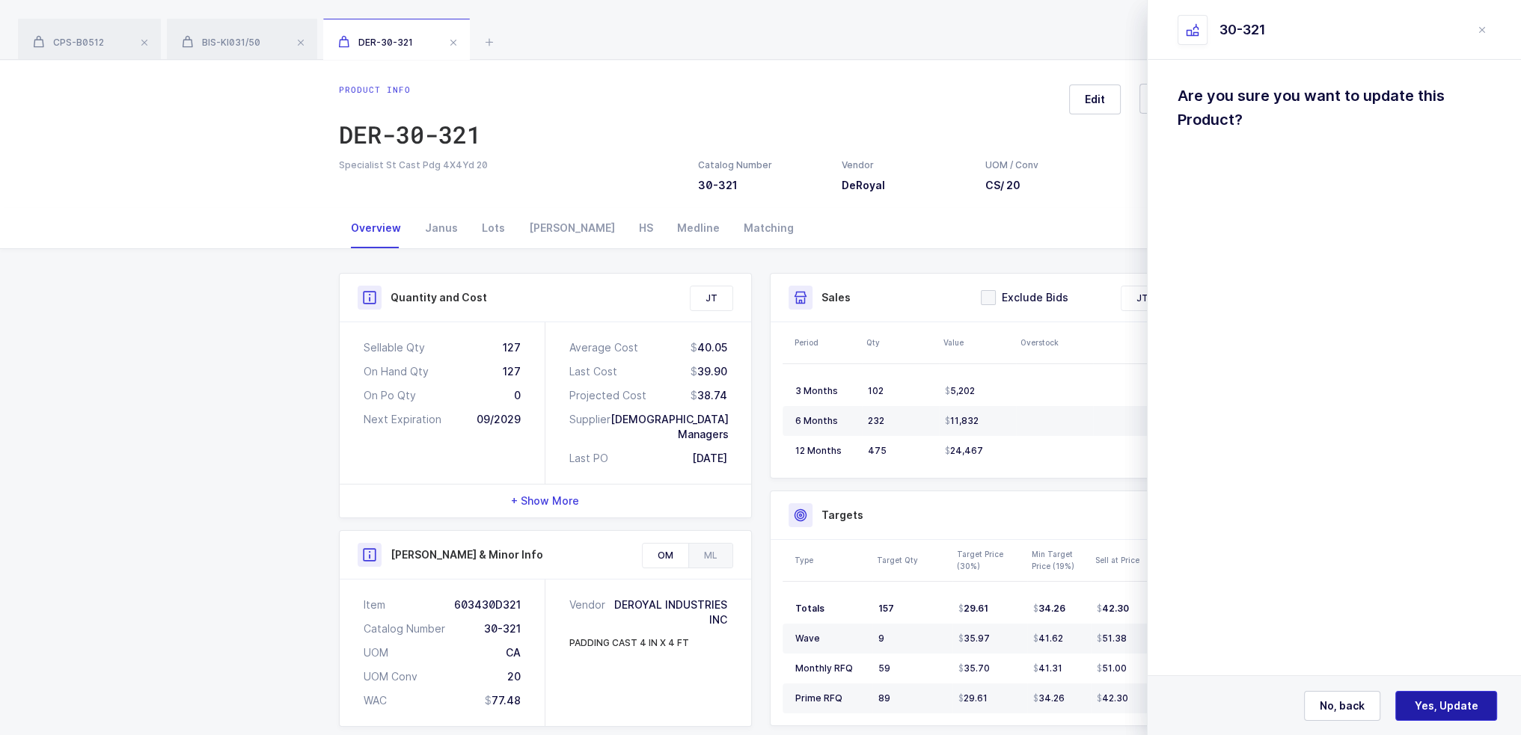
click at [1455, 709] on span "Yes, Update" at bounding box center [1446, 706] width 64 height 15
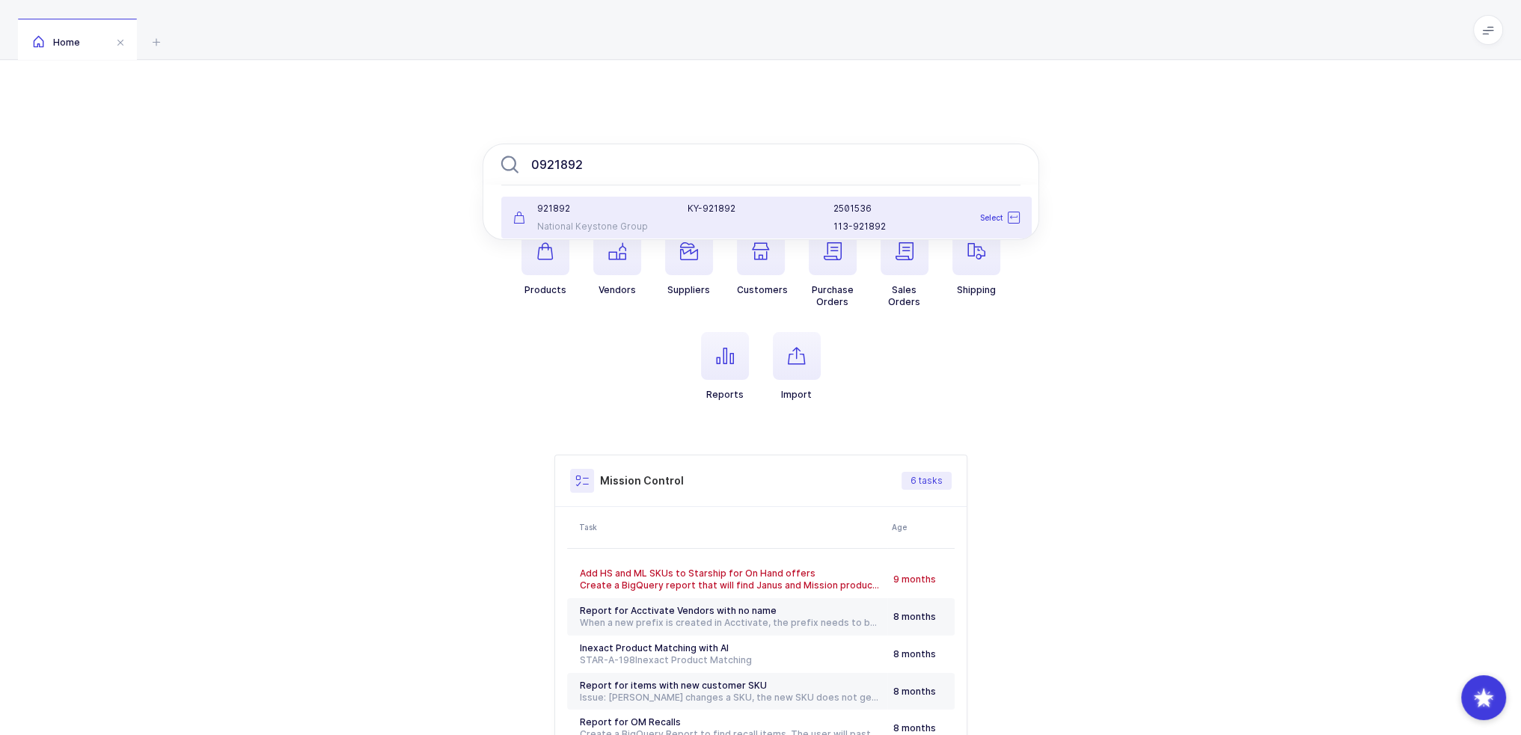
type input "0921892"
click at [674, 217] on div "9 2 1 8 9 2 National Keystone Group" at bounding box center [591, 218] width 175 height 30
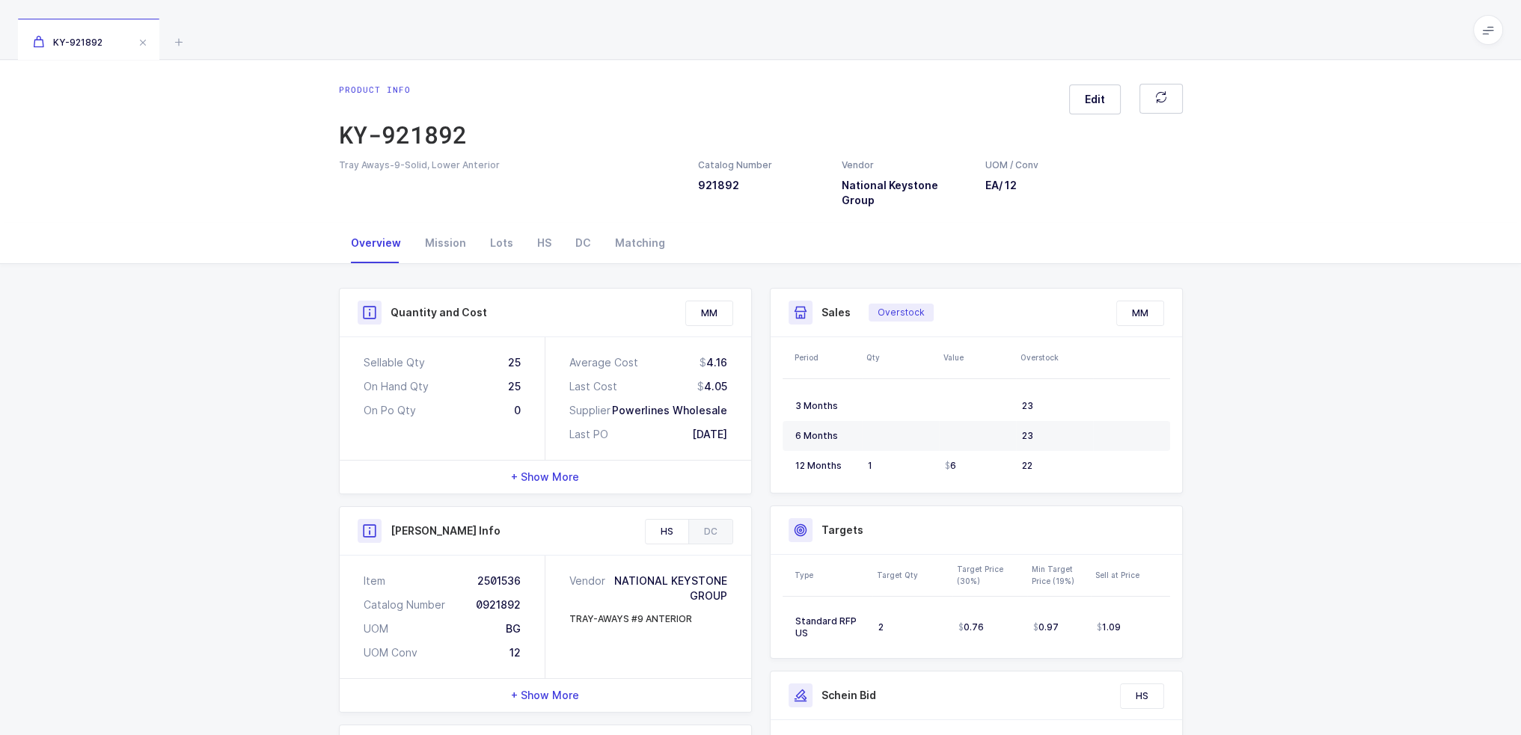
drag, startPoint x: 681, startPoint y: 313, endPoint x: 751, endPoint y: 418, distance: 126.7
click at [751, 418] on div "Quantity and Cost MM Sellable Qty 25 On Hand Qty 25 On Po Qty 0 Average Cost 4.…" at bounding box center [545, 391] width 413 height 206
drag, startPoint x: 724, startPoint y: 417, endPoint x: 284, endPoint y: 248, distance: 471.2
click at [284, 248] on div "Overview Mission Lots HS DC Matching Quantity and Cost MM Sellable Qty 25 On Ha…" at bounding box center [760, 585] width 1521 height 725
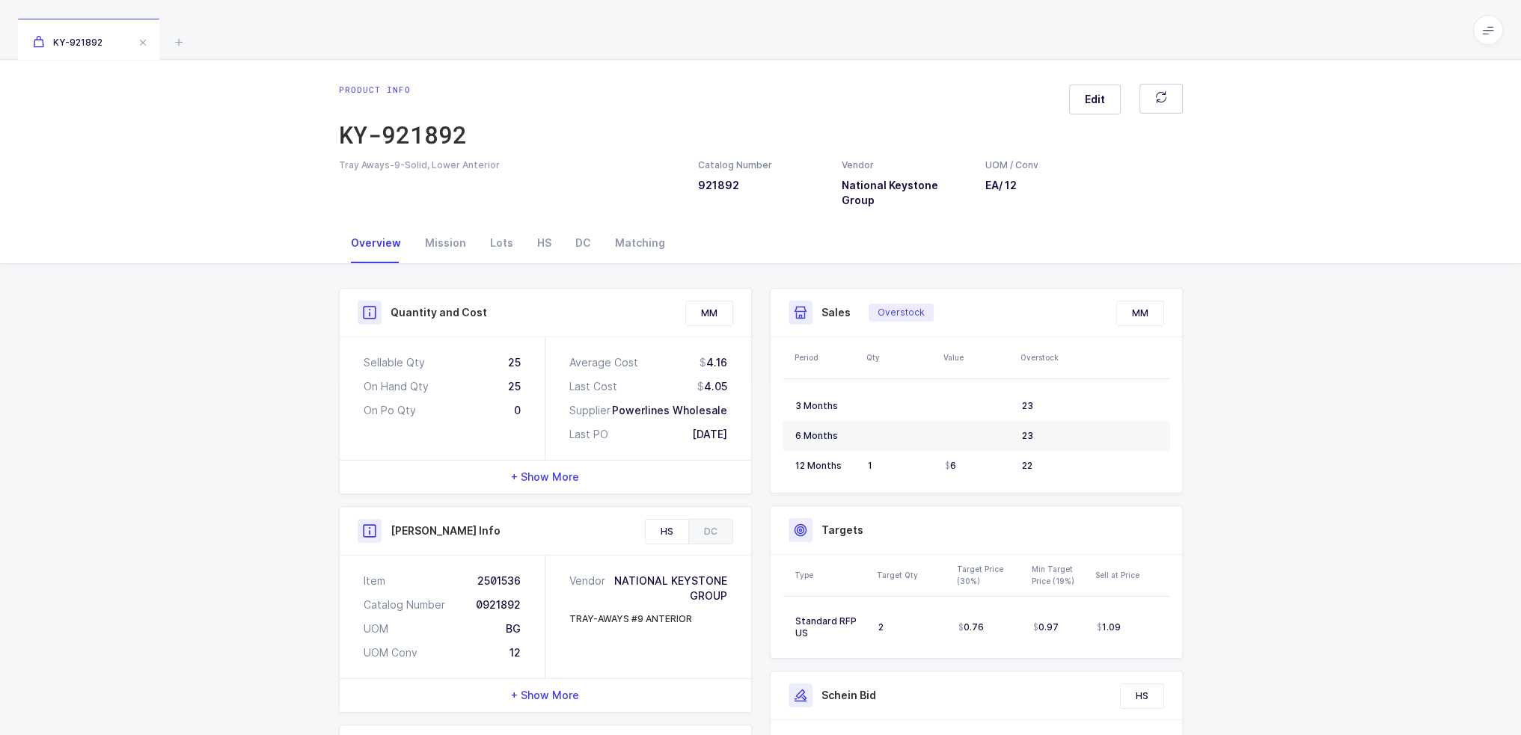
click at [284, 248] on div "Overview Mission Lots HS DC Matching" at bounding box center [760, 243] width 1521 height 41
drag, startPoint x: 747, startPoint y: 413, endPoint x: 291, endPoint y: 307, distance: 468.3
click at [291, 307] on div "Quantity and Cost MM Sellable Qty 25 On Hand Qty 25 On Po Qty 0 Average Cost 4.…" at bounding box center [760, 606] width 1521 height 684
click at [421, 232] on div "Mission" at bounding box center [445, 243] width 65 height 40
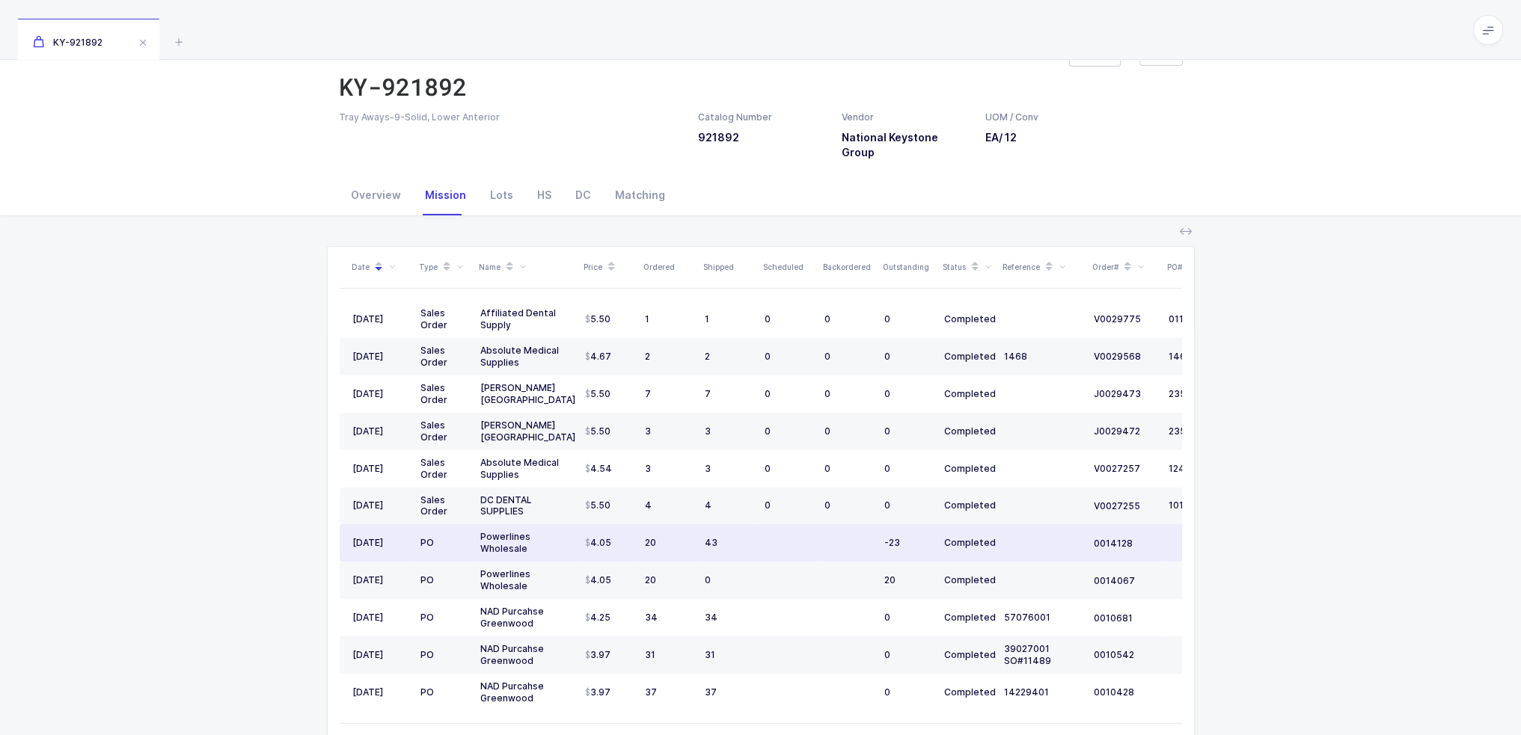
scroll to position [75, 0]
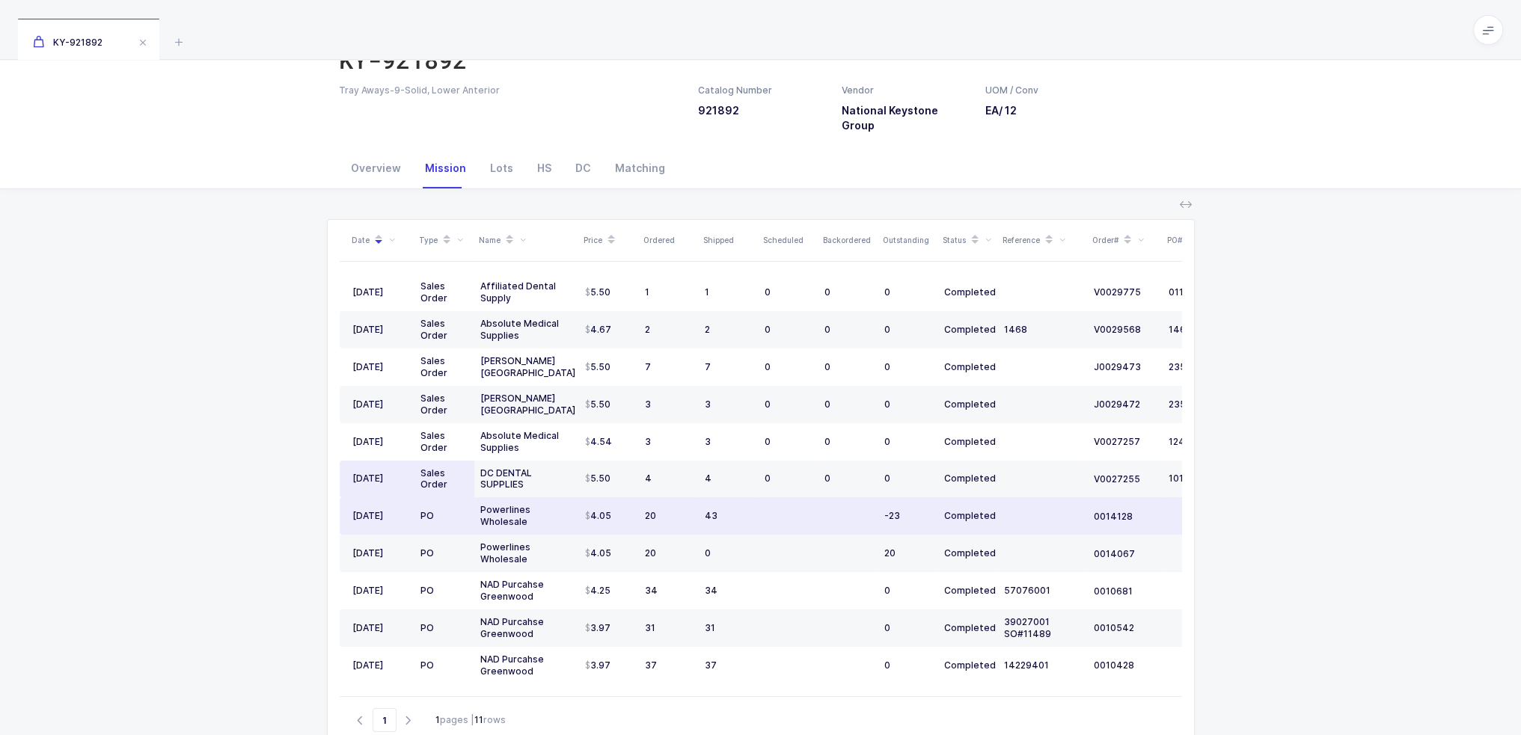
drag, startPoint x: 754, startPoint y: 536, endPoint x: 398, endPoint y: 445, distance: 367.3
click at [393, 452] on div "Date Type Name Price Ordered Shipped Scheduled Backordered Outstanding Status R…" at bounding box center [761, 458] width 842 height 476
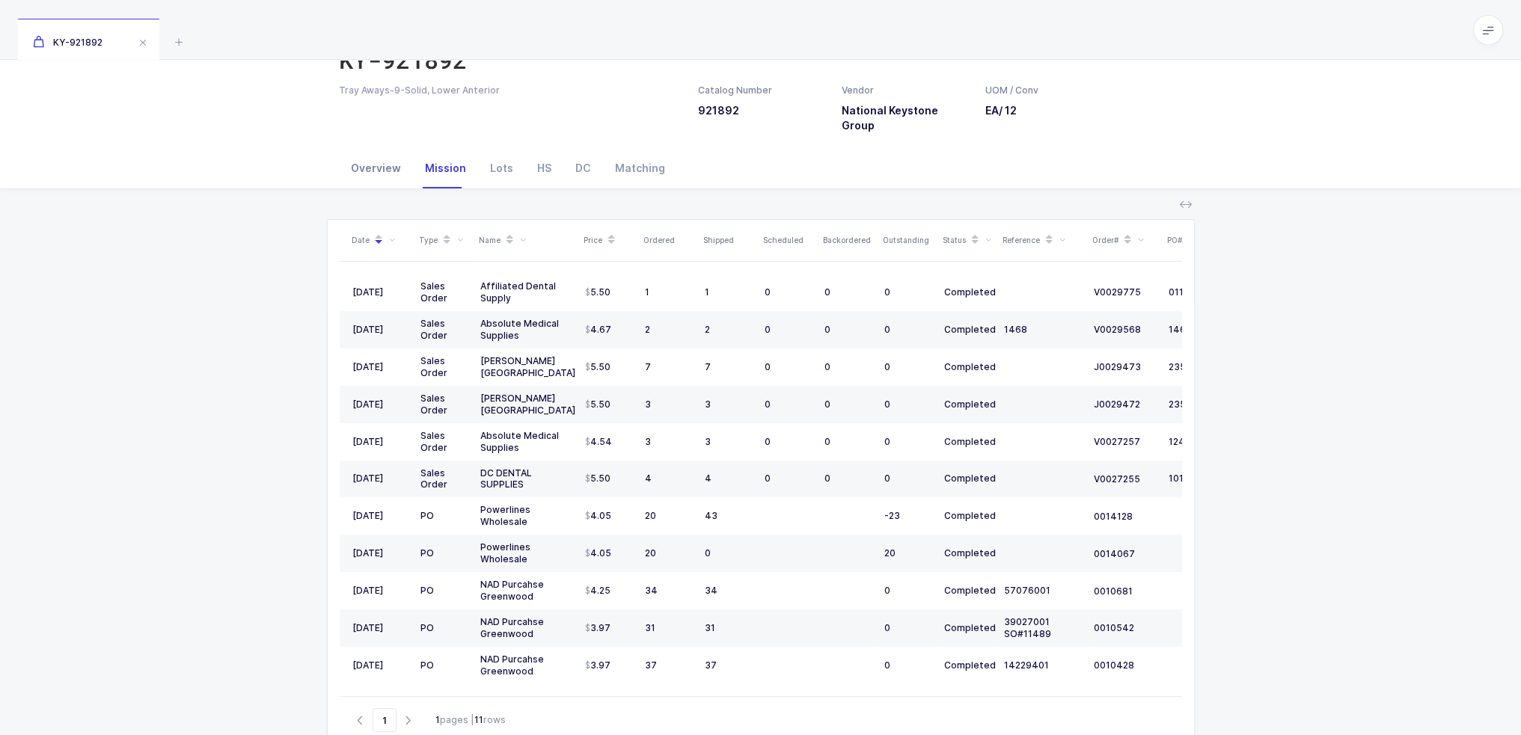
click at [369, 148] on div "Overview" at bounding box center [376, 168] width 74 height 40
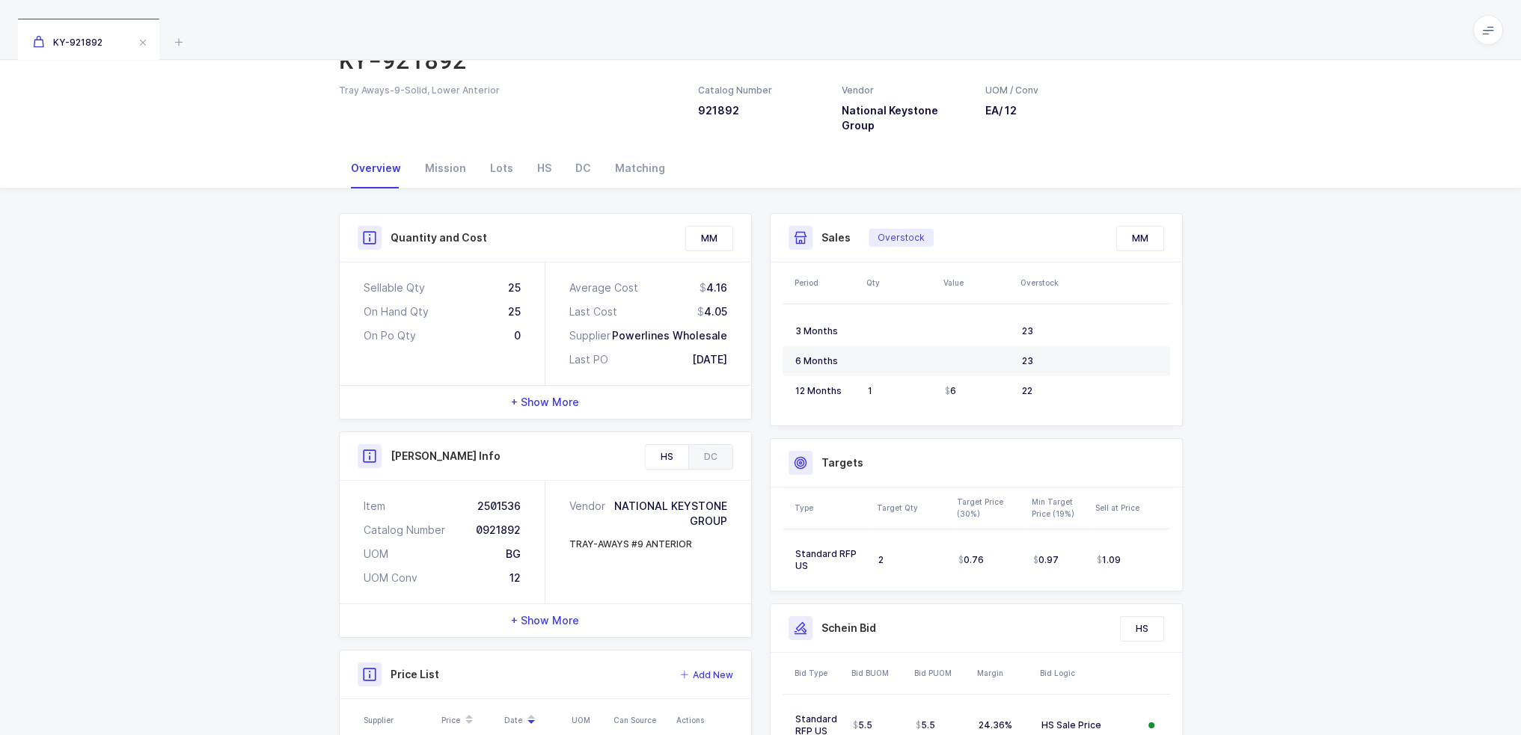
click at [731, 301] on div "Average Cost 4.16 Last Cost 4.05 Supplier Powerlines Wholesale Last PO [DATE]" at bounding box center [648, 324] width 206 height 123
drag, startPoint x: 734, startPoint y: 300, endPoint x: 562, endPoint y: 266, distance: 175.3
click at [562, 266] on div "Average Cost 4.16 Last Cost 4.05 Supplier Powerlines Wholesale Last PO [DATE]" at bounding box center [648, 324] width 206 height 123
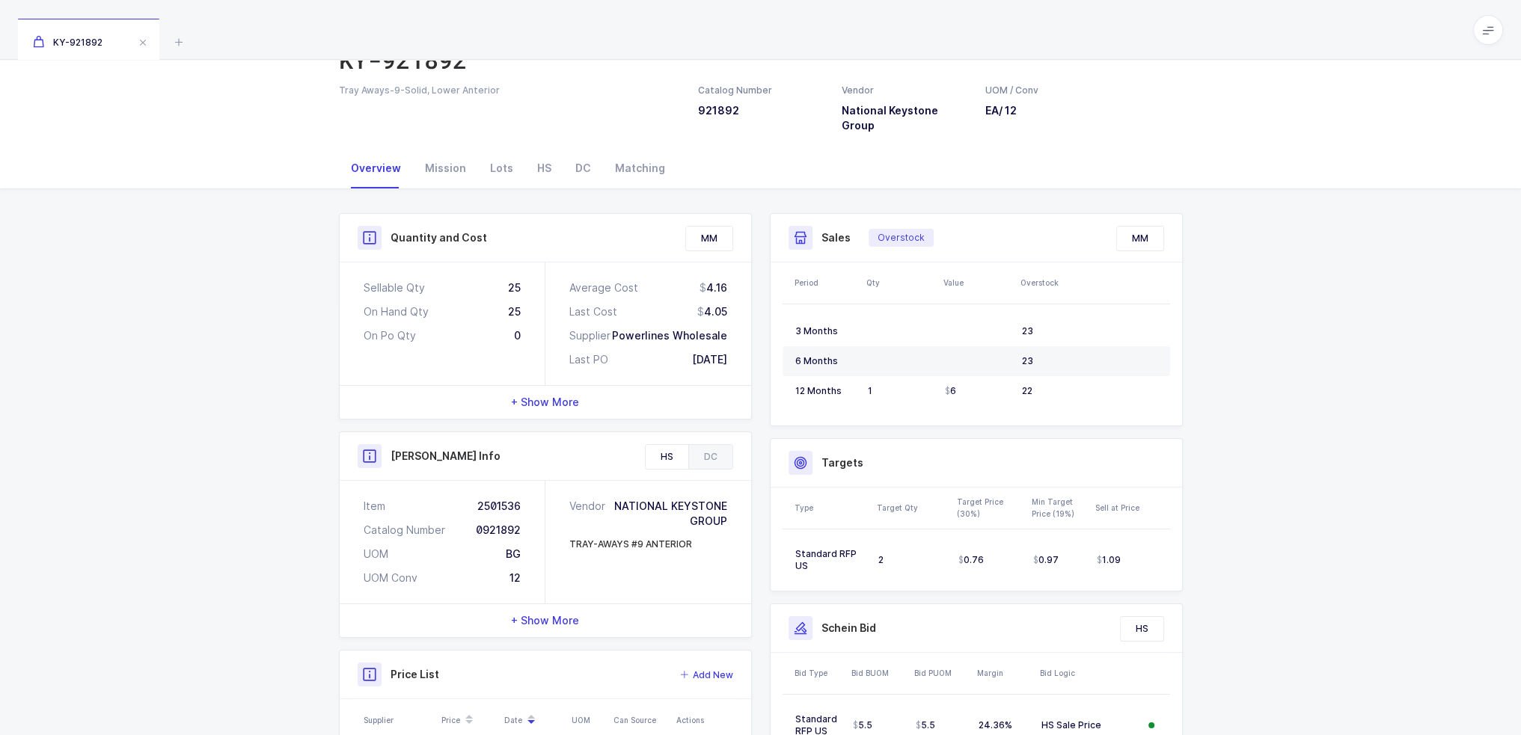
drag, startPoint x: 562, startPoint y: 266, endPoint x: 711, endPoint y: 291, distance: 150.9
click at [711, 291] on div "Average Cost 4.16 Last Cost 4.05 Supplier Powerlines Wholesale Last PO [DATE]" at bounding box center [648, 324] width 206 height 123
click at [711, 304] on div "4.05" at bounding box center [712, 311] width 30 height 15
click at [540, 150] on div "HS" at bounding box center [544, 168] width 38 height 40
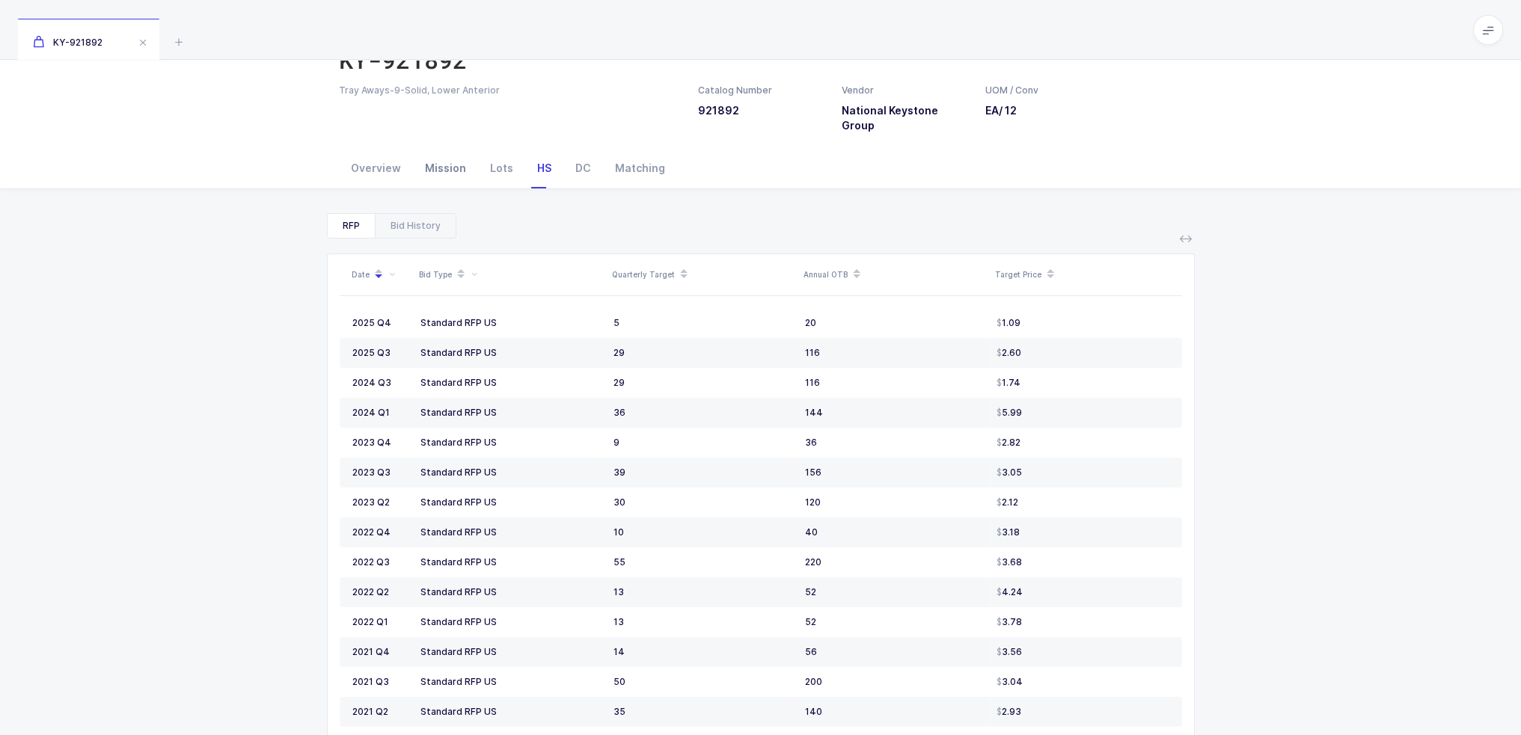
click at [438, 155] on div "Mission" at bounding box center [445, 168] width 65 height 40
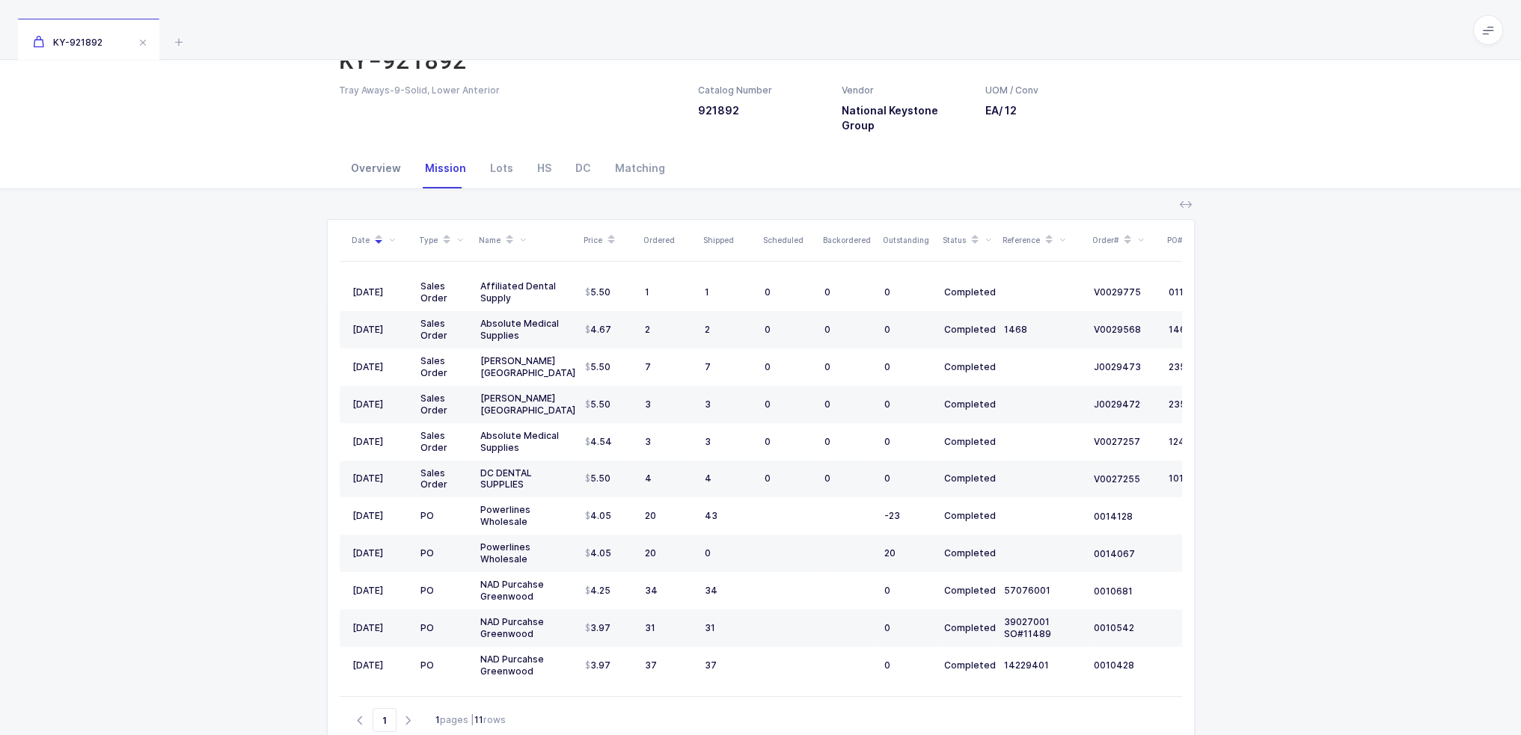
click at [375, 148] on div "Overview" at bounding box center [376, 168] width 74 height 40
